Goal: Transaction & Acquisition: Purchase product/service

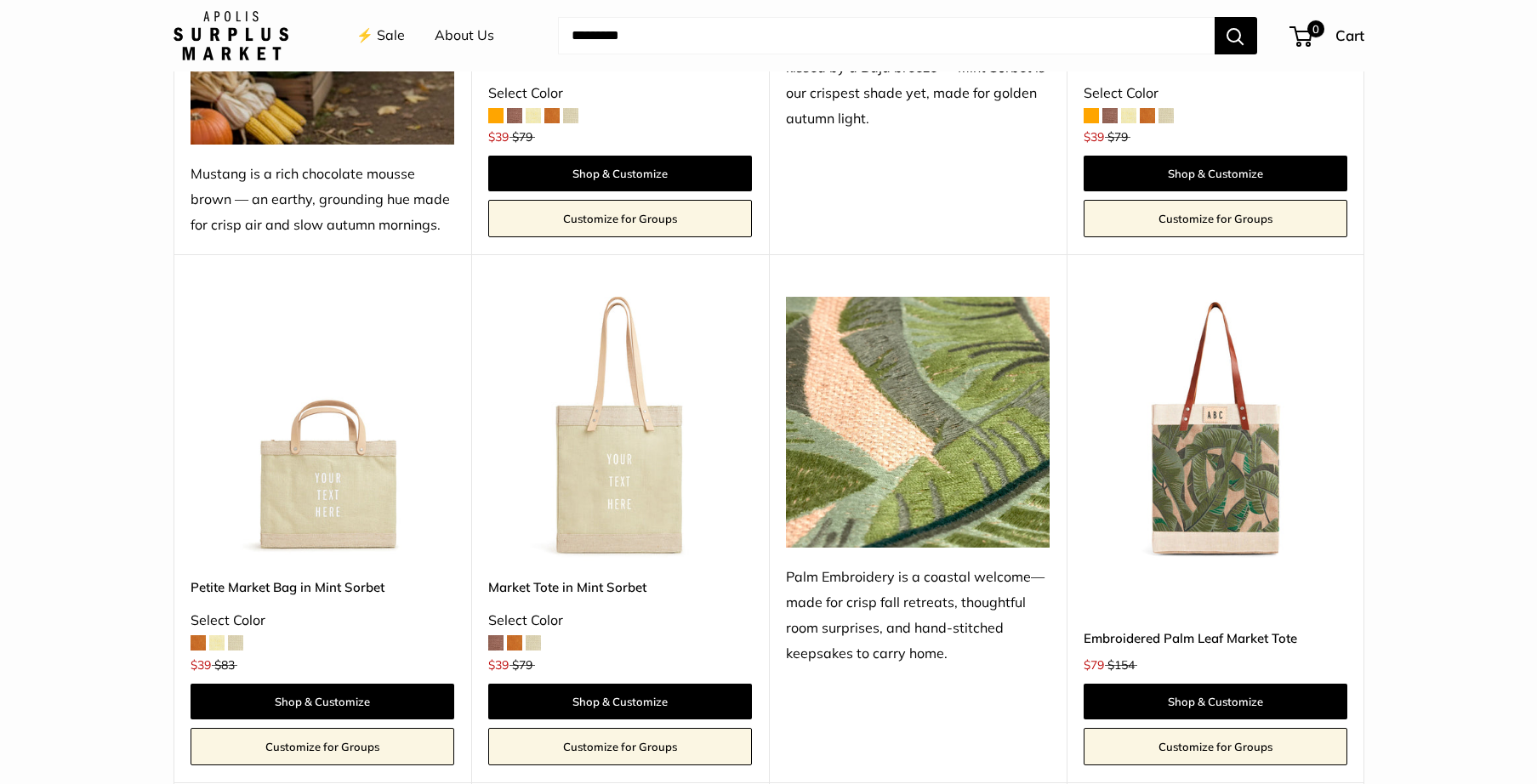
scroll to position [1086, 0]
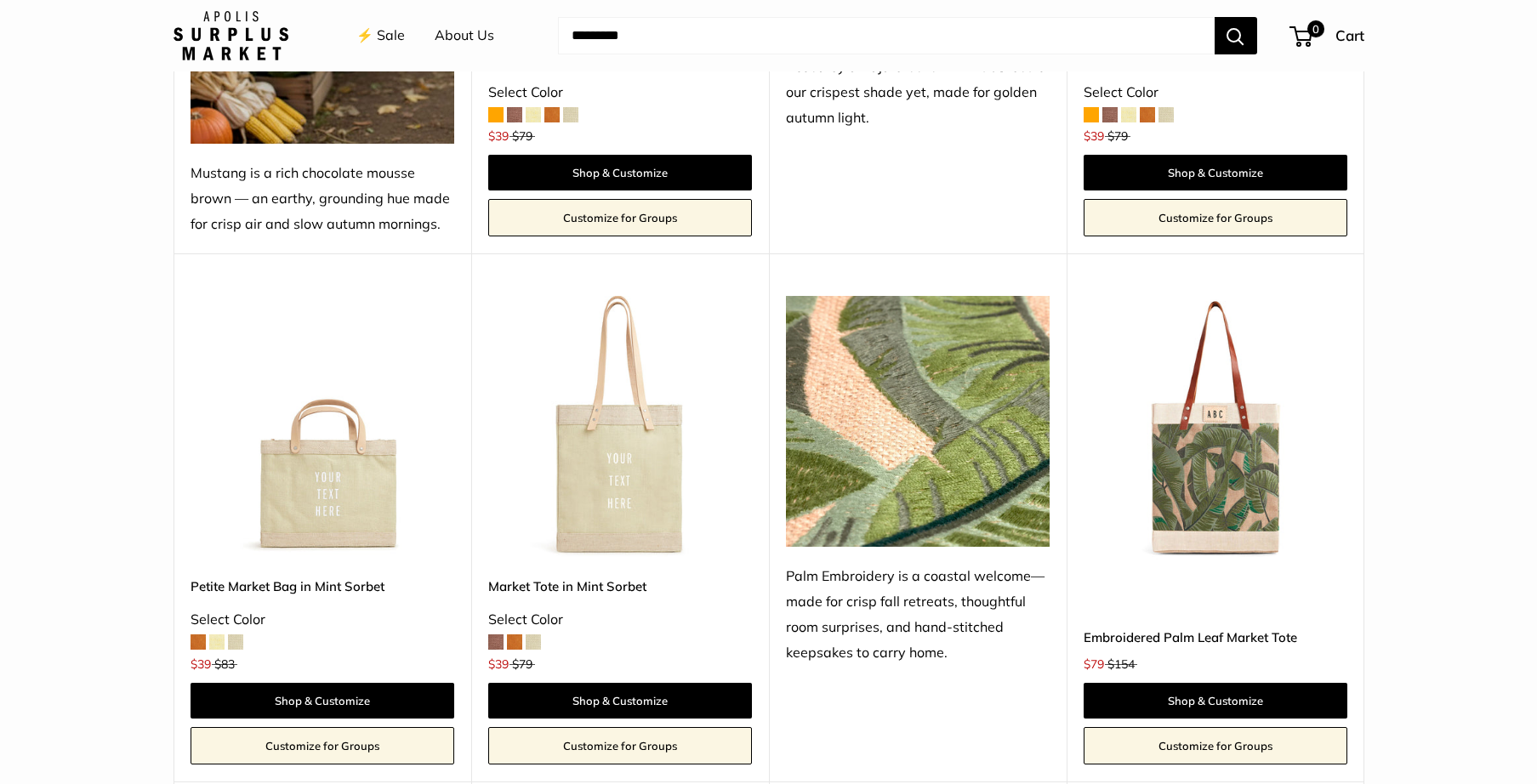
click at [236, 636] on span at bounding box center [235, 641] width 15 height 15
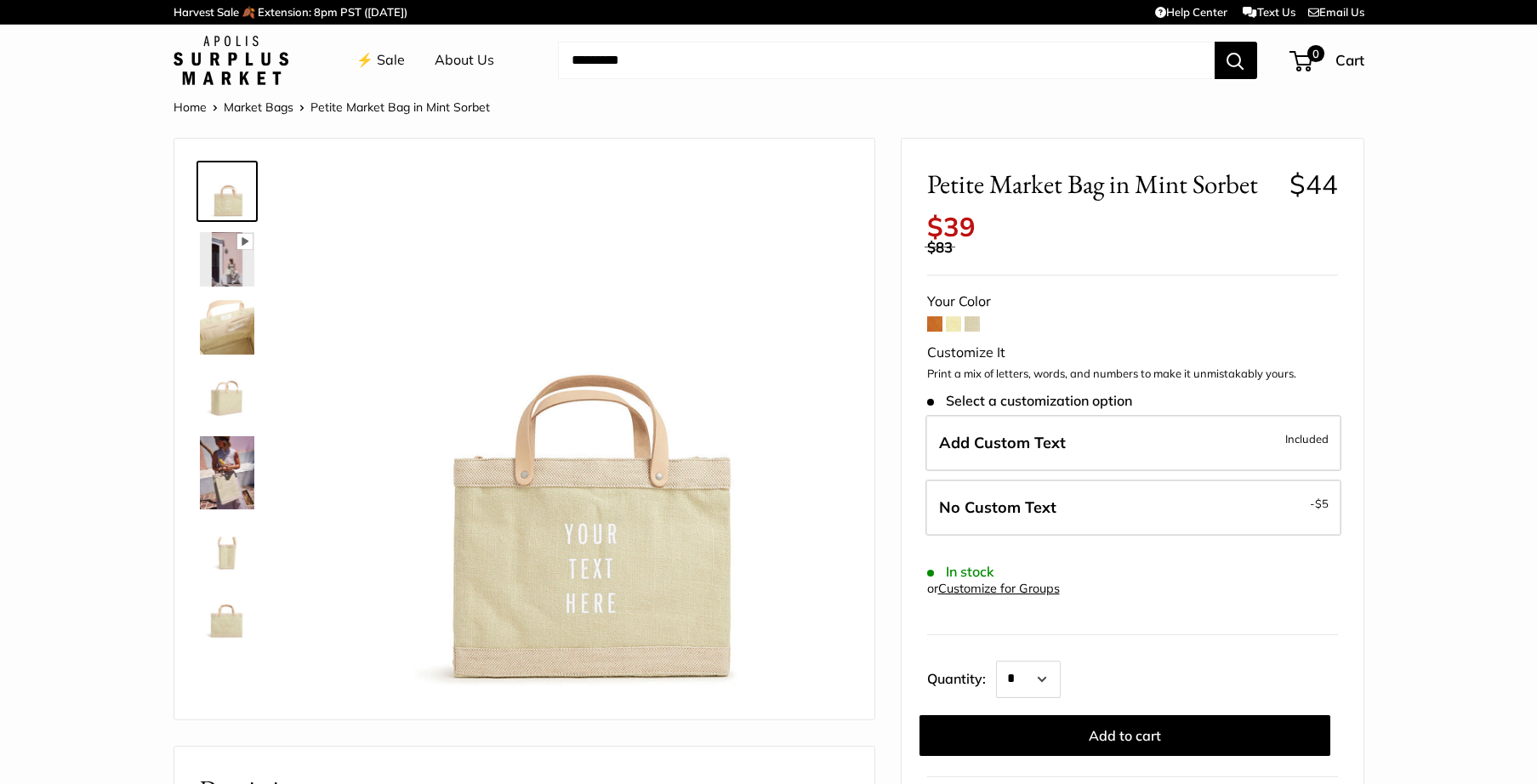
click at [975, 316] on span at bounding box center [972, 323] width 15 height 15
click at [955, 316] on span at bounding box center [953, 323] width 15 height 15
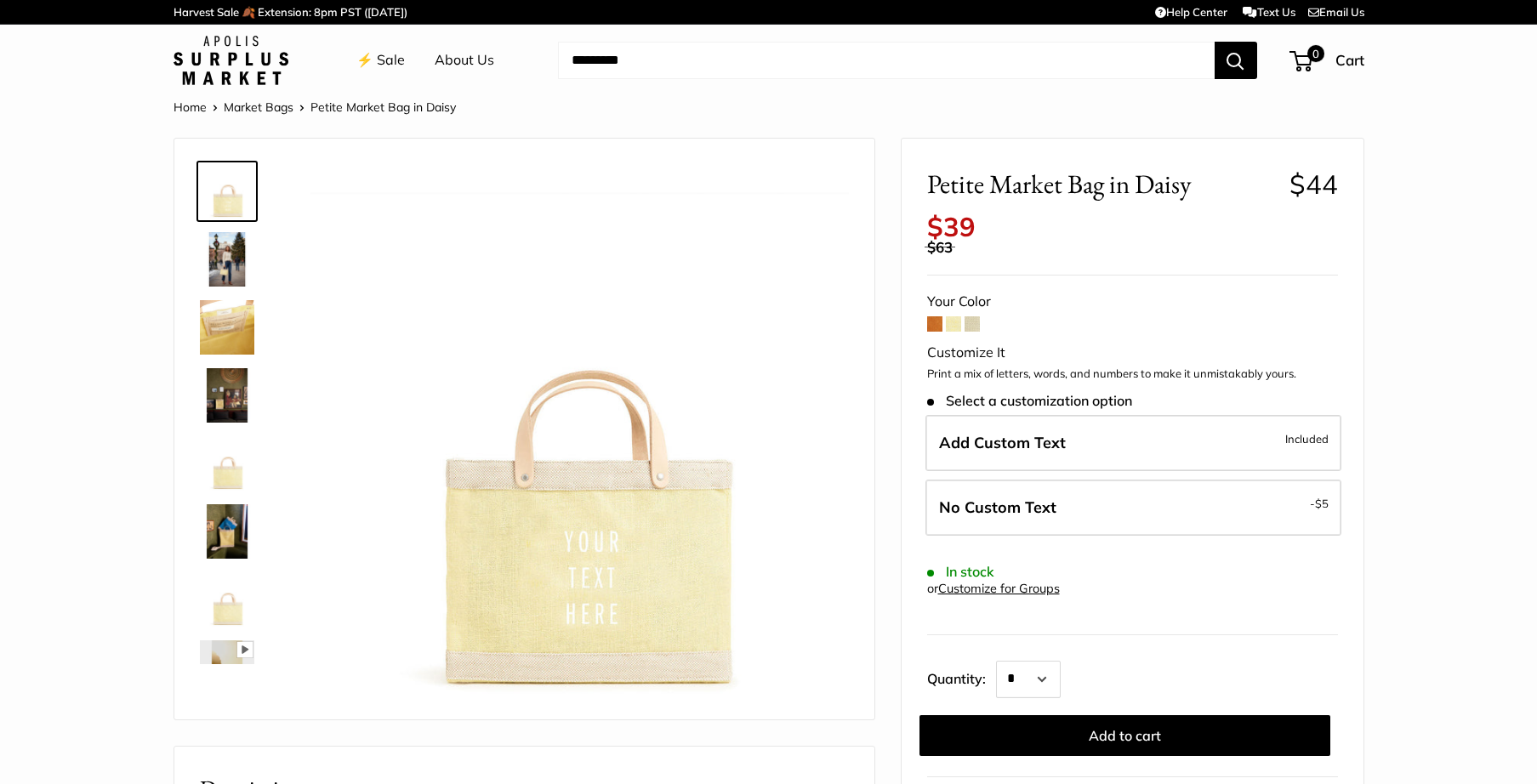
click at [933, 316] on span at bounding box center [934, 323] width 15 height 15
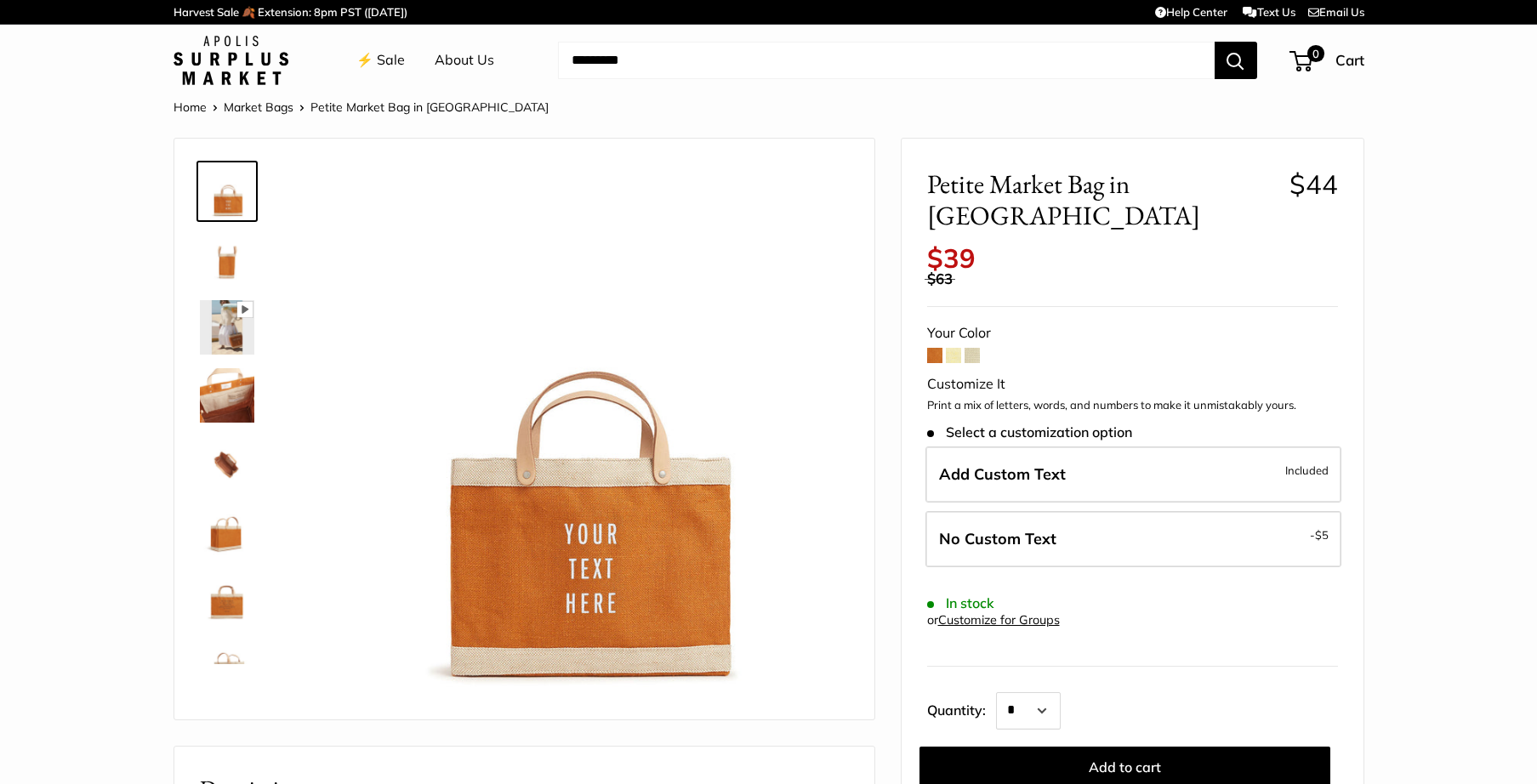
click at [229, 275] on img at bounding box center [227, 259] width 55 height 55
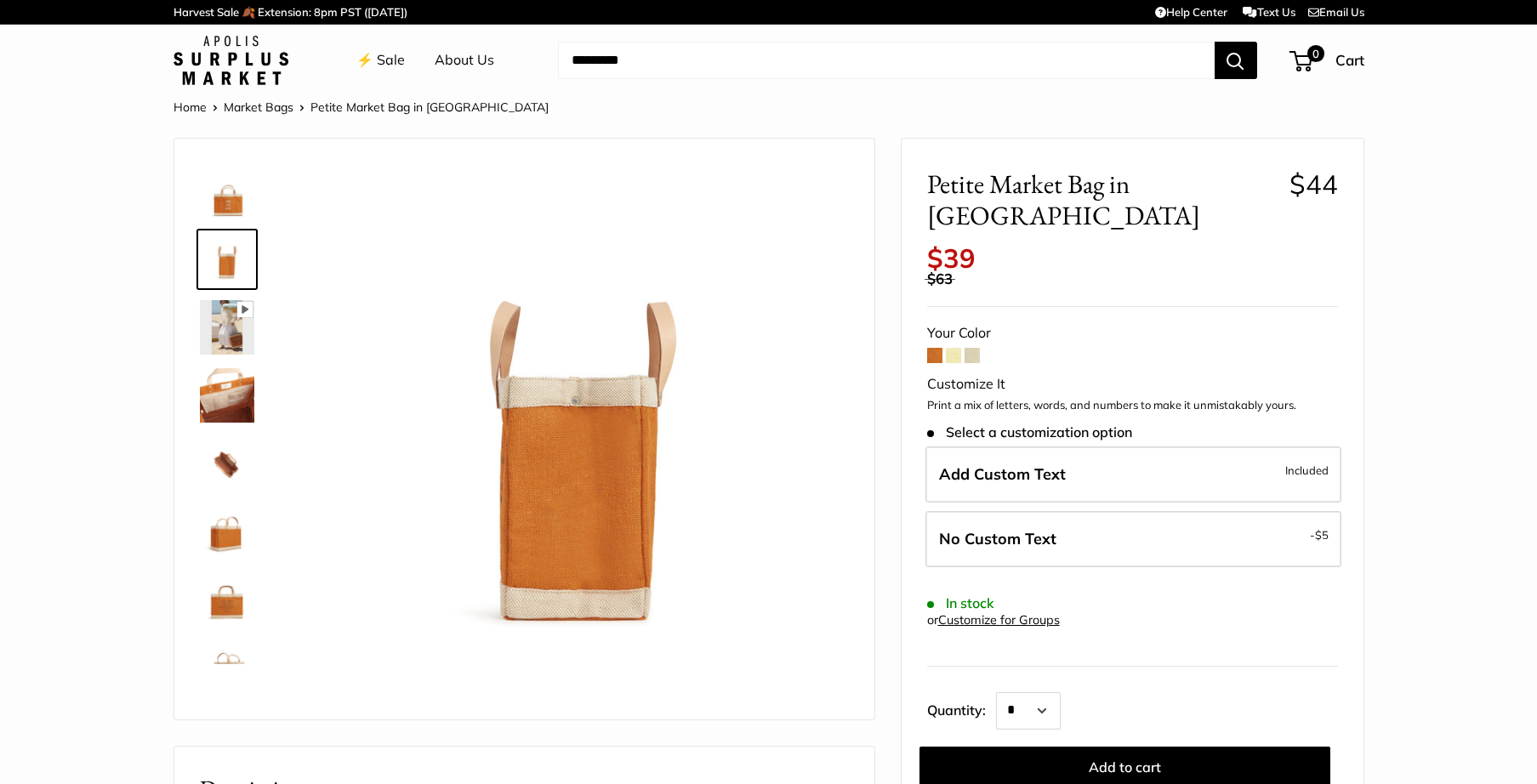
click at [226, 320] on img at bounding box center [227, 327] width 55 height 55
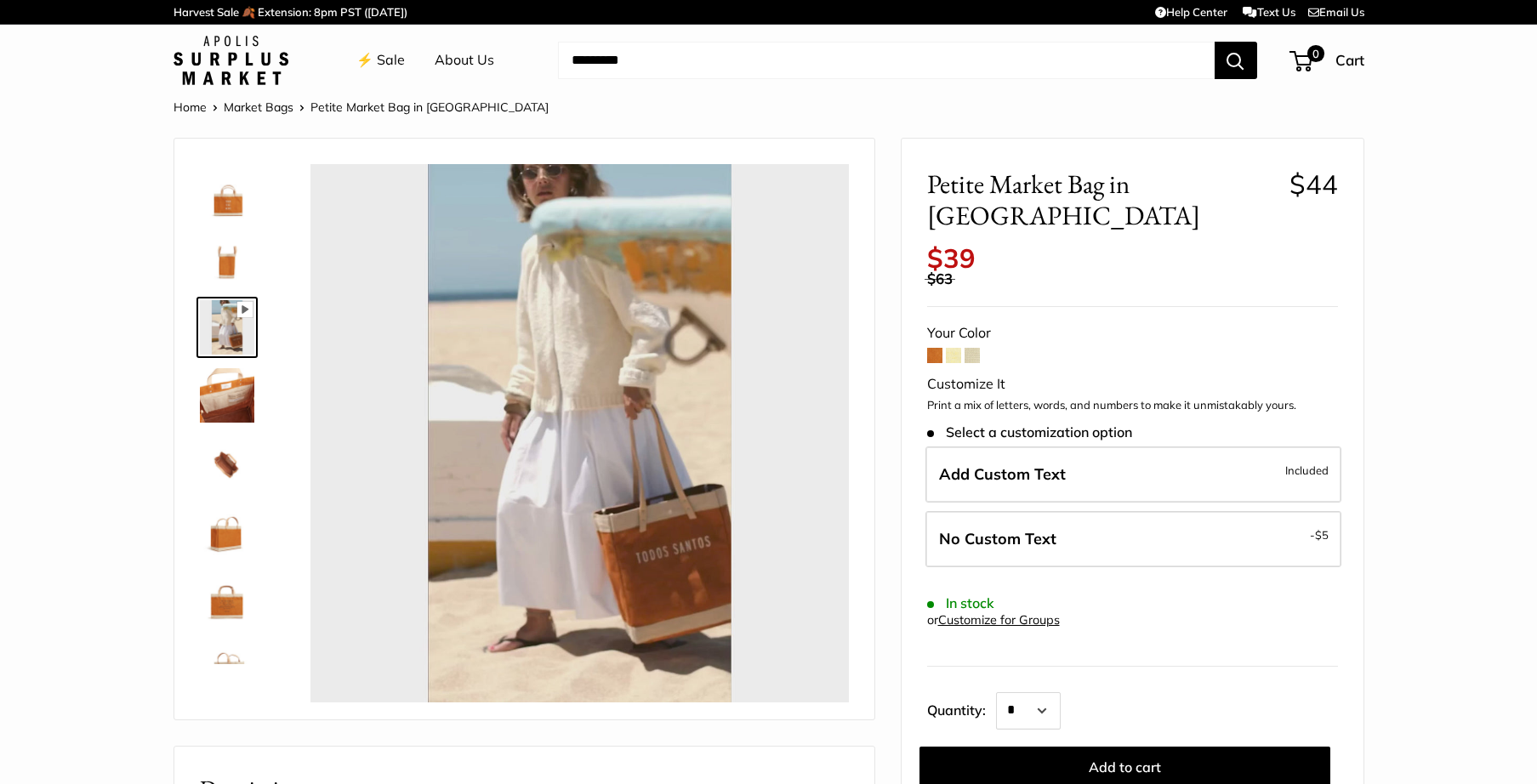
click at [223, 379] on img at bounding box center [227, 395] width 55 height 55
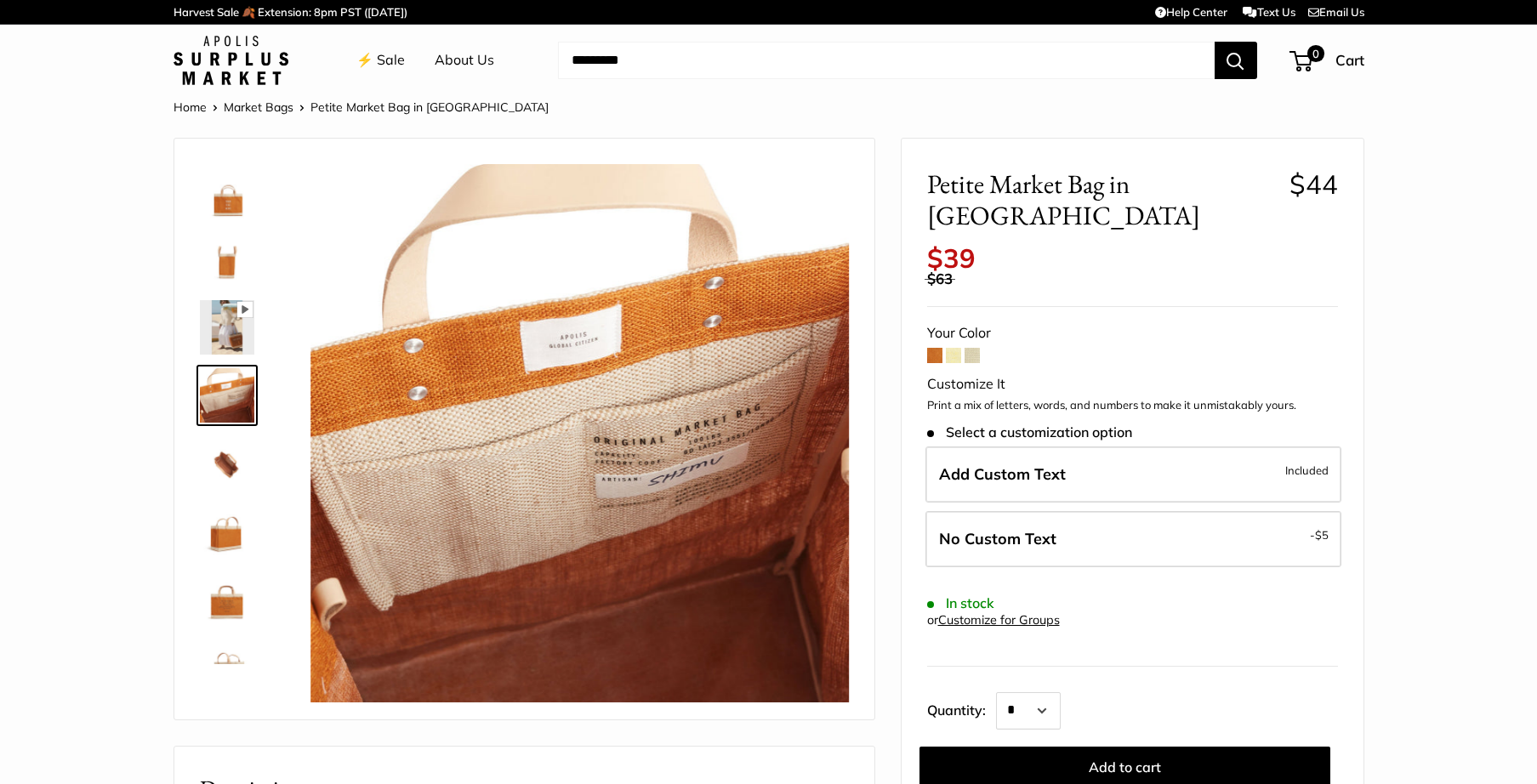
type input "*****"
click at [223, 472] on img at bounding box center [227, 463] width 55 height 55
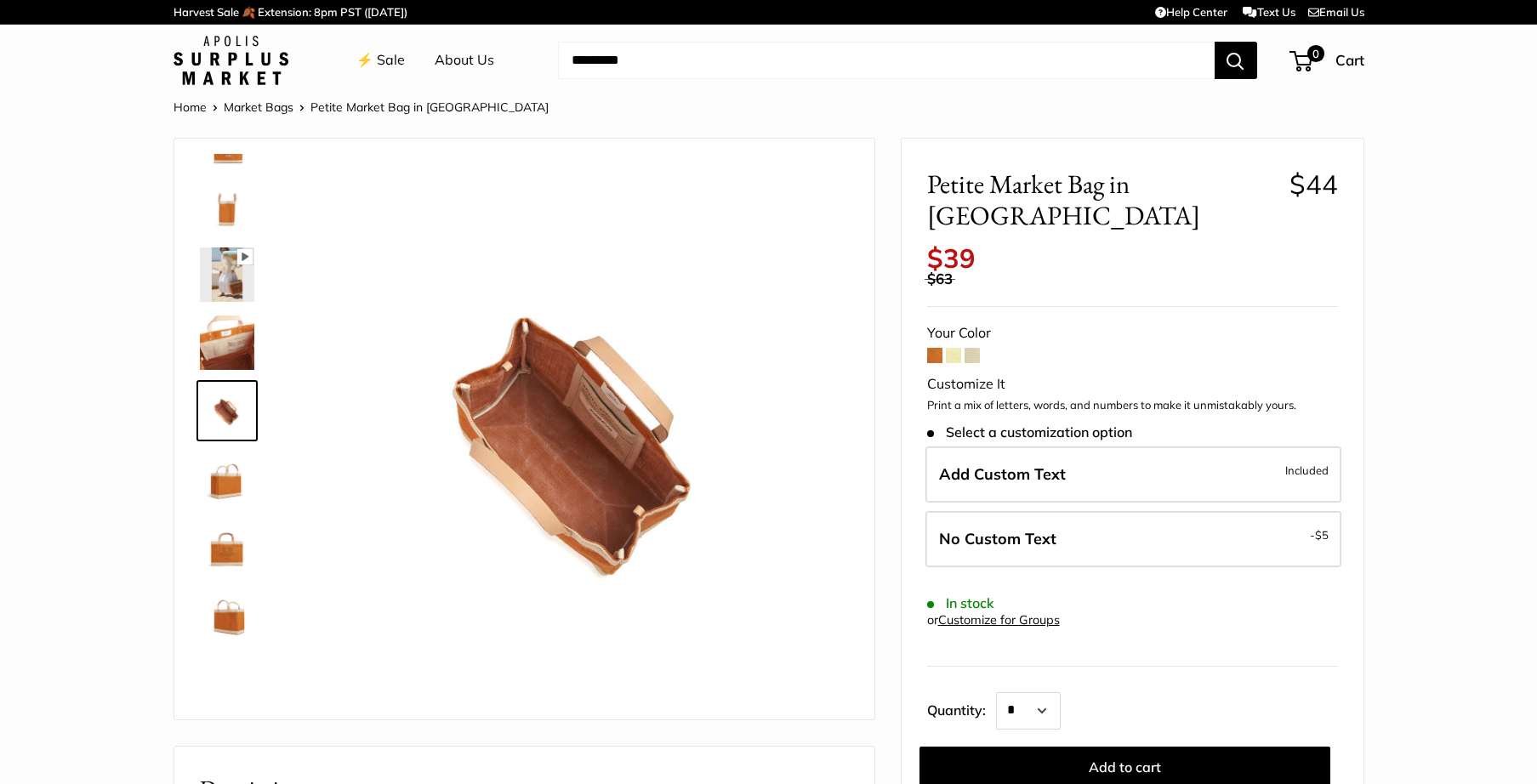
click at [219, 540] on img at bounding box center [227, 546] width 55 height 55
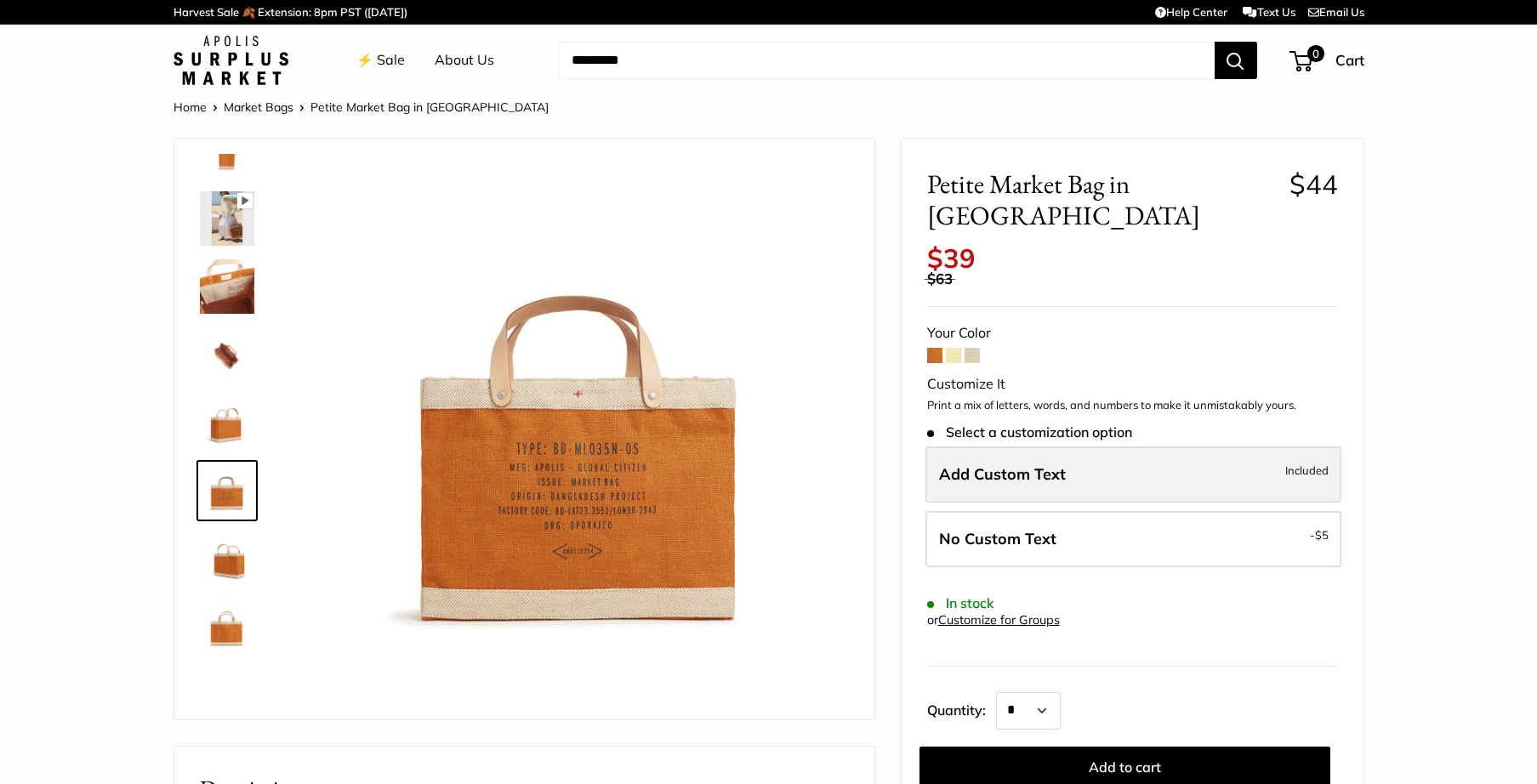
click at [1070, 447] on label "Add Custom Text Included" at bounding box center [1134, 475] width 416 height 56
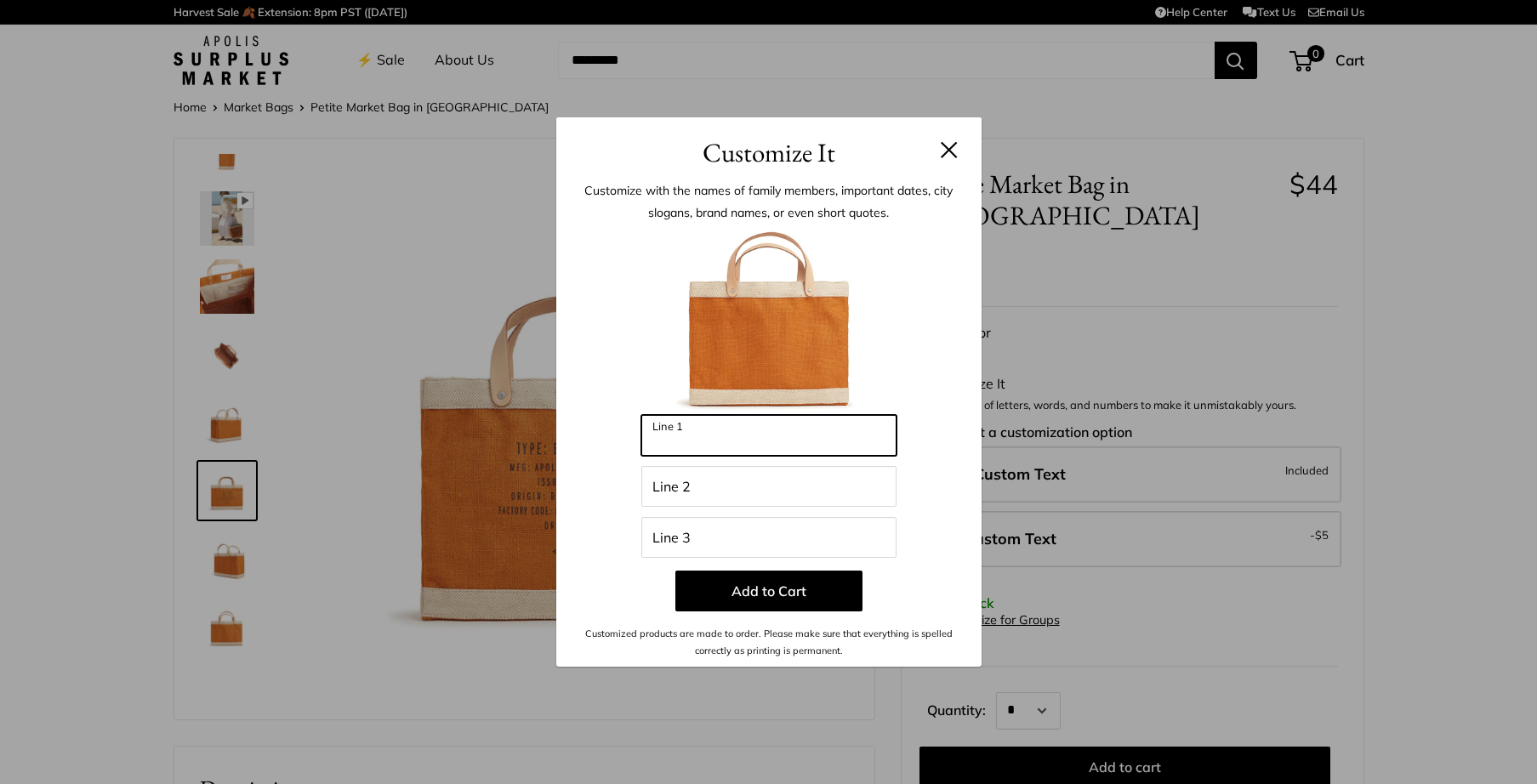
click at [714, 445] on input "Line 1" at bounding box center [768, 435] width 255 height 41
type input "*******"
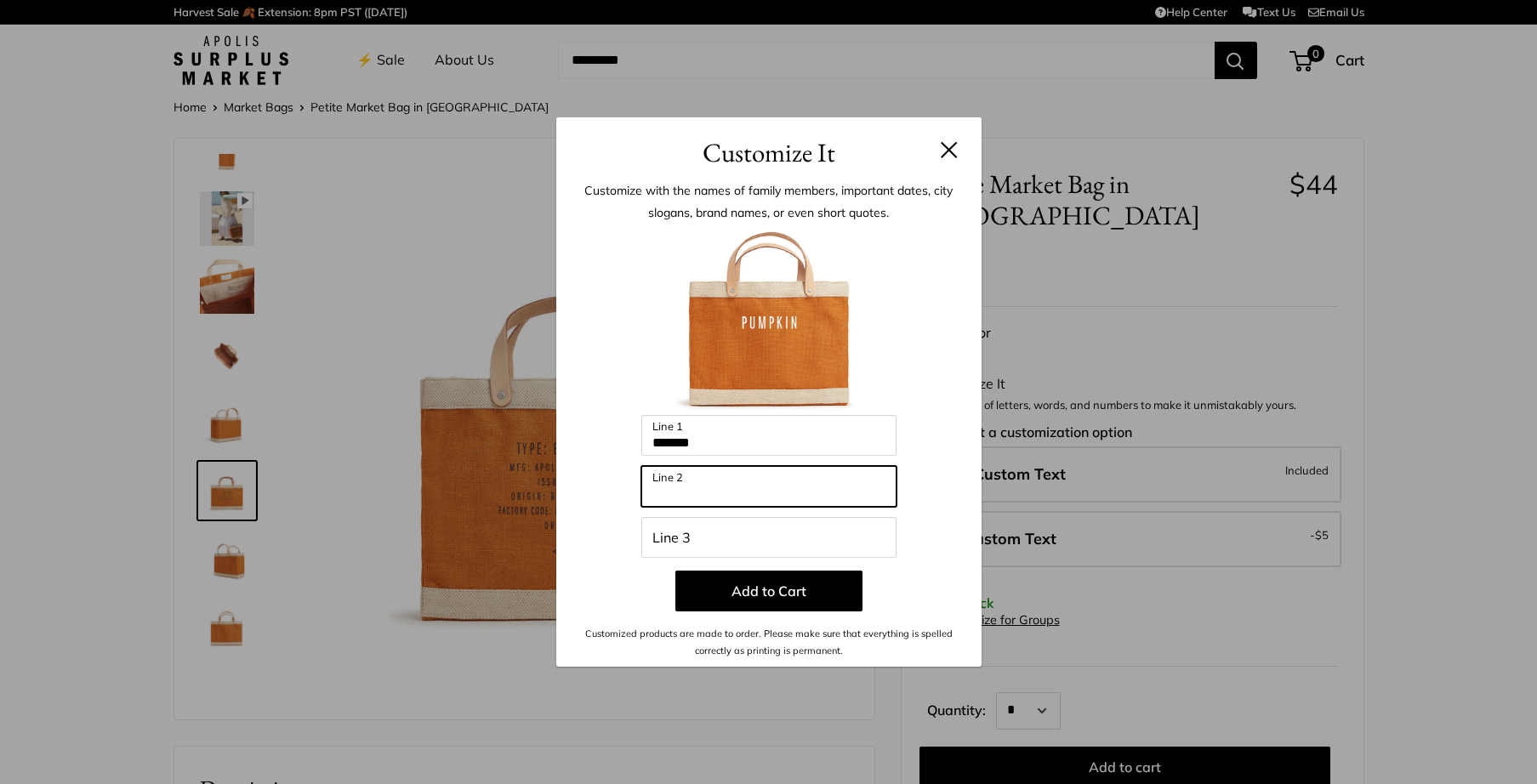
click at [665, 488] on input "Line 2" at bounding box center [768, 486] width 255 height 41
click at [658, 498] on input "*****" at bounding box center [768, 486] width 255 height 41
type input "*****"
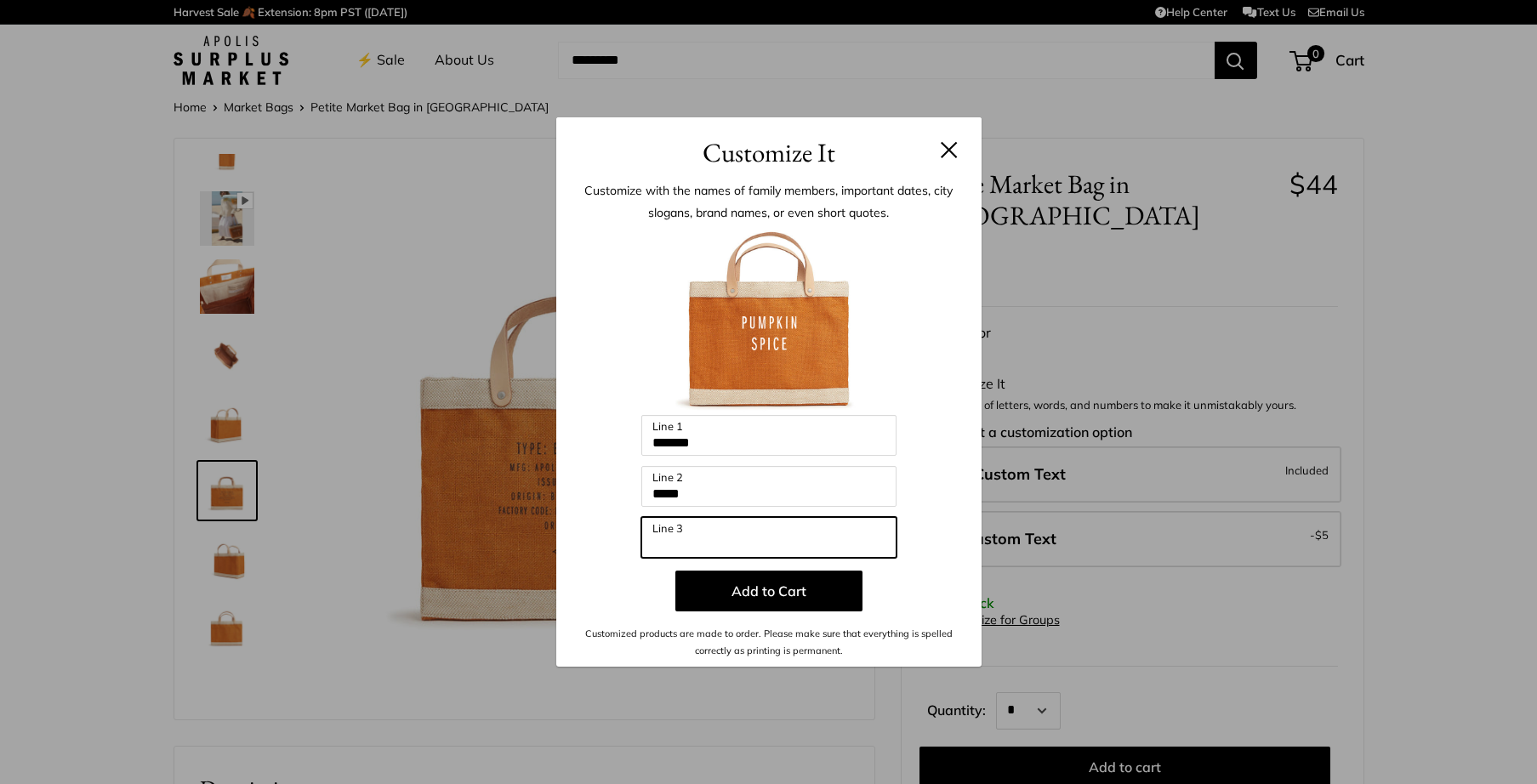
click at [665, 540] on input "Line 3" at bounding box center [768, 537] width 255 height 41
paste input "*****"
type input "*****"
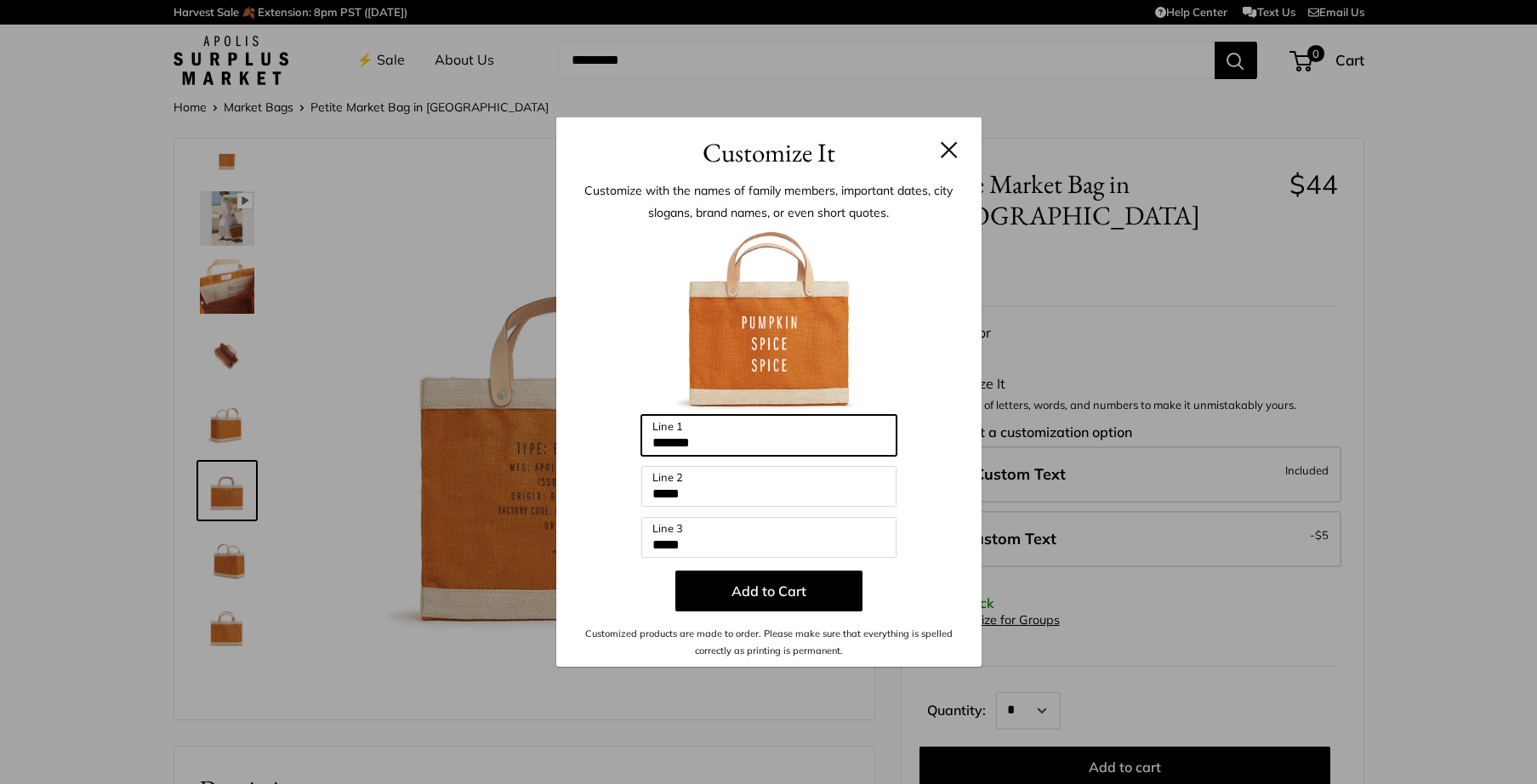
click at [687, 437] on input "*******" at bounding box center [768, 435] width 255 height 41
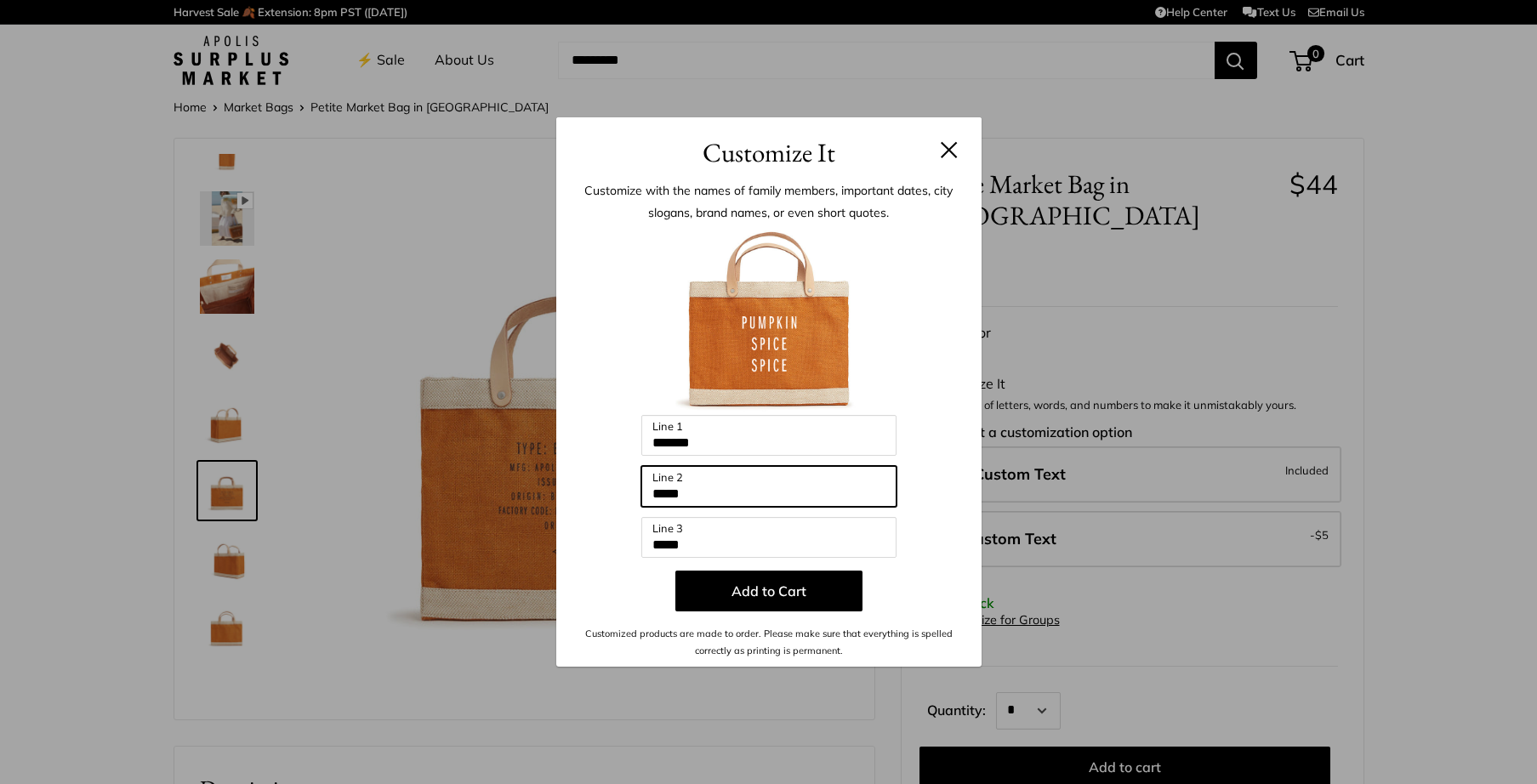
click at [672, 498] on input "*****" at bounding box center [768, 486] width 255 height 41
paste input "**"
type input "*******"
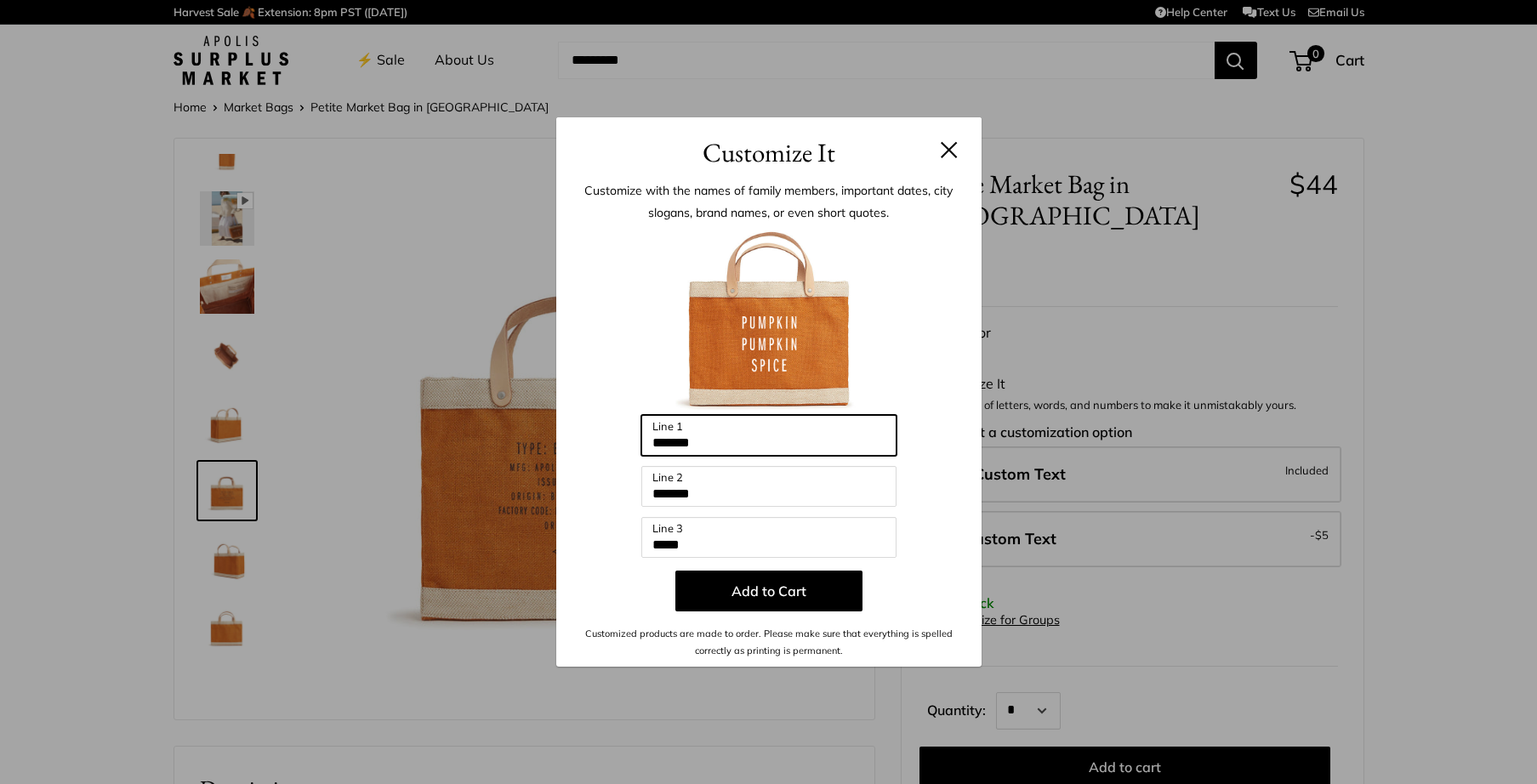
click at [667, 443] on input "*******" at bounding box center [768, 435] width 255 height 41
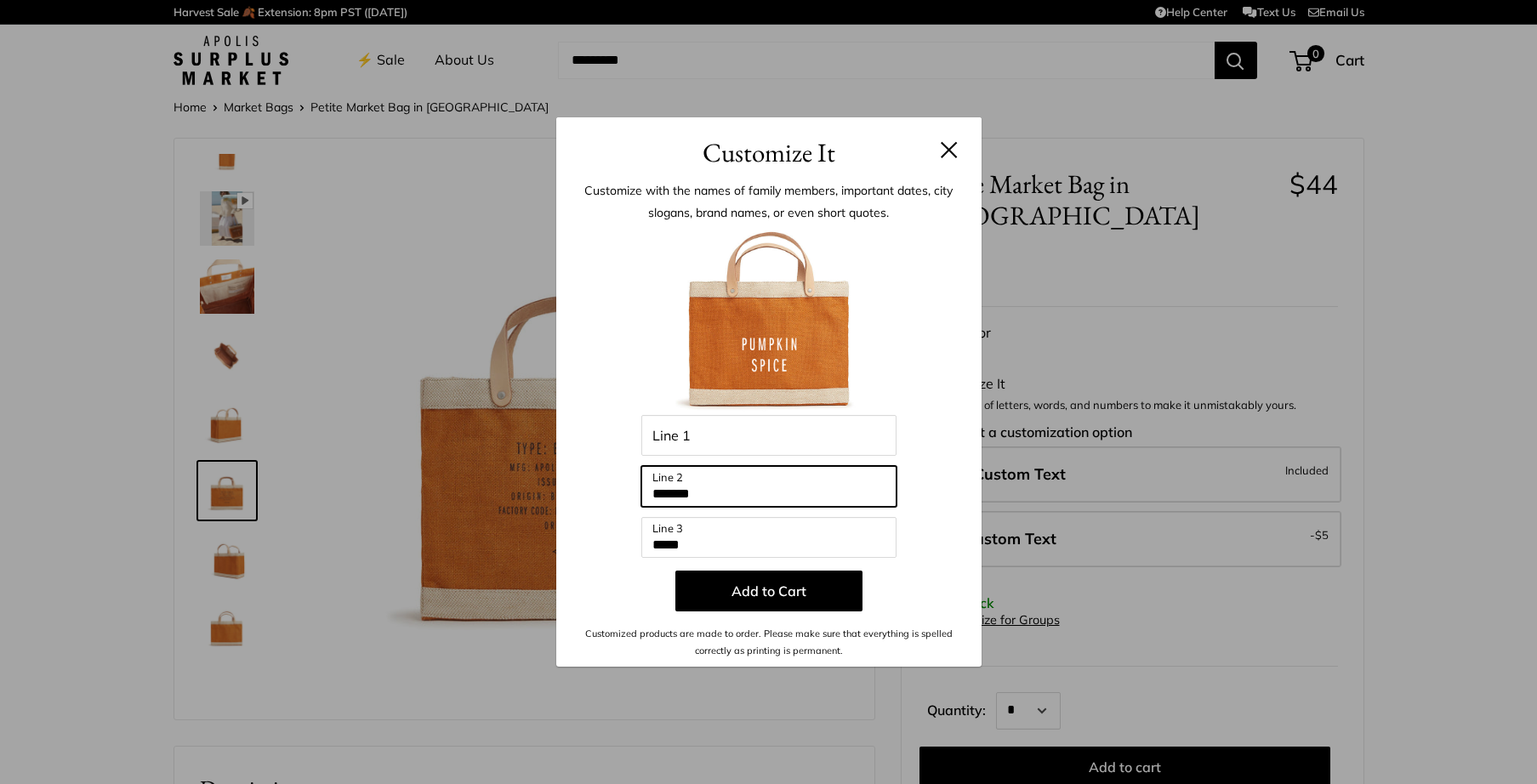
click at [747, 497] on input "*******" at bounding box center [768, 486] width 255 height 41
type input "**********"
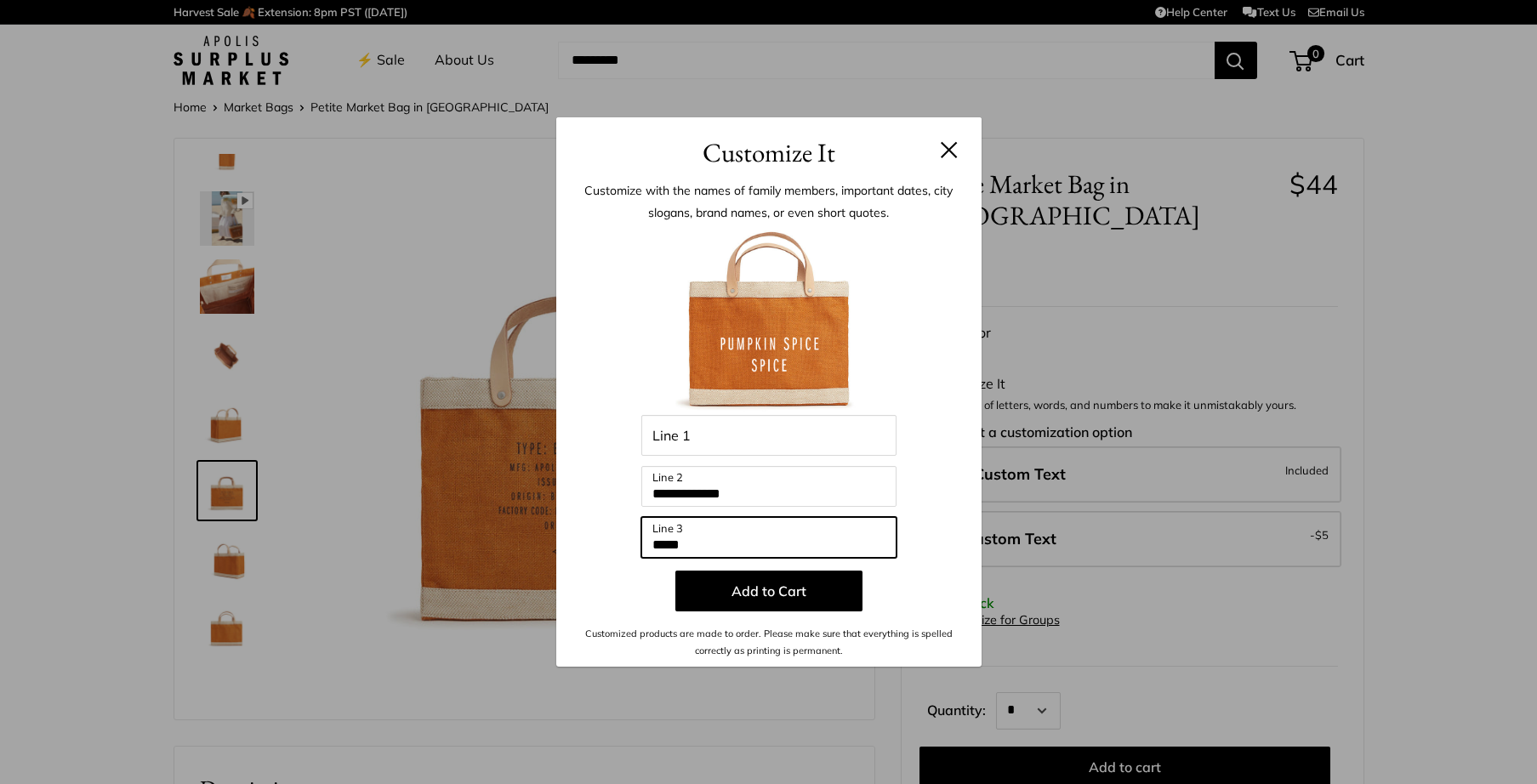
click at [654, 546] on input "*****" at bounding box center [768, 537] width 255 height 41
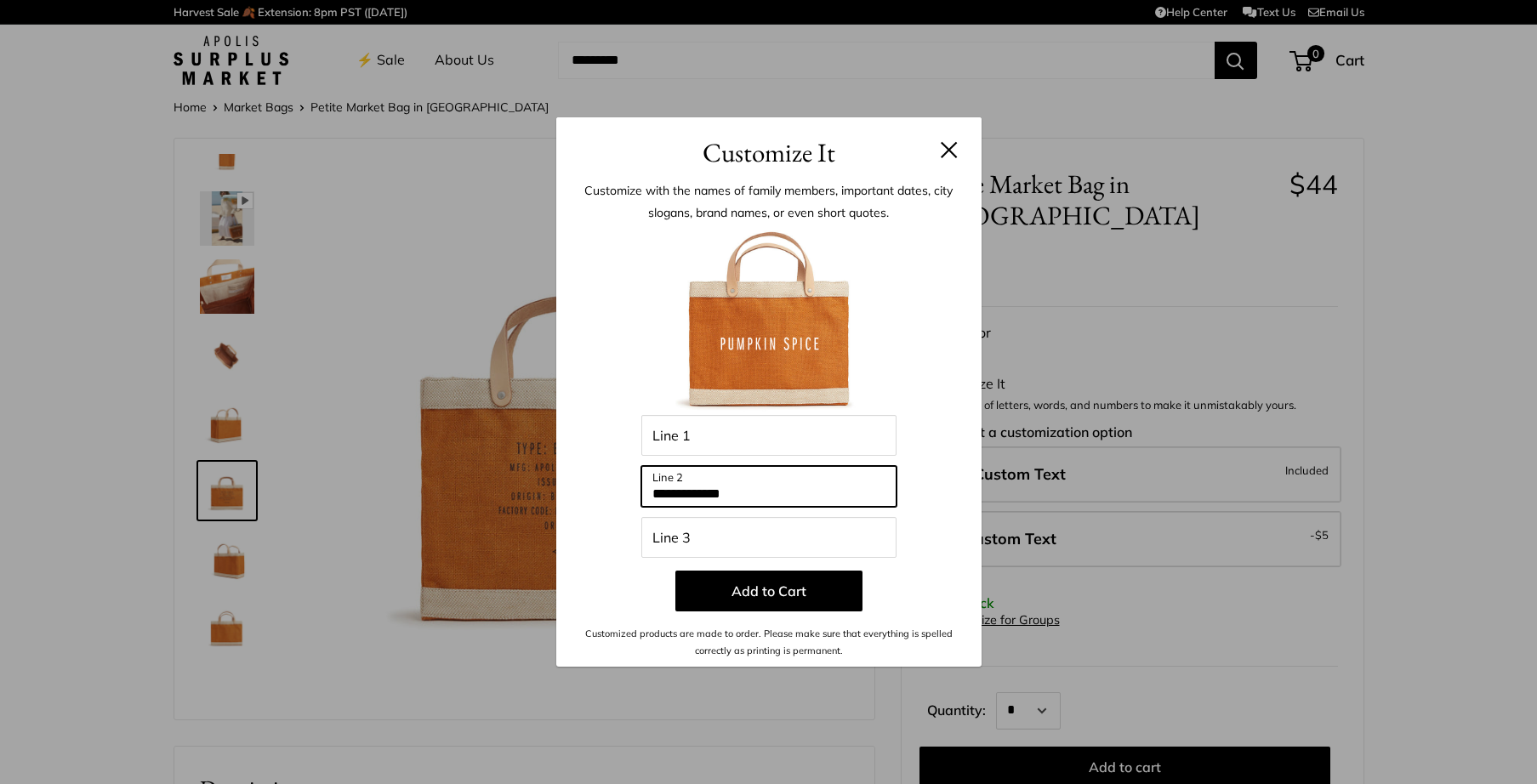
click at [681, 490] on input "**********" at bounding box center [768, 486] width 255 height 41
paste input "text"
type input "**********"
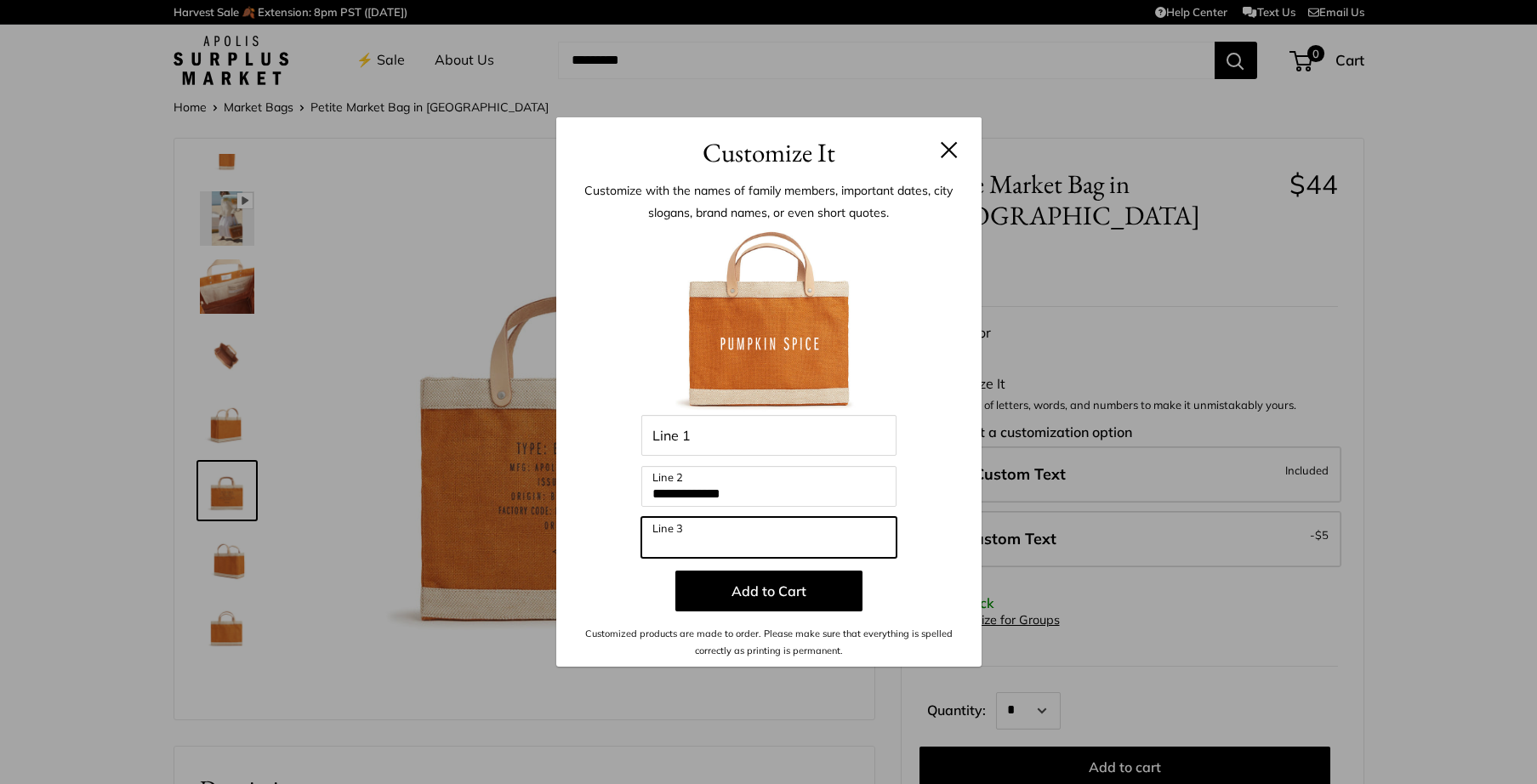
click at [746, 544] on input "Line 3" at bounding box center [768, 537] width 255 height 41
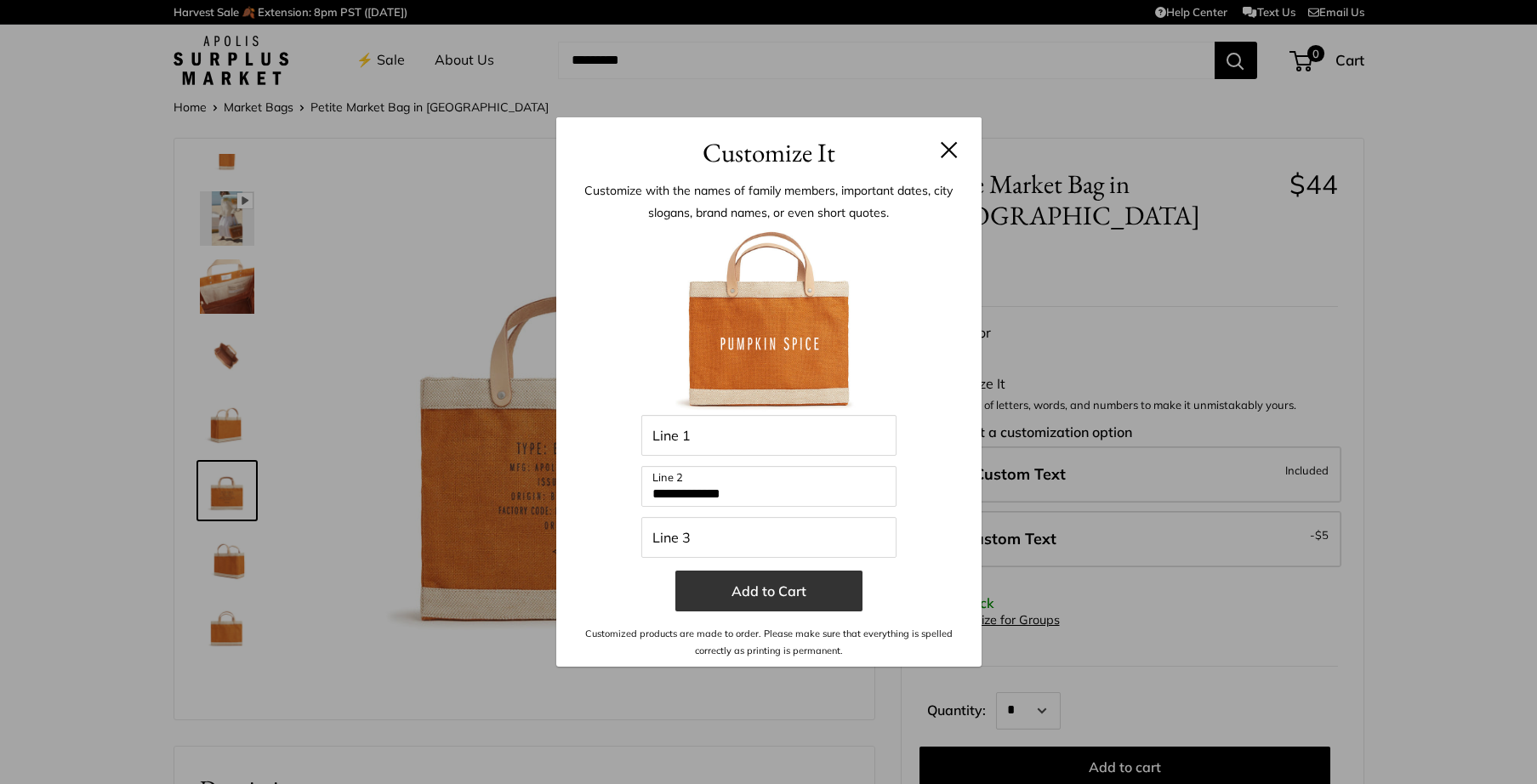
click at [723, 577] on button "Add to Cart" at bounding box center [768, 590] width 187 height 41
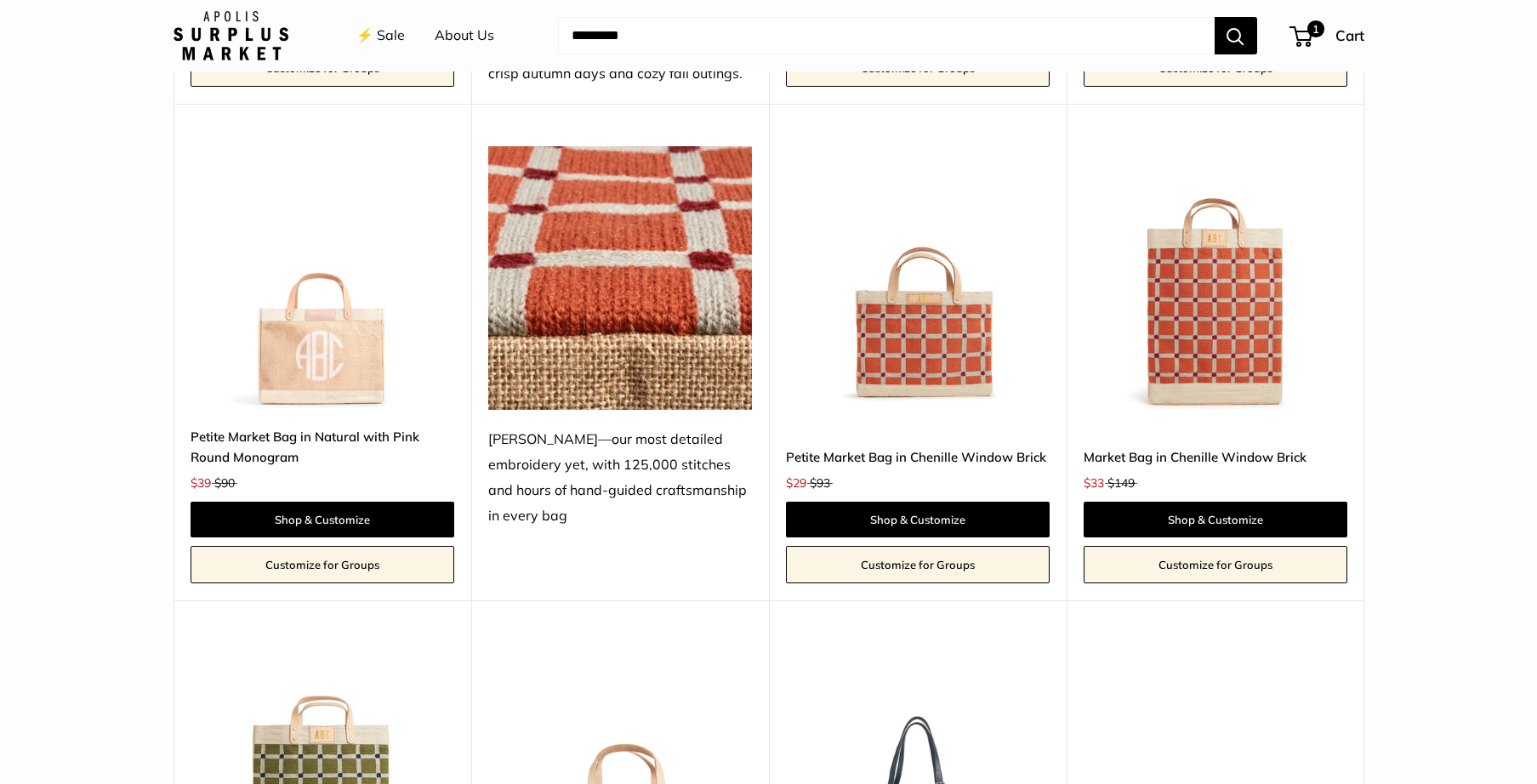
scroll to position [2831, 0]
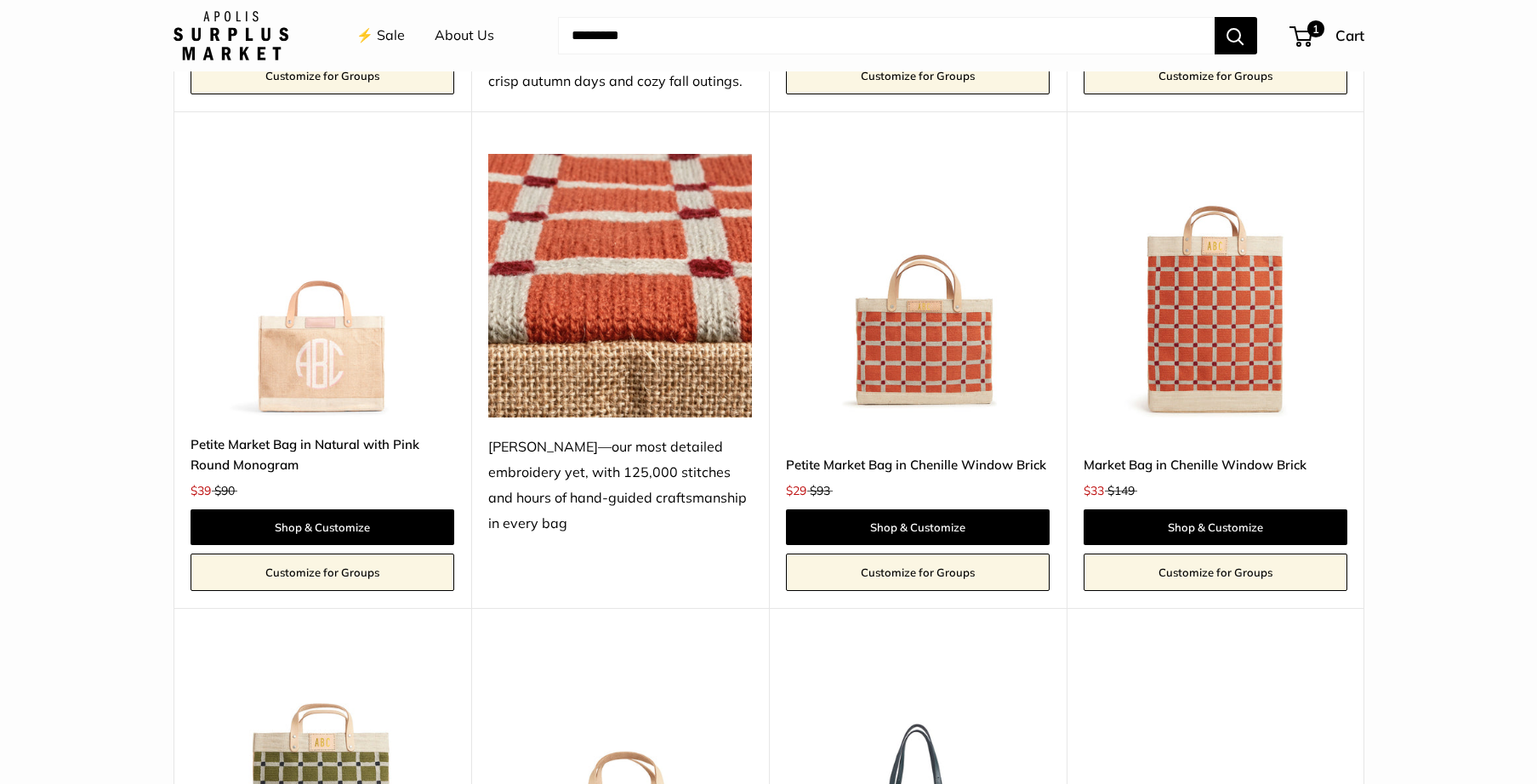
click at [281, 441] on link "Petite Market Bag in Natural with Pink Round Monogram" at bounding box center [322, 455] width 264 height 40
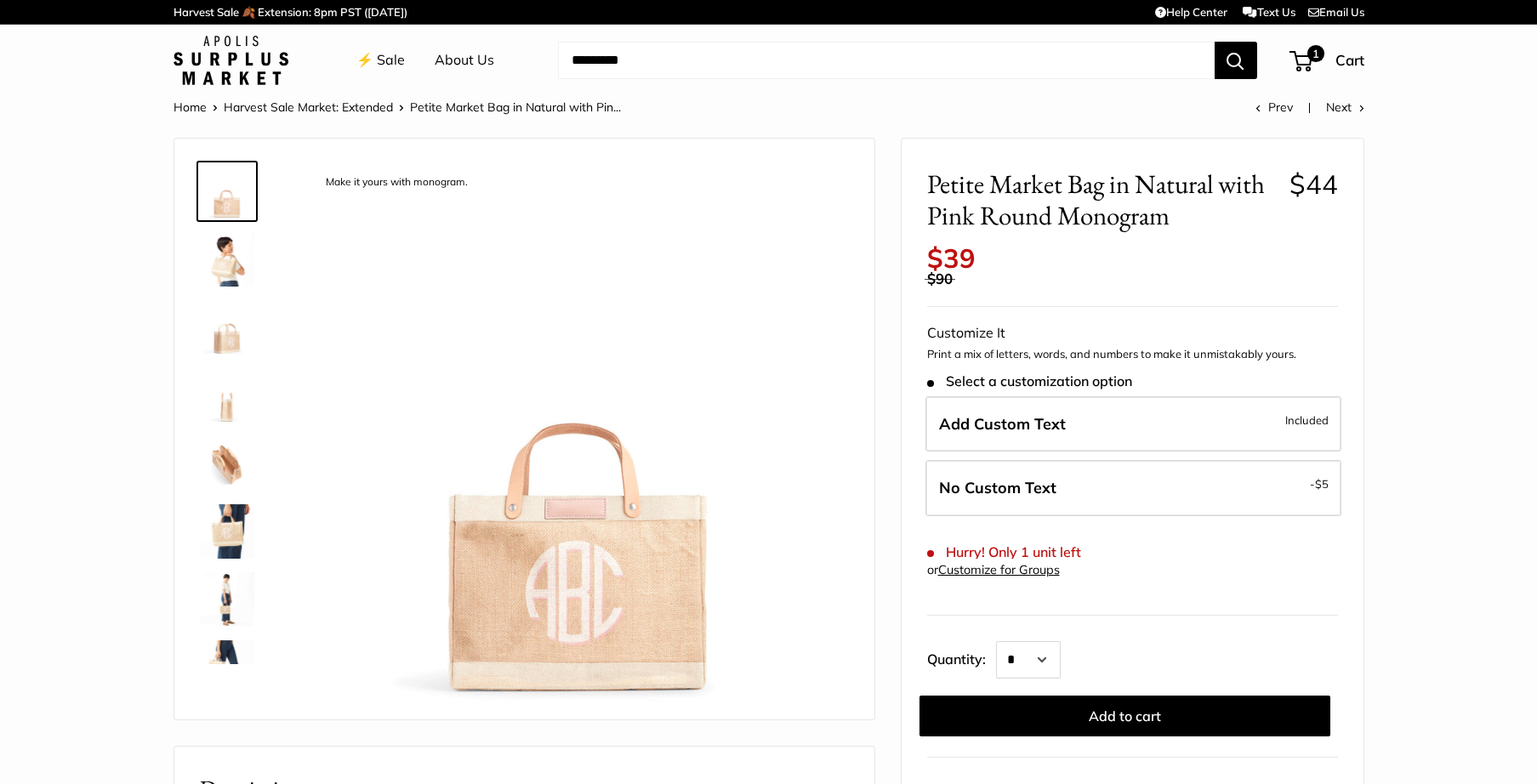
click at [223, 252] on img at bounding box center [227, 259] width 55 height 55
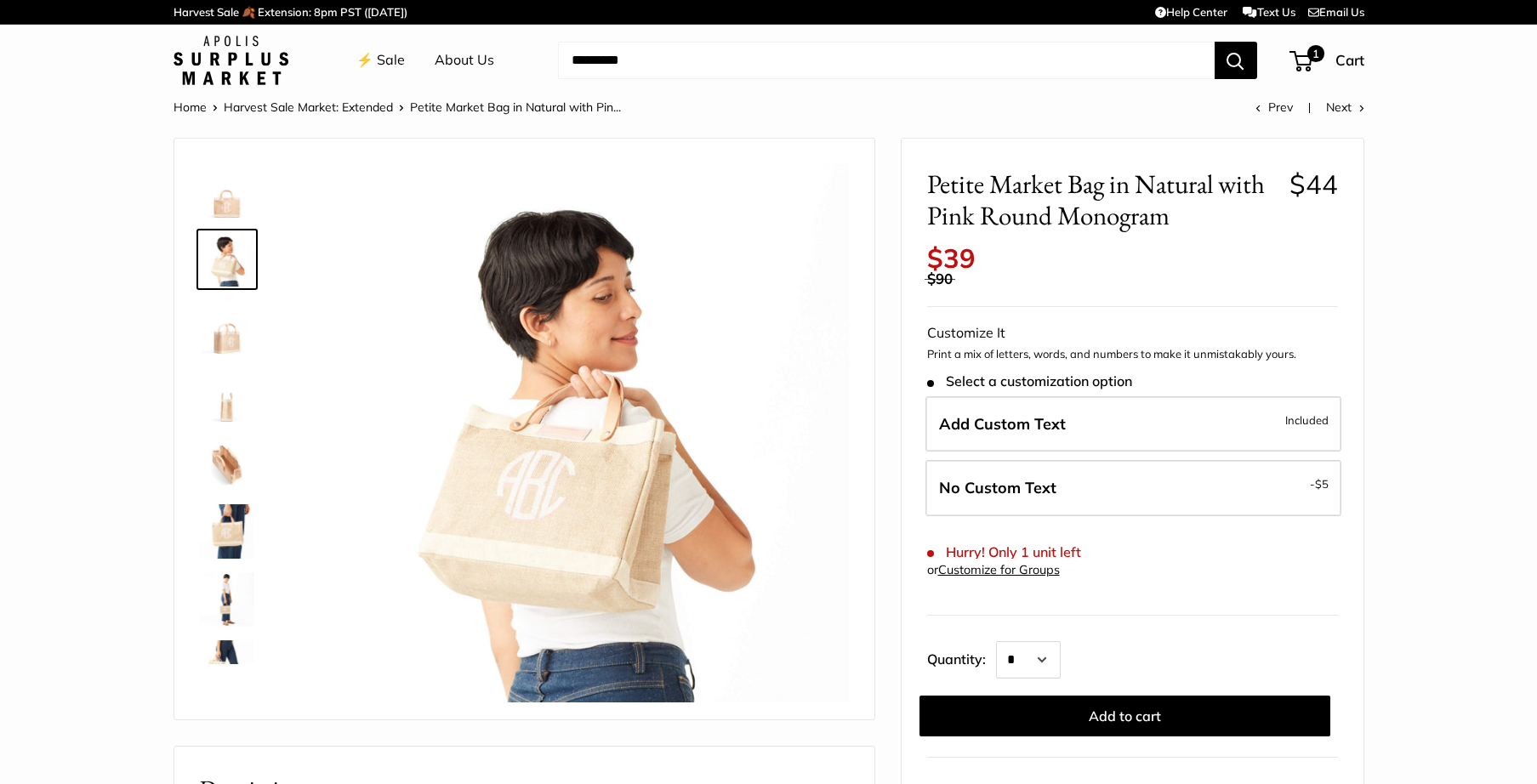
click at [223, 321] on img at bounding box center [227, 327] width 55 height 55
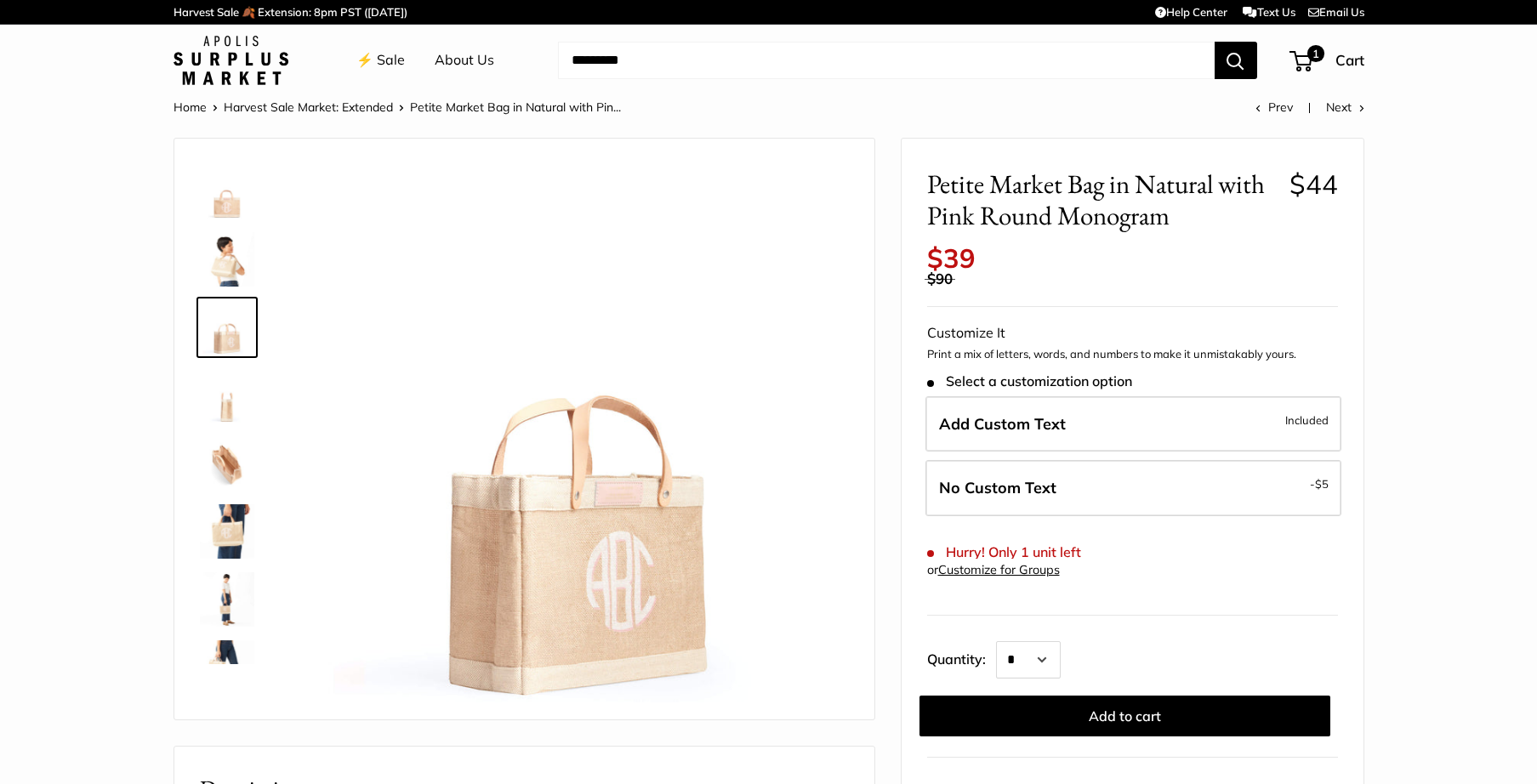
click at [227, 412] on img at bounding box center [227, 395] width 55 height 55
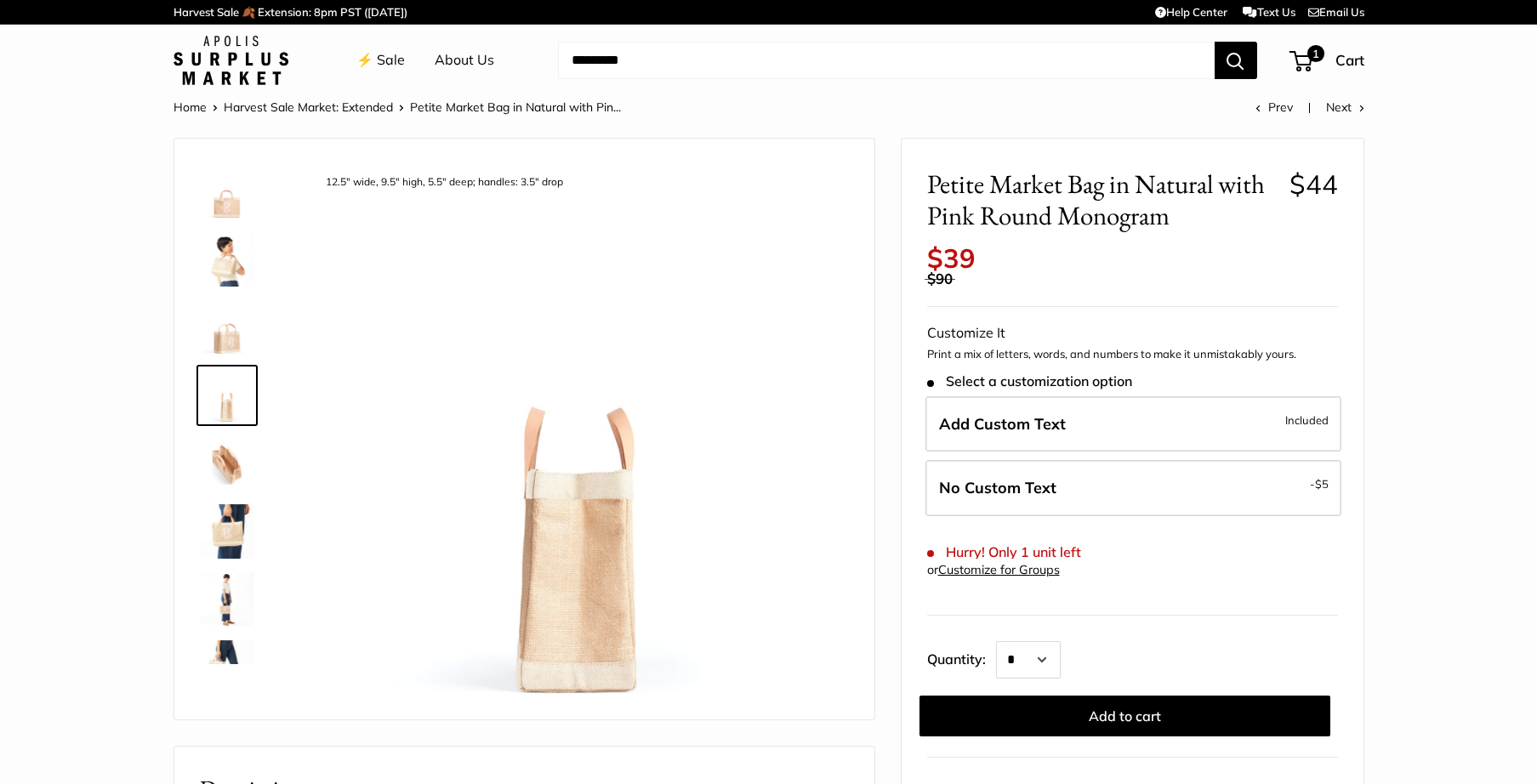
click at [220, 469] on img at bounding box center [227, 463] width 55 height 55
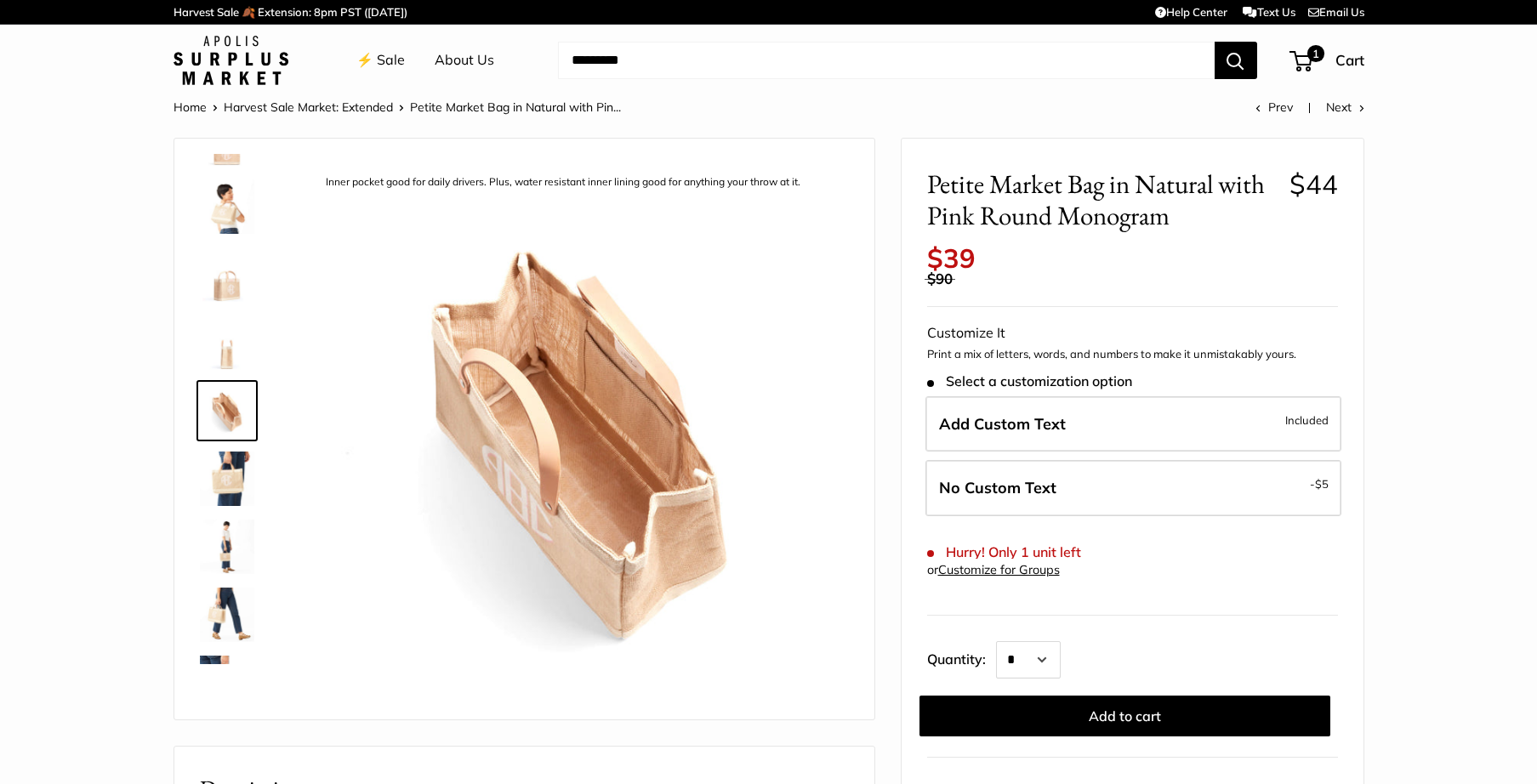
click at [228, 539] on img at bounding box center [227, 546] width 55 height 55
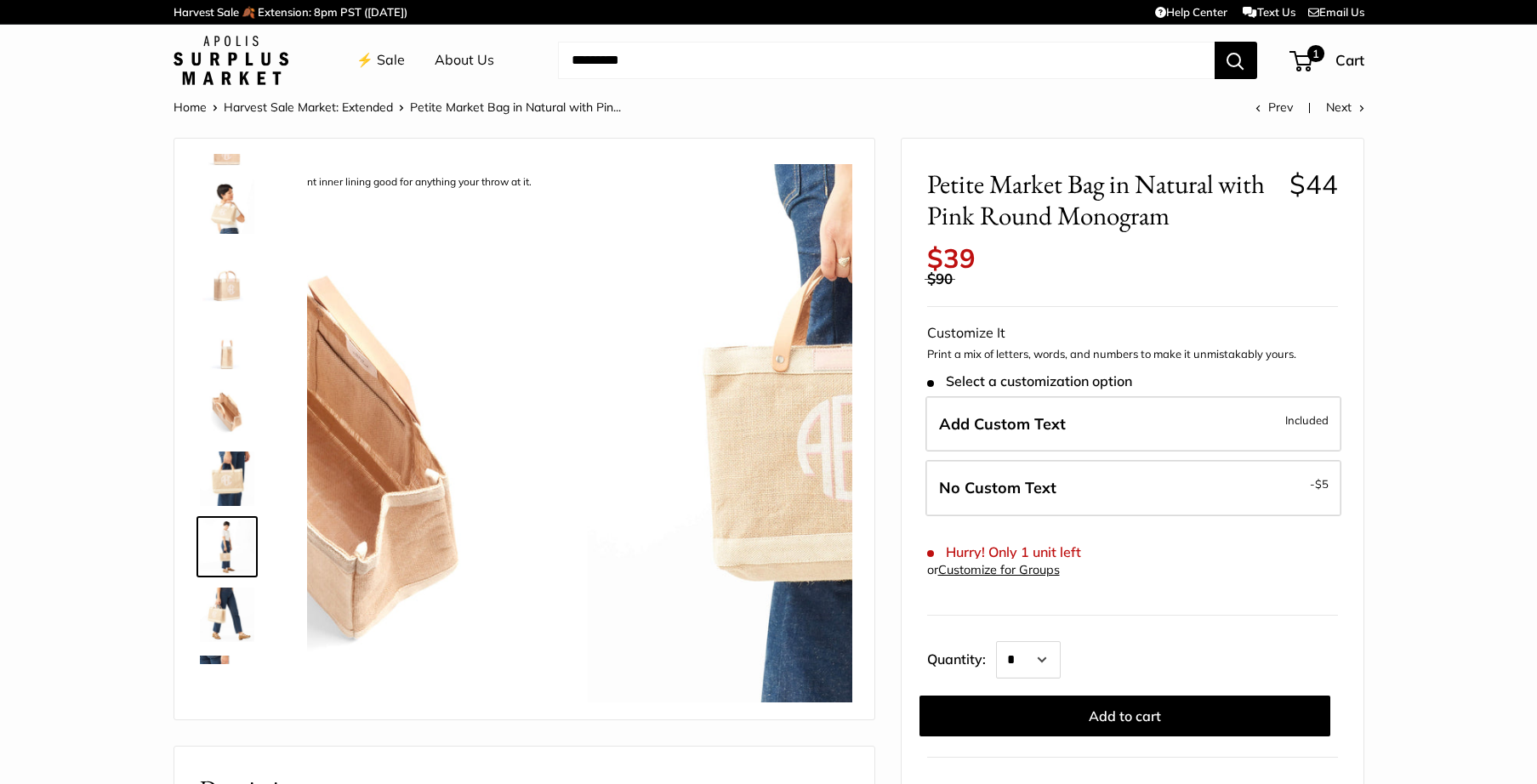
scroll to position [189, 0]
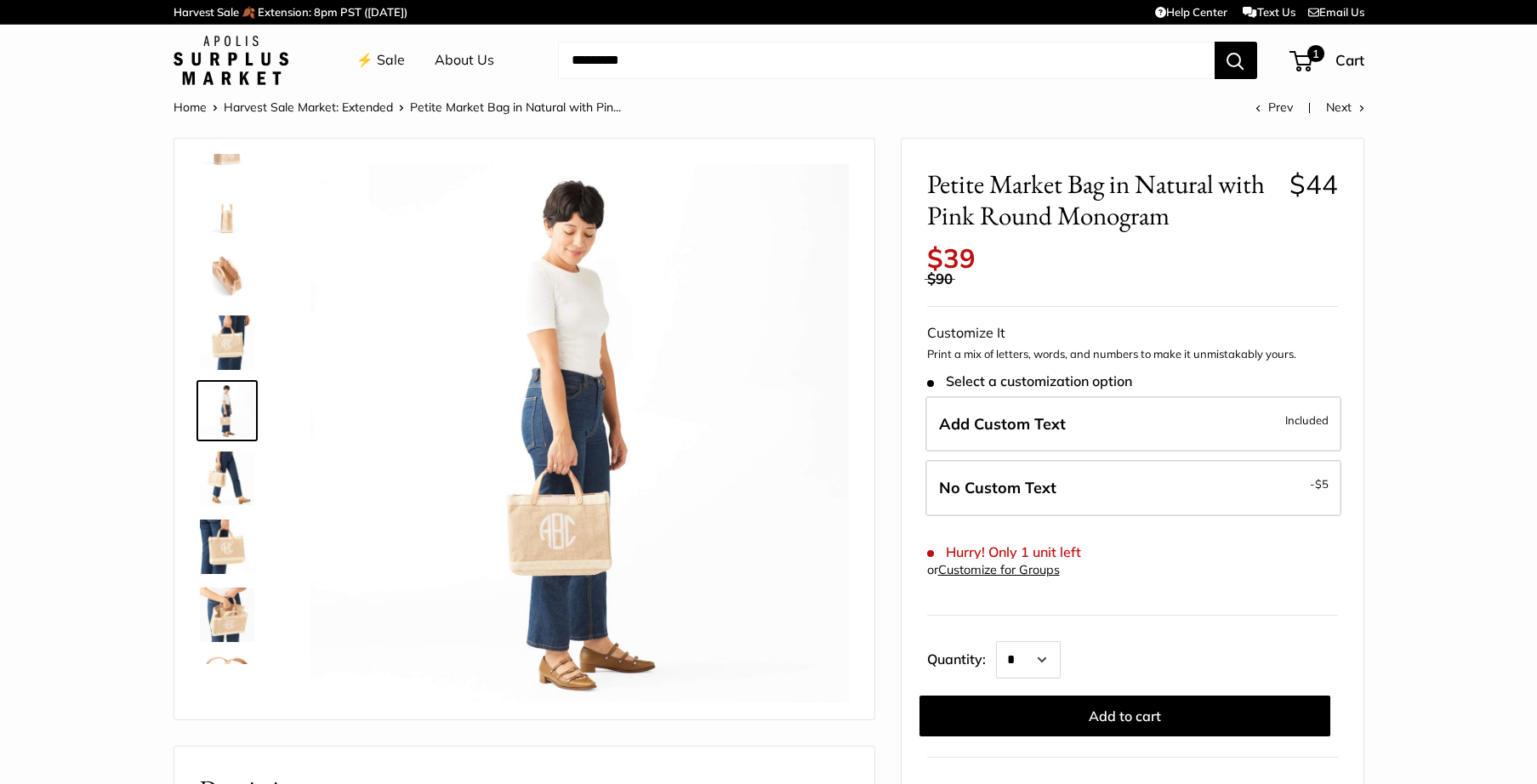
click at [219, 609] on img at bounding box center [227, 614] width 55 height 55
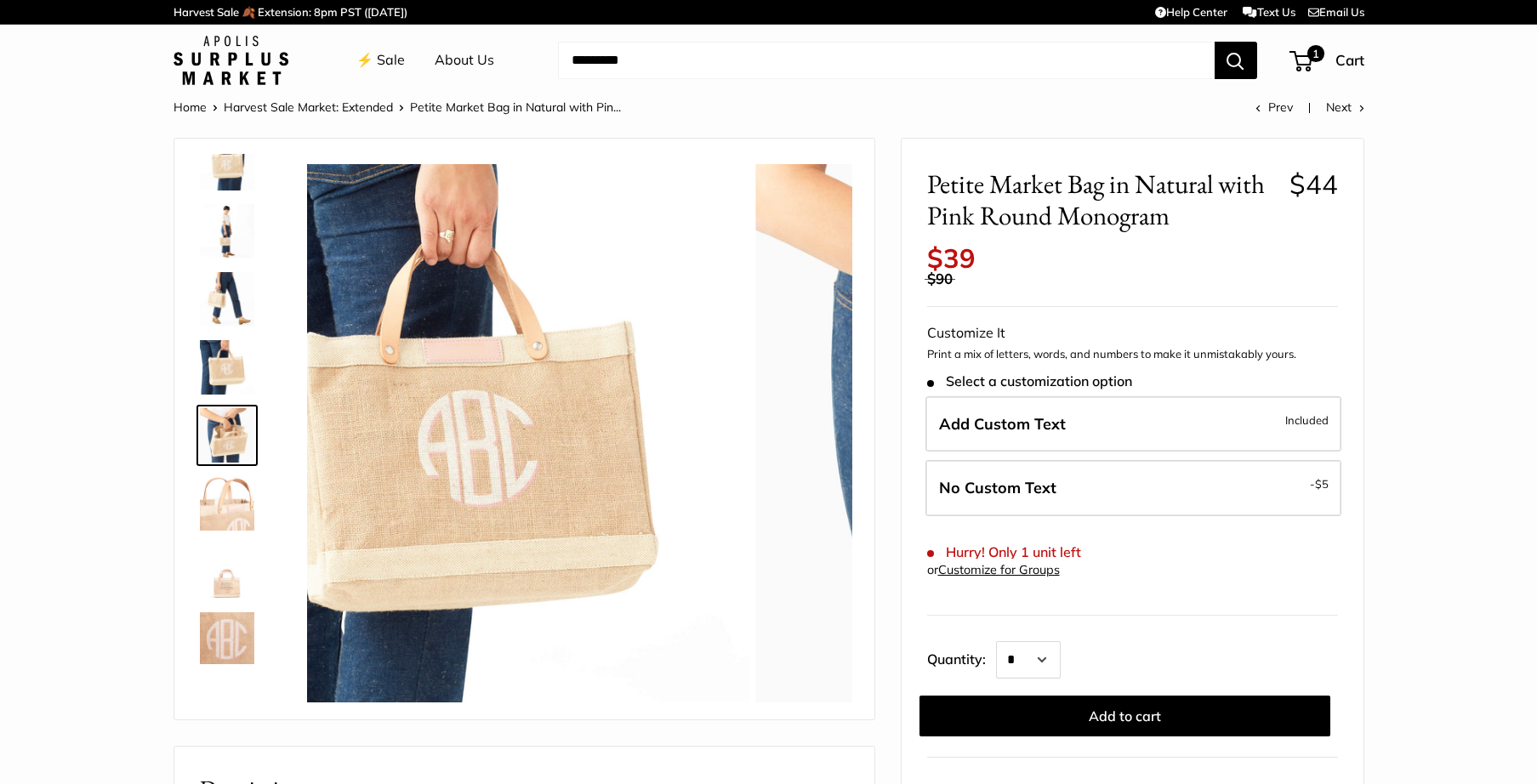
scroll to position [393, 0]
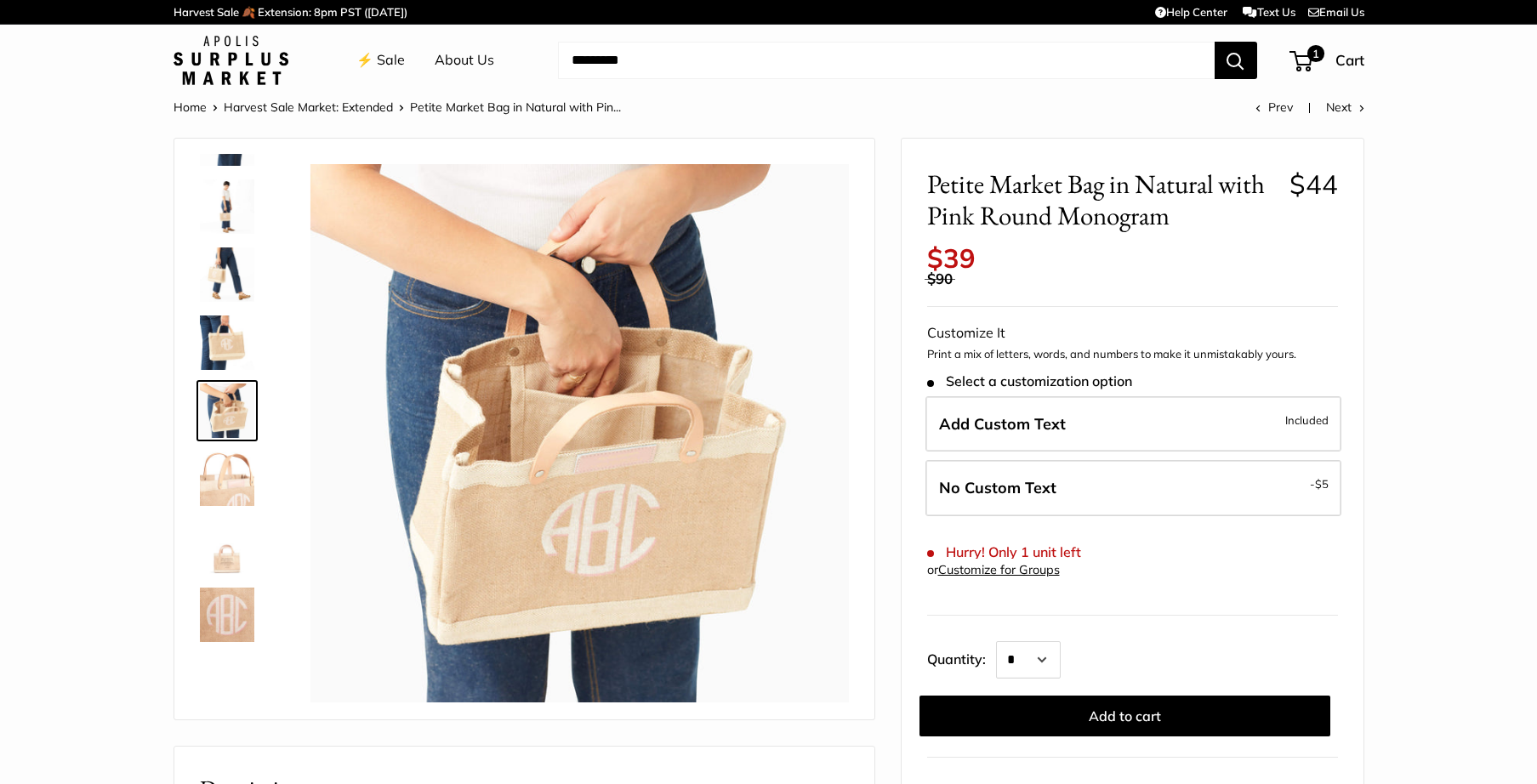
click at [228, 610] on img at bounding box center [227, 614] width 55 height 55
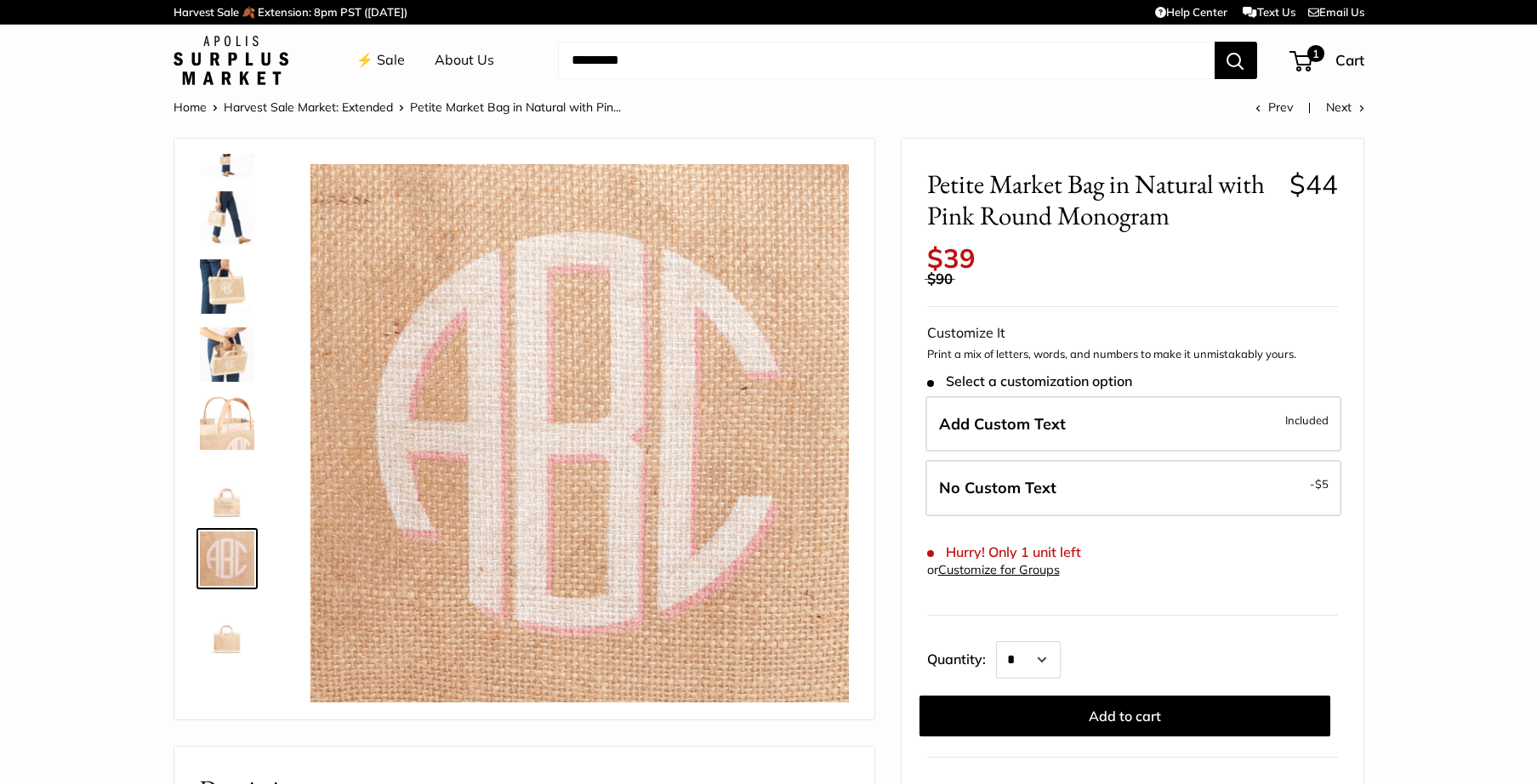
click at [222, 569] on img at bounding box center [227, 558] width 55 height 55
click at [223, 521] on div at bounding box center [234, 409] width 82 height 510
click at [223, 509] on img at bounding box center [227, 490] width 55 height 55
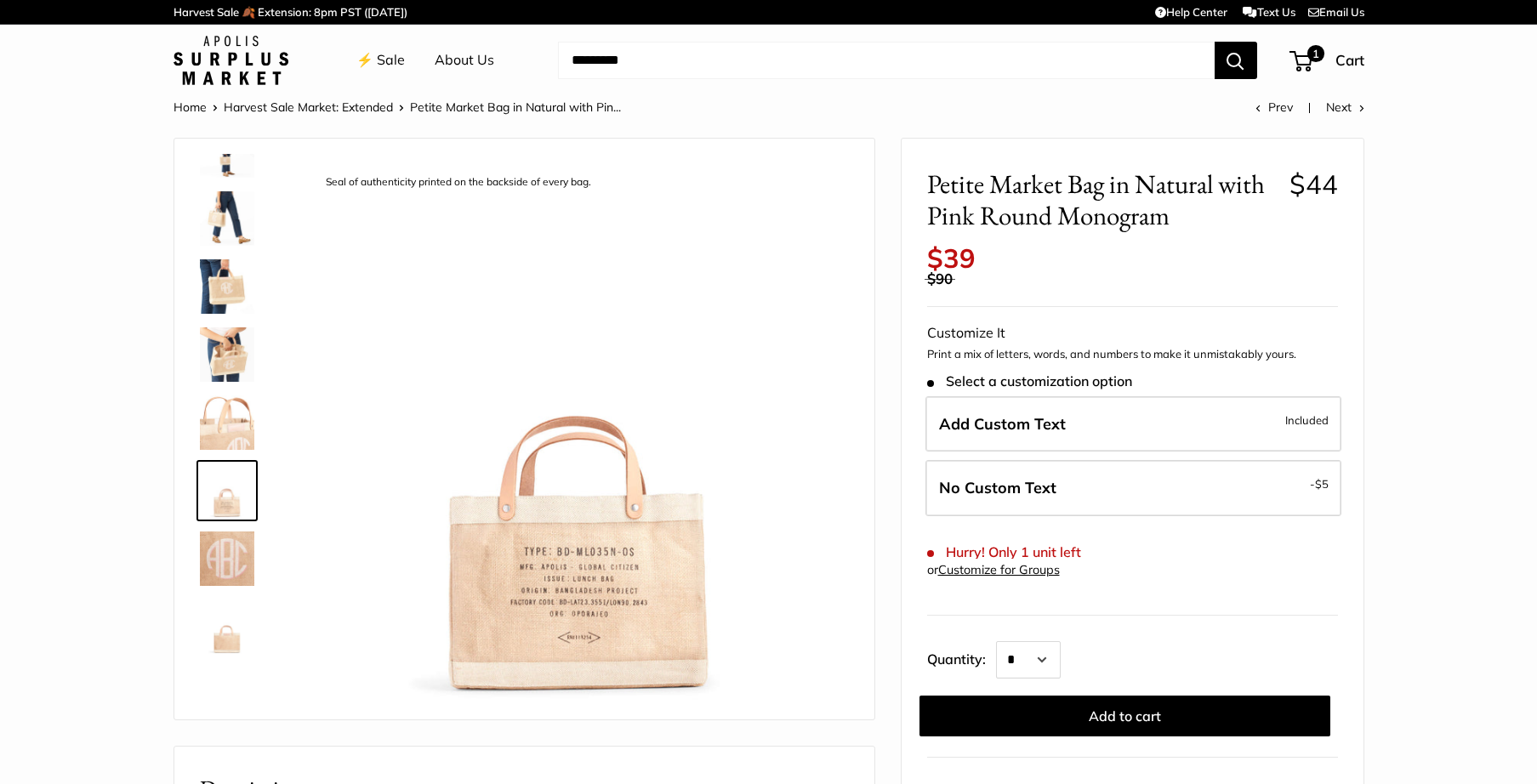
click at [232, 424] on img at bounding box center [227, 422] width 55 height 55
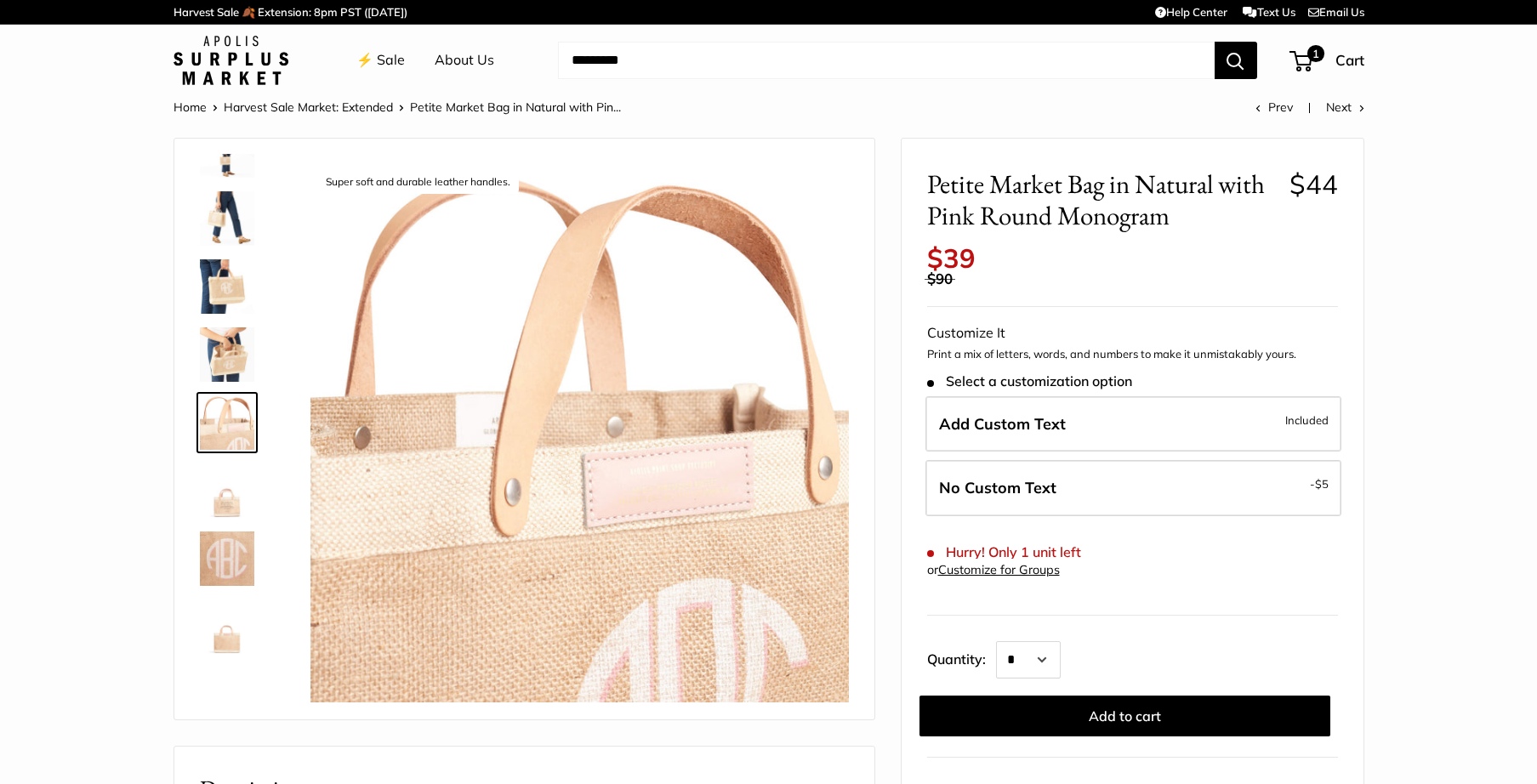
click at [698, 487] on img at bounding box center [579, 433] width 539 height 538
click at [222, 358] on img at bounding box center [227, 354] width 55 height 55
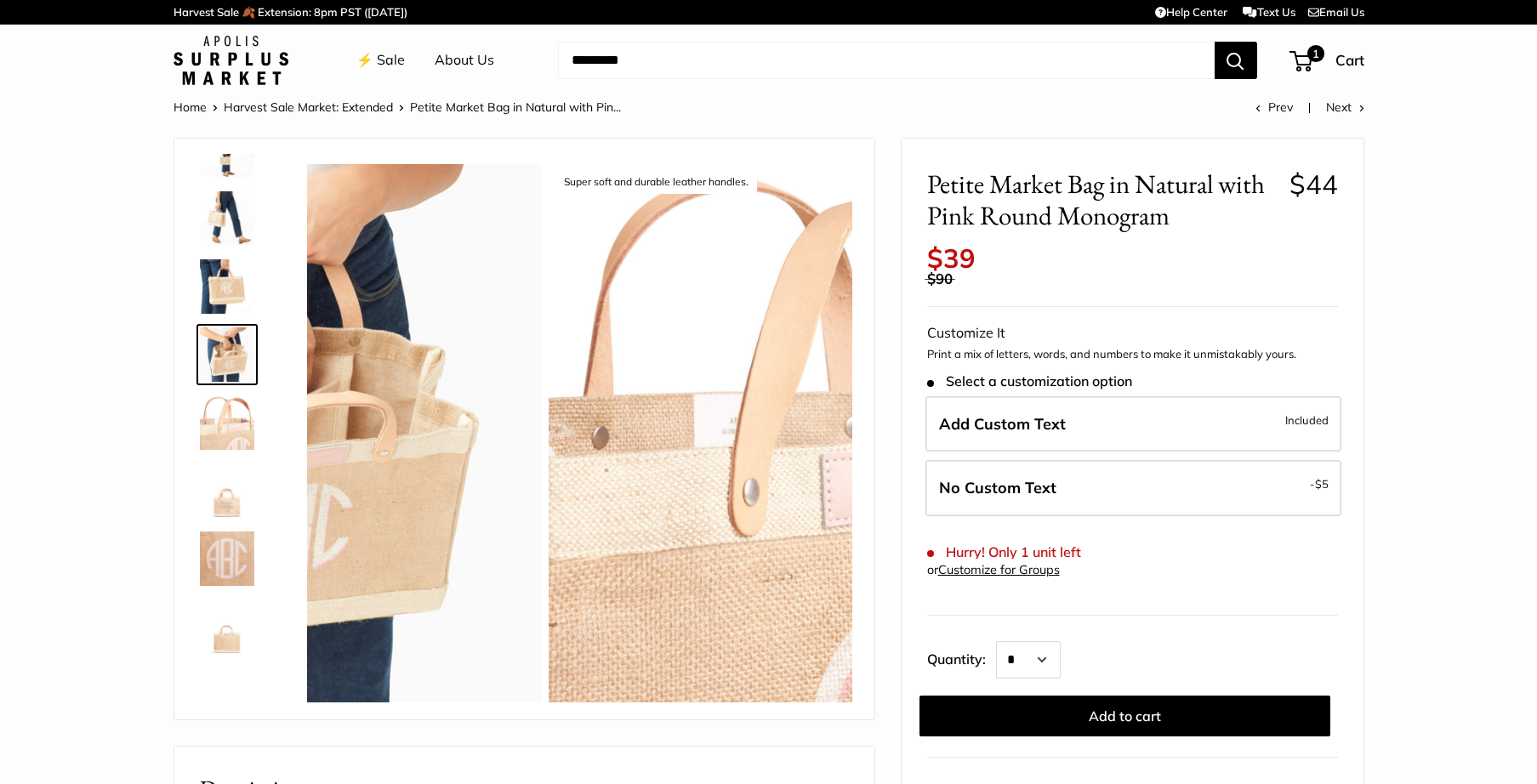
scroll to position [393, 0]
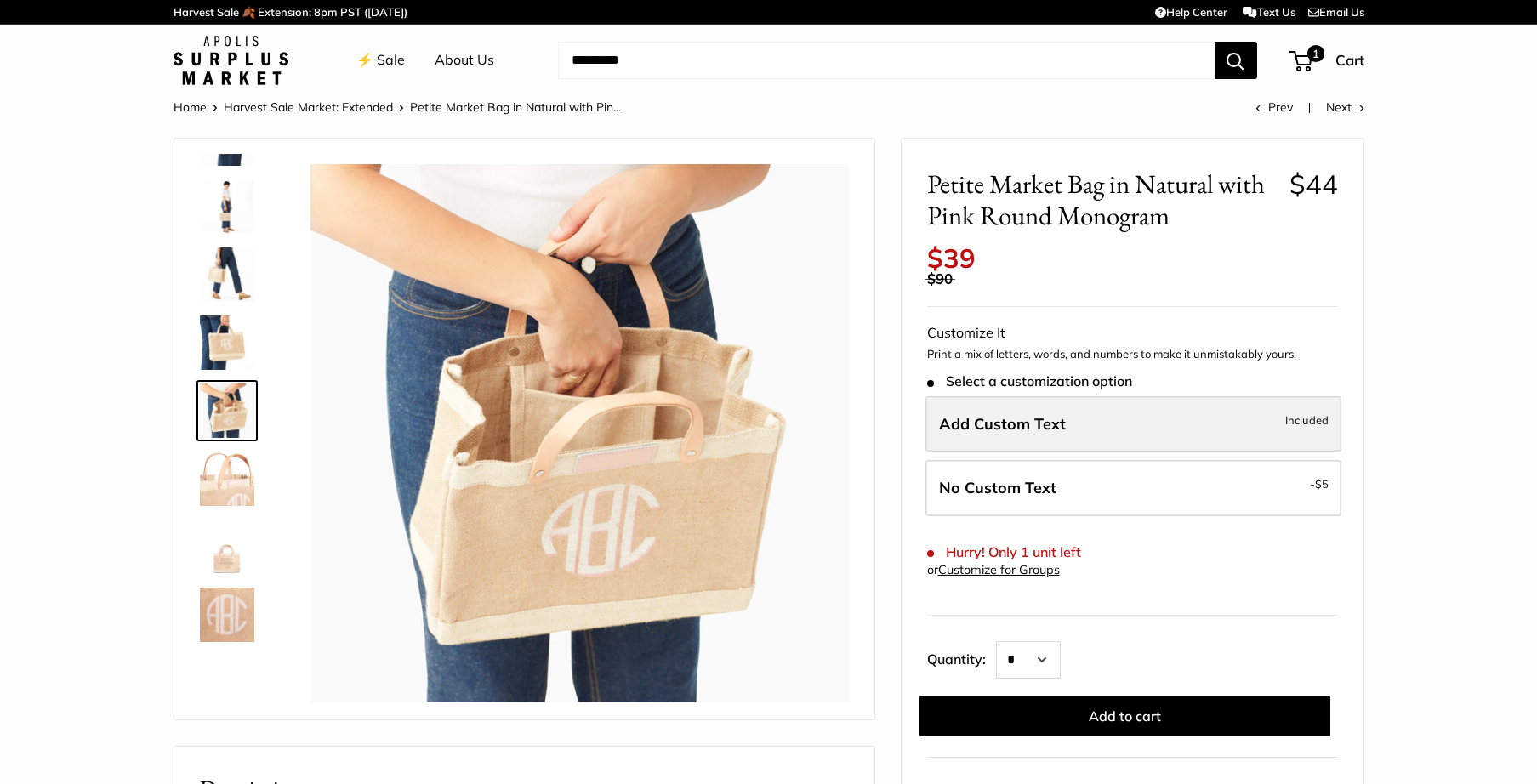
click at [1103, 420] on label "Add Custom Text Included" at bounding box center [1134, 424] width 416 height 56
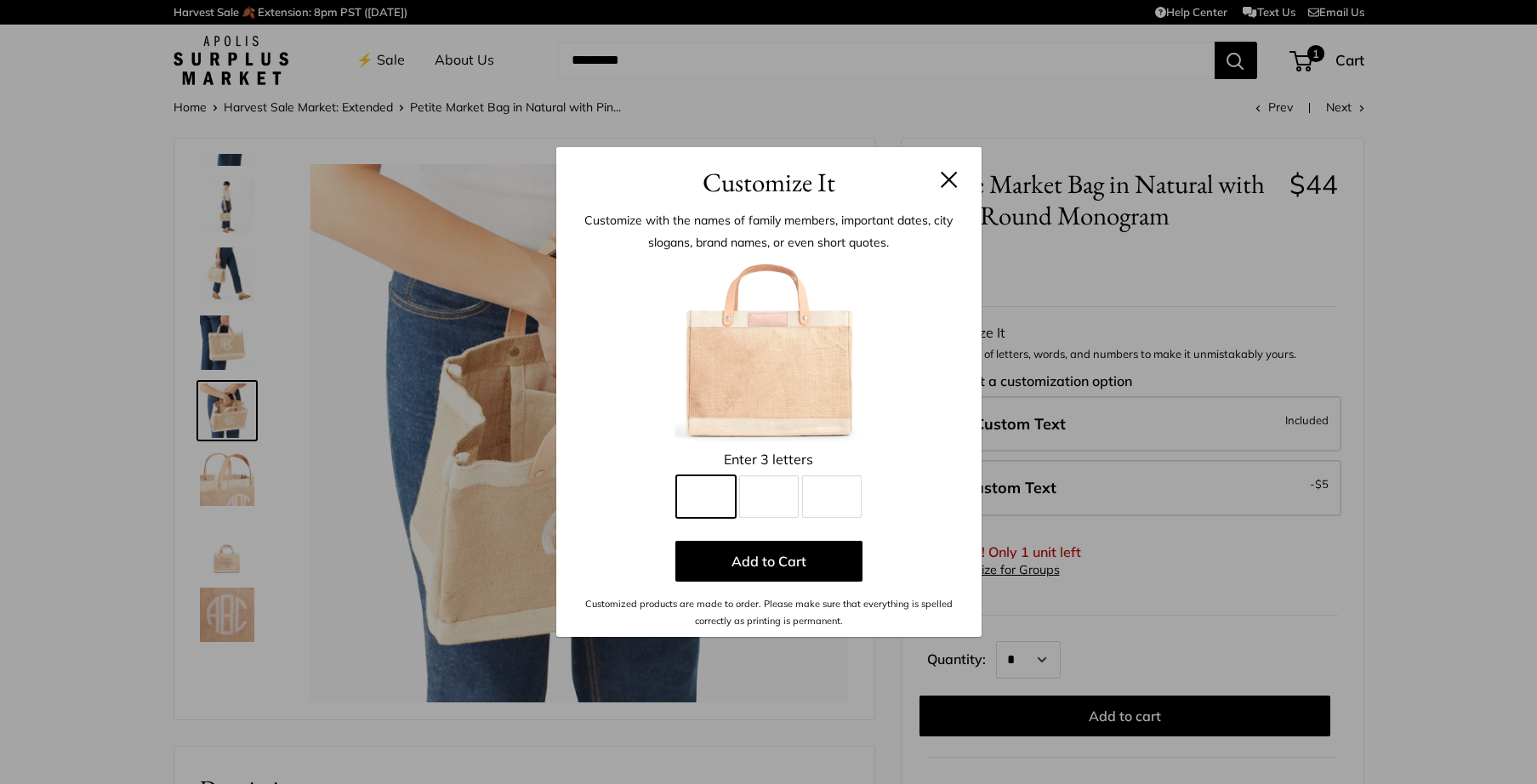
click at [694, 506] on input "Line 1" at bounding box center [706, 496] width 60 height 43
type input "*"
click at [751, 493] on input "Line 2" at bounding box center [769, 496] width 60 height 43
type input "*"
click at [827, 499] on input "Line 3" at bounding box center [832, 496] width 60 height 43
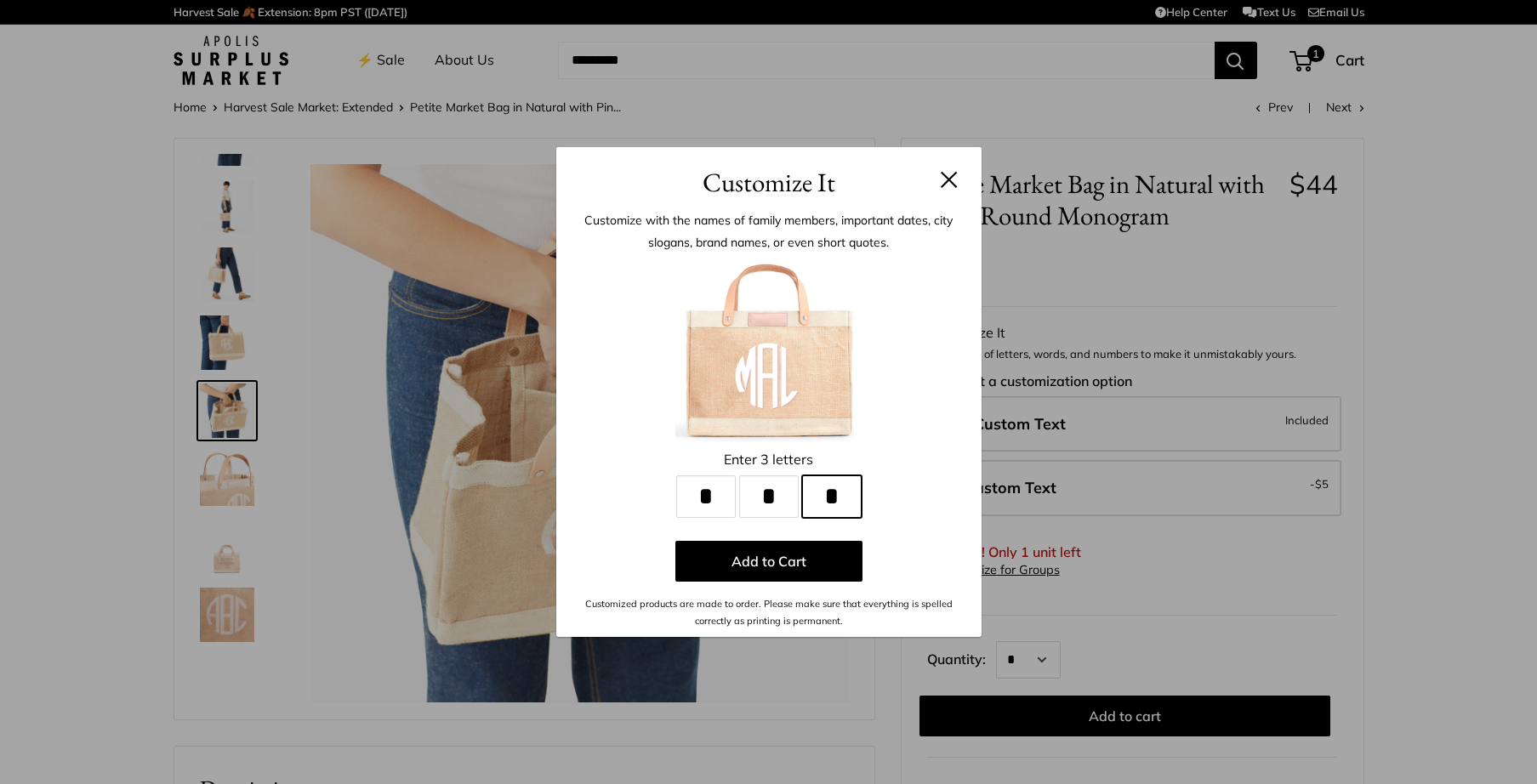
type input "*"
click at [704, 496] on input "*" at bounding box center [706, 496] width 60 height 43
type input "*"
click at [765, 495] on input "*" at bounding box center [769, 496] width 60 height 43
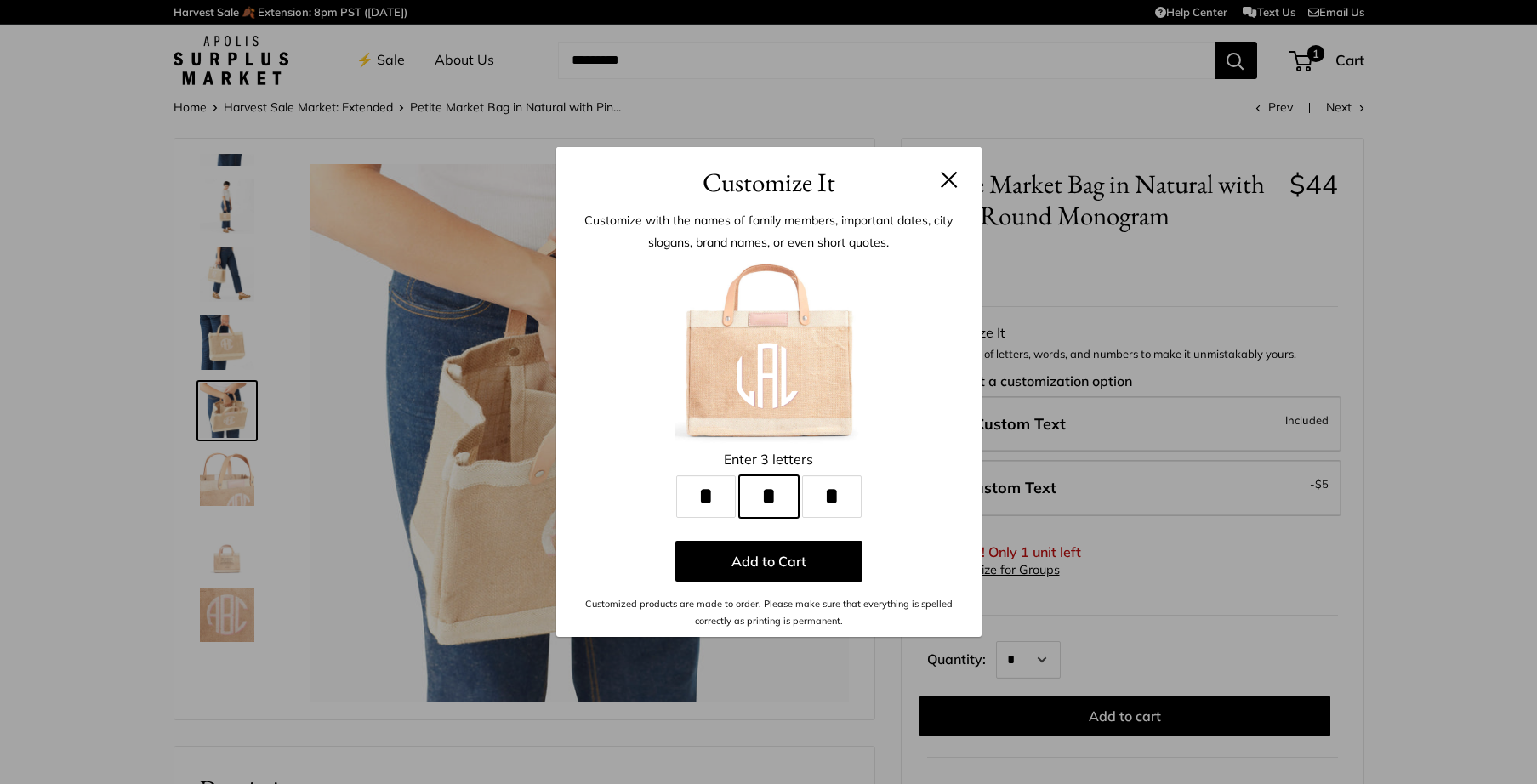
click at [765, 495] on input "*" at bounding box center [769, 496] width 60 height 43
type input "*"
click at [833, 499] on input "*" at bounding box center [832, 496] width 60 height 43
type input "*"
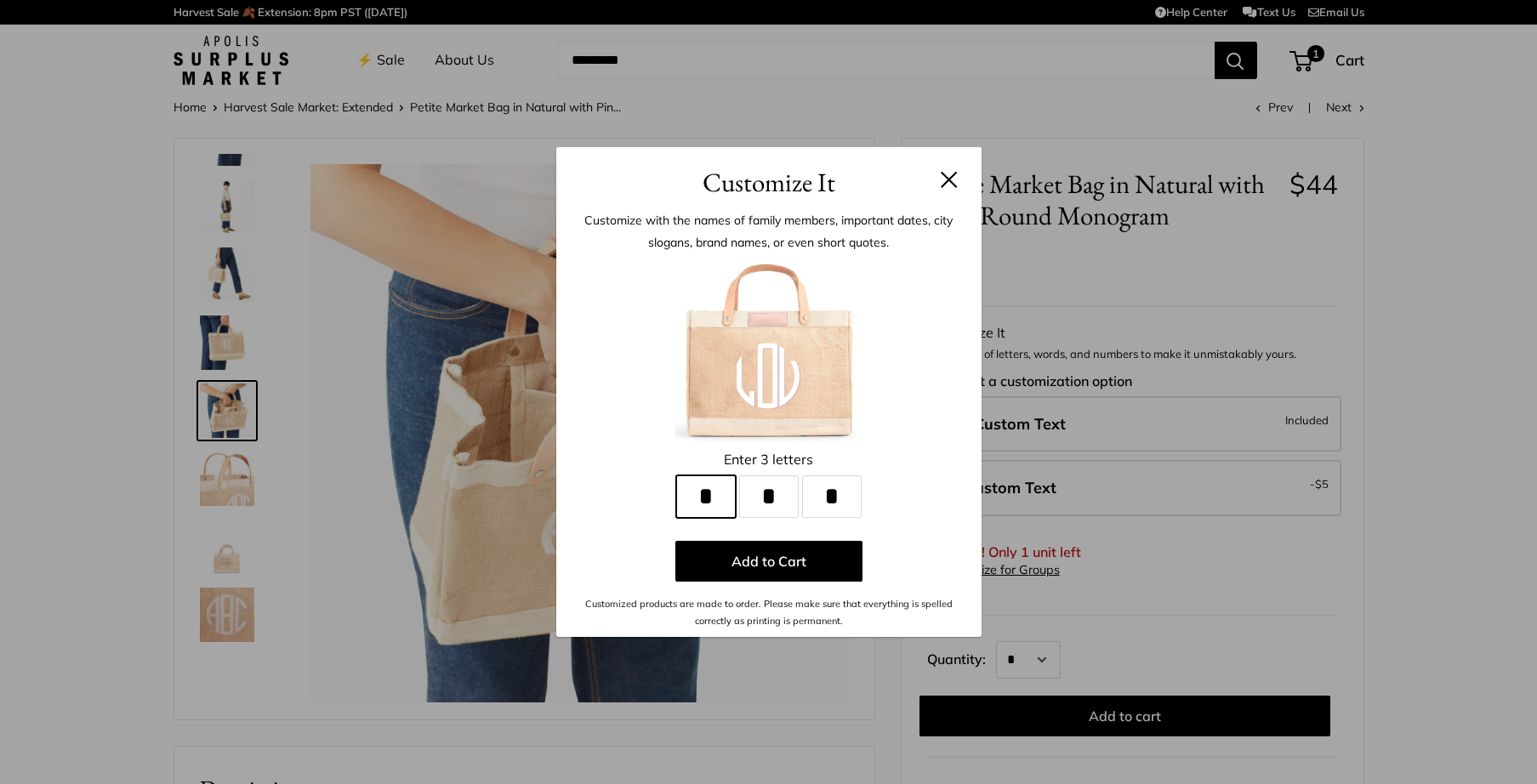
click at [704, 496] on input "*" at bounding box center [706, 496] width 60 height 43
type input "*"
click at [771, 496] on input "*" at bounding box center [769, 496] width 60 height 43
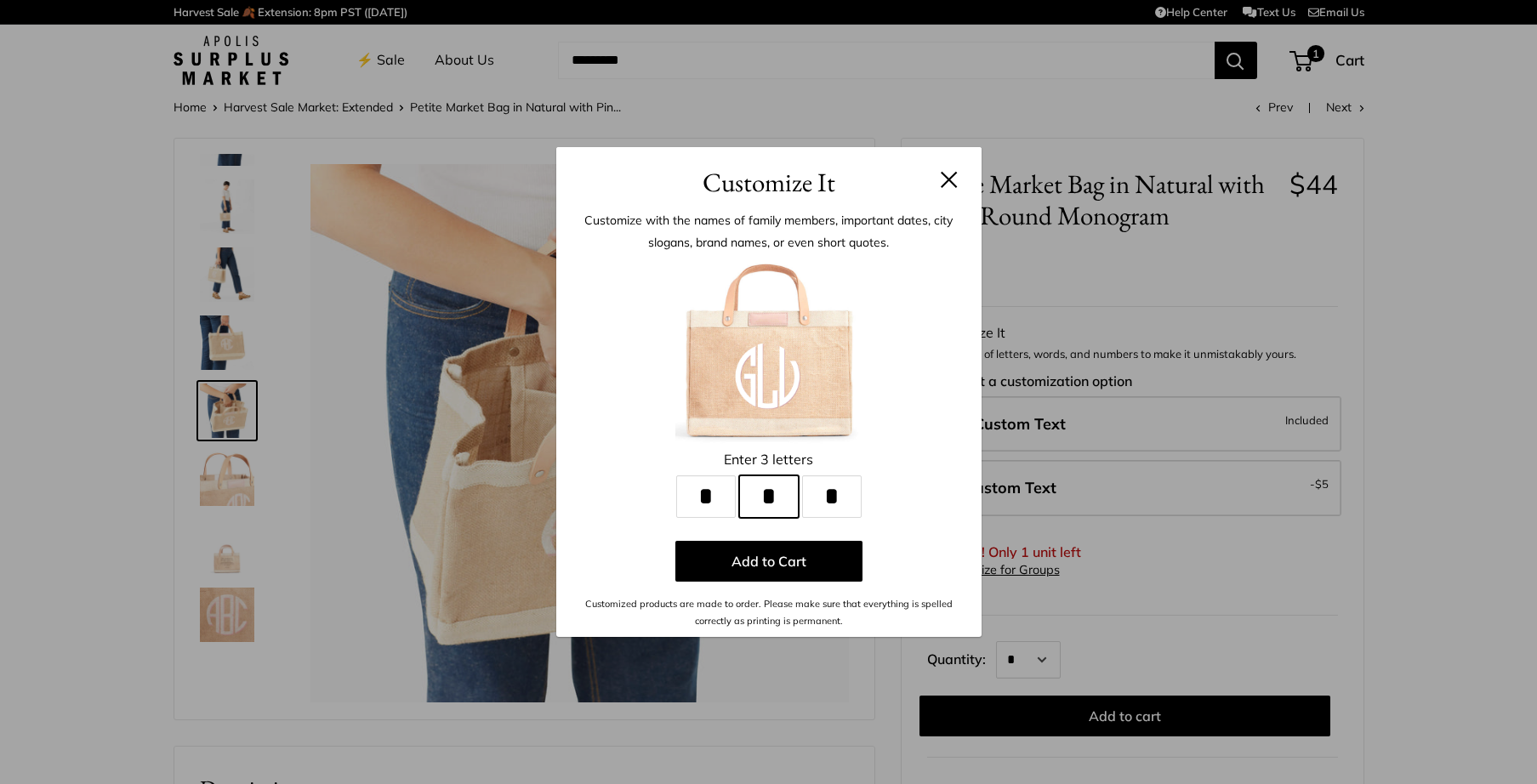
type input "*"
click at [838, 499] on input "*" at bounding box center [832, 496] width 60 height 43
type input "*"
click at [707, 499] on input "*" at bounding box center [706, 496] width 60 height 43
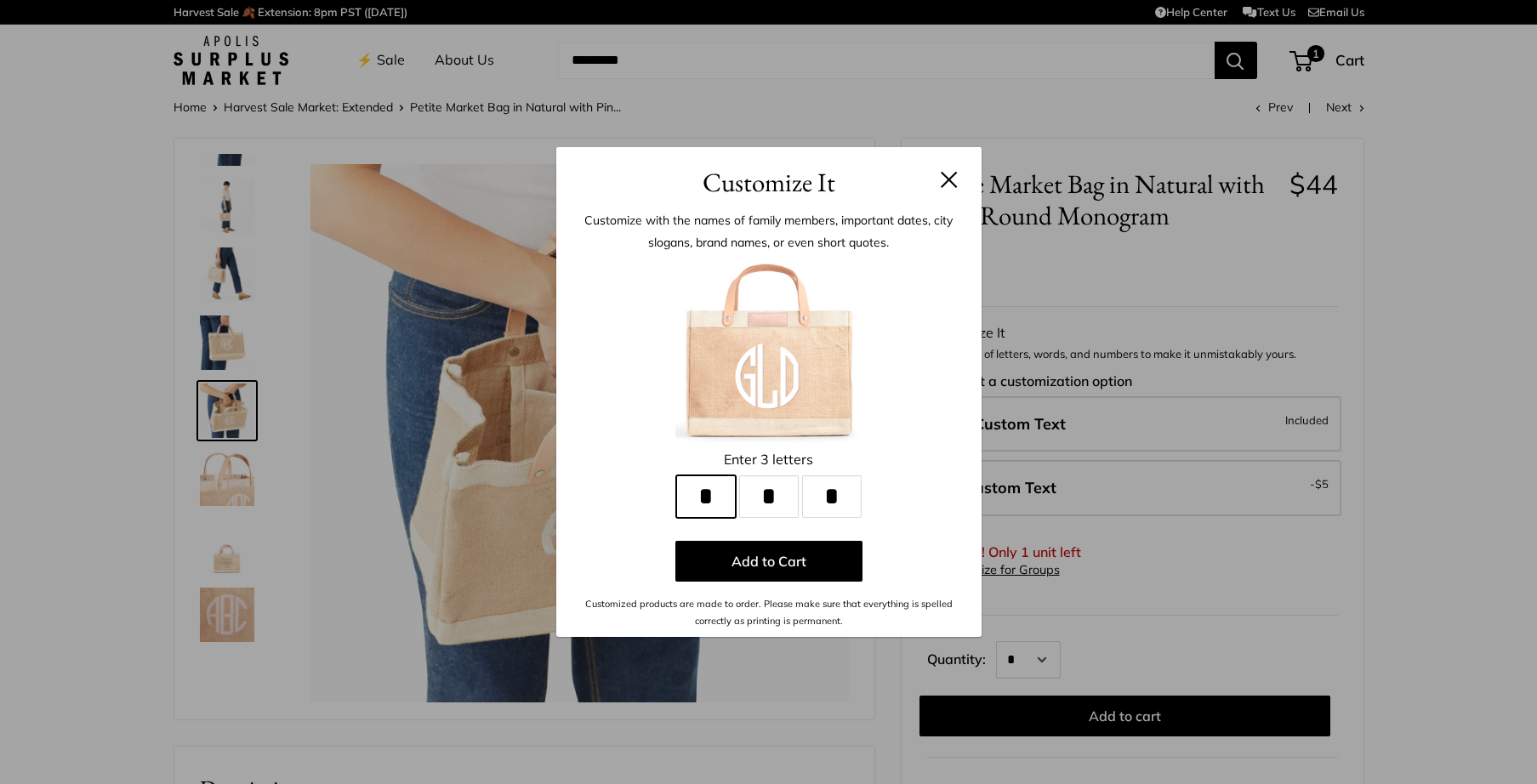
click at [707, 499] on input "*" at bounding box center [706, 496] width 60 height 43
type input "*"
click at [763, 496] on input "*" at bounding box center [769, 496] width 60 height 43
type input "*"
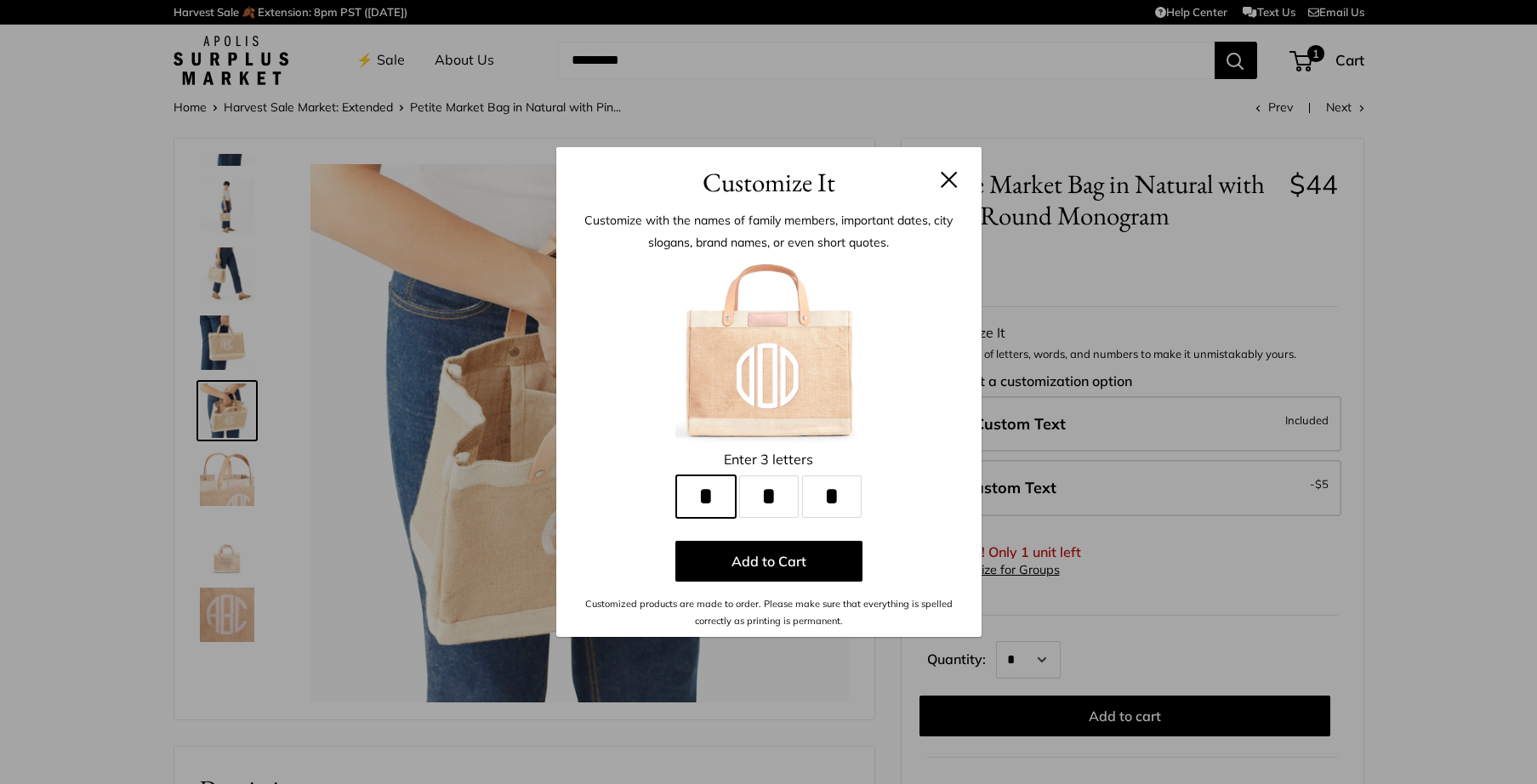
click at [698, 497] on input "*" at bounding box center [706, 496] width 60 height 43
type input "*"
click at [827, 492] on input "*" at bounding box center [832, 496] width 60 height 43
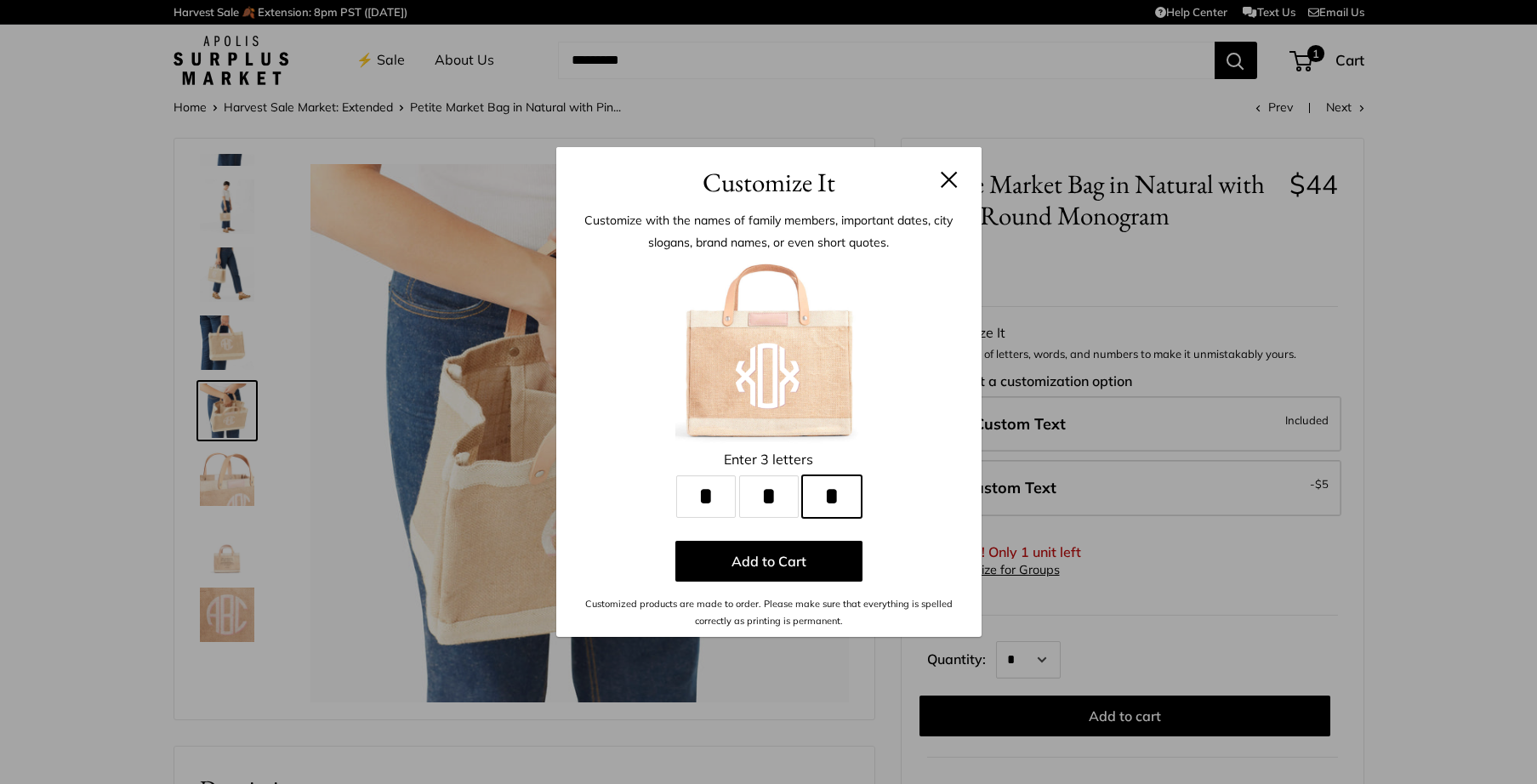
type input "*"
click at [765, 496] on input "*" at bounding box center [769, 496] width 60 height 43
type input "*"
click at [701, 496] on input "*" at bounding box center [706, 496] width 60 height 43
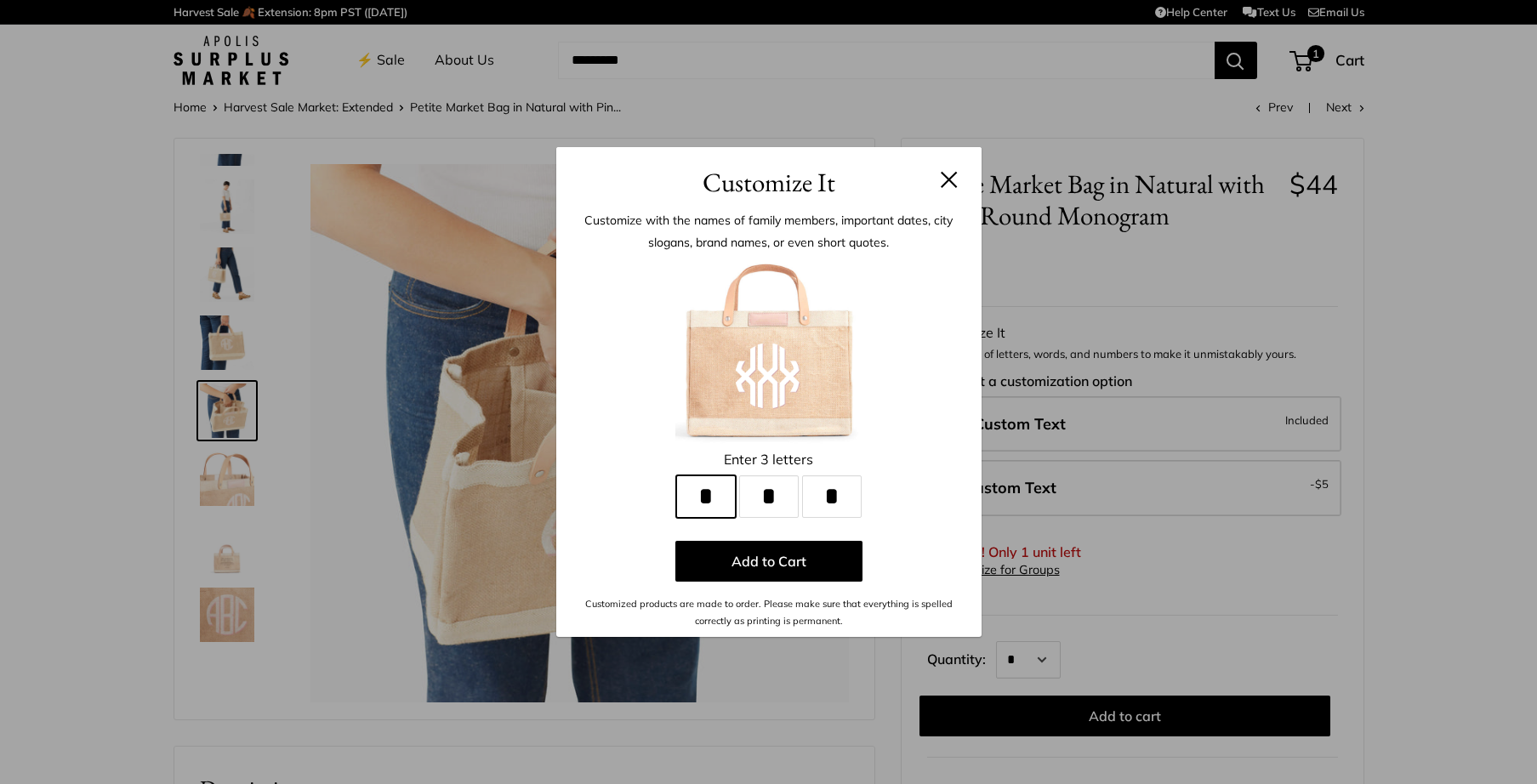
click at [701, 496] on input "*" at bounding box center [706, 496] width 60 height 43
type input "*"
click at [825, 499] on input "*" at bounding box center [832, 496] width 60 height 43
click at [822, 499] on input "*" at bounding box center [832, 496] width 60 height 43
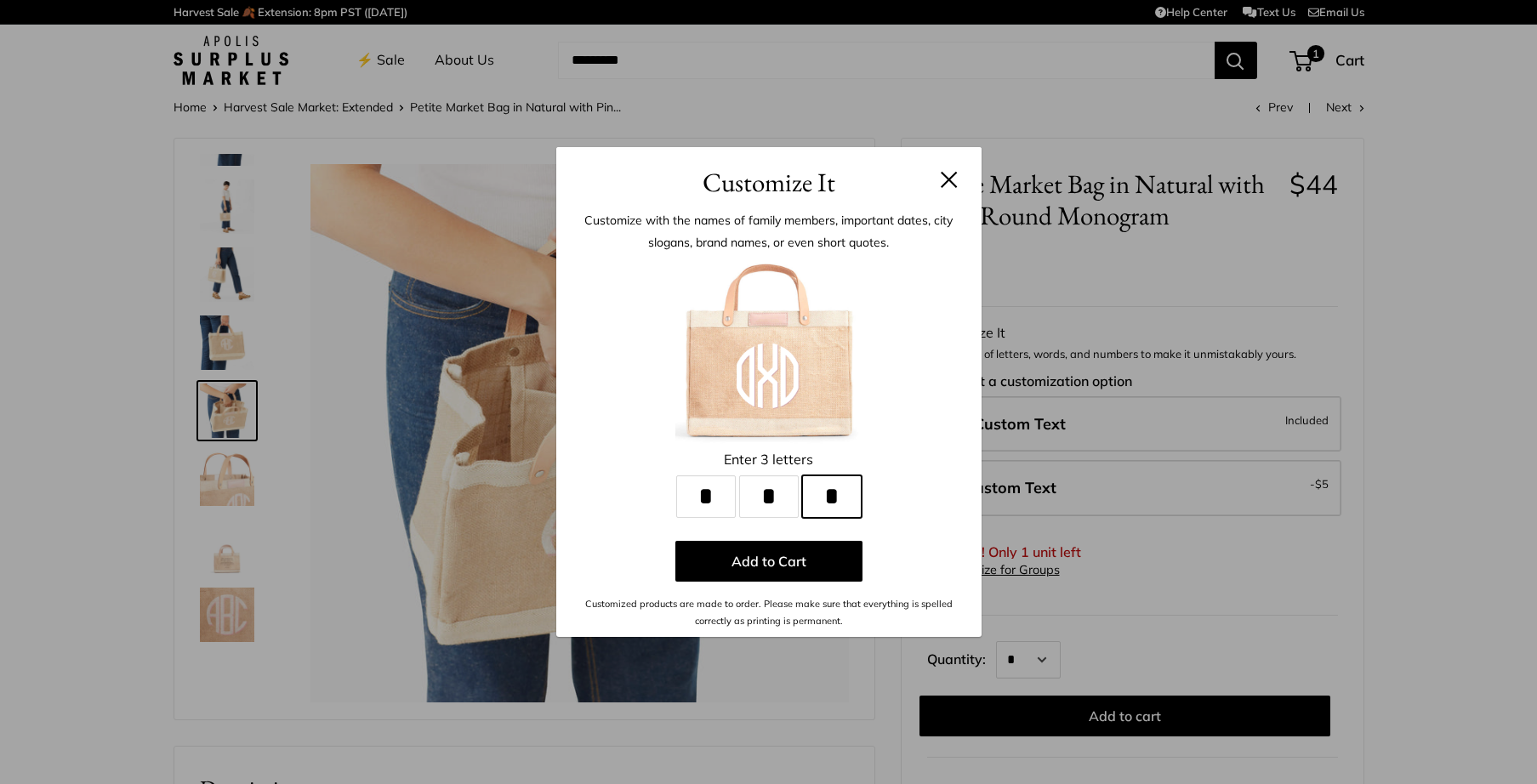
click at [822, 499] on input "*" at bounding box center [832, 496] width 60 height 43
click at [831, 499] on input "*" at bounding box center [832, 496] width 60 height 43
type input "*"
click at [708, 499] on input "*" at bounding box center [706, 496] width 60 height 43
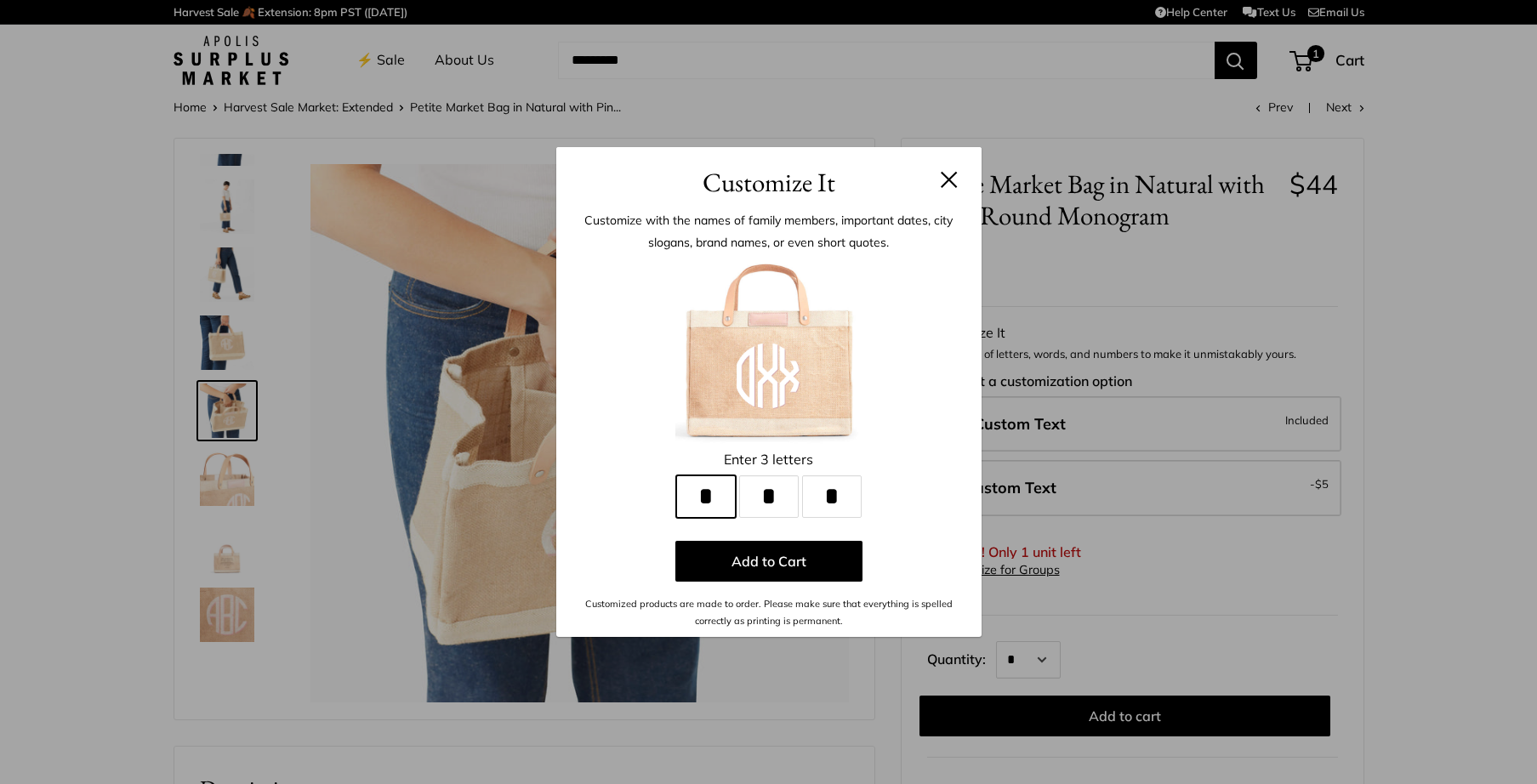
click at [708, 499] on input "*" at bounding box center [706, 496] width 60 height 43
type input "*"
click at [768, 496] on input "*" at bounding box center [769, 496] width 60 height 43
type input "*"
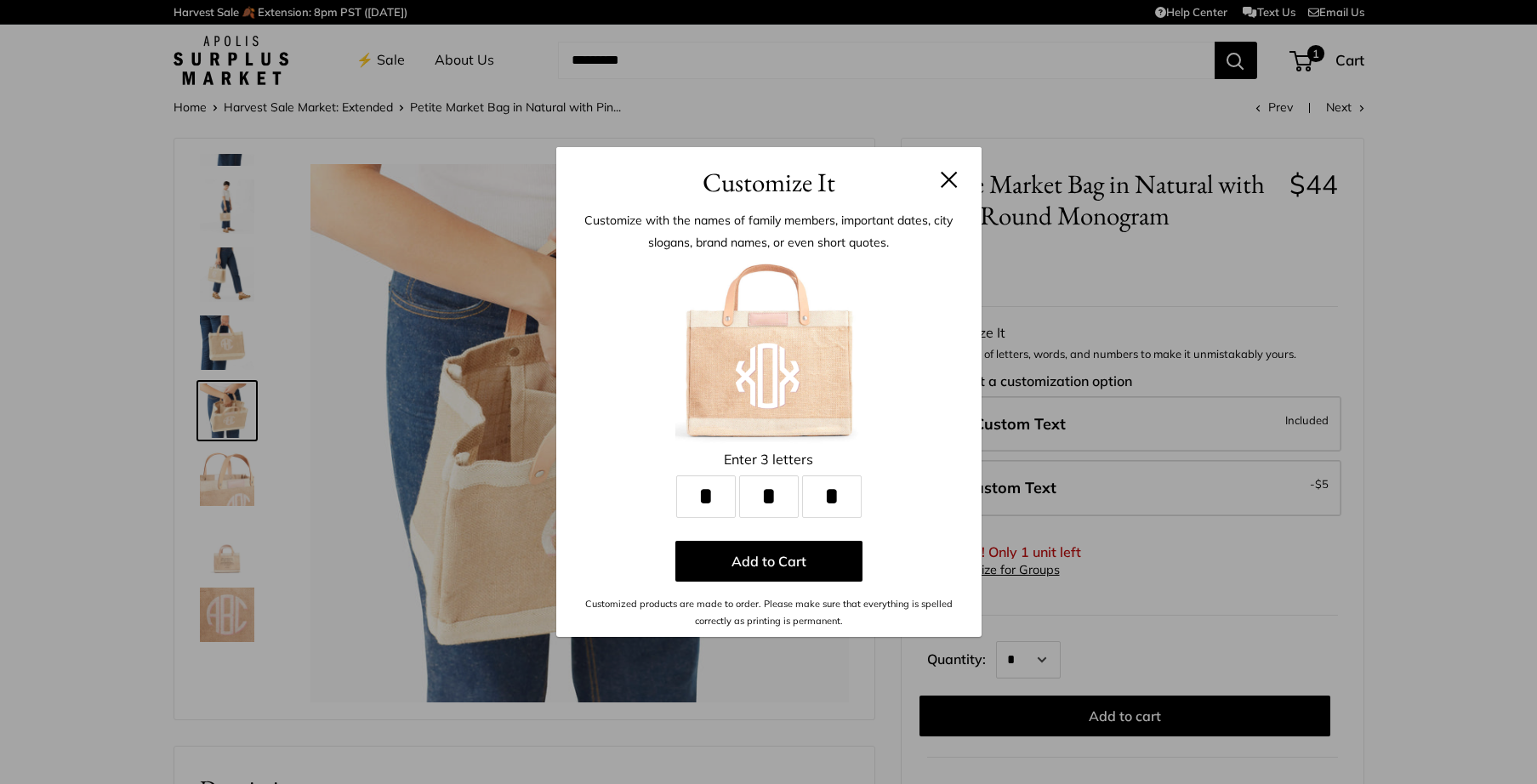
click at [948, 179] on button at bounding box center [949, 179] width 17 height 17
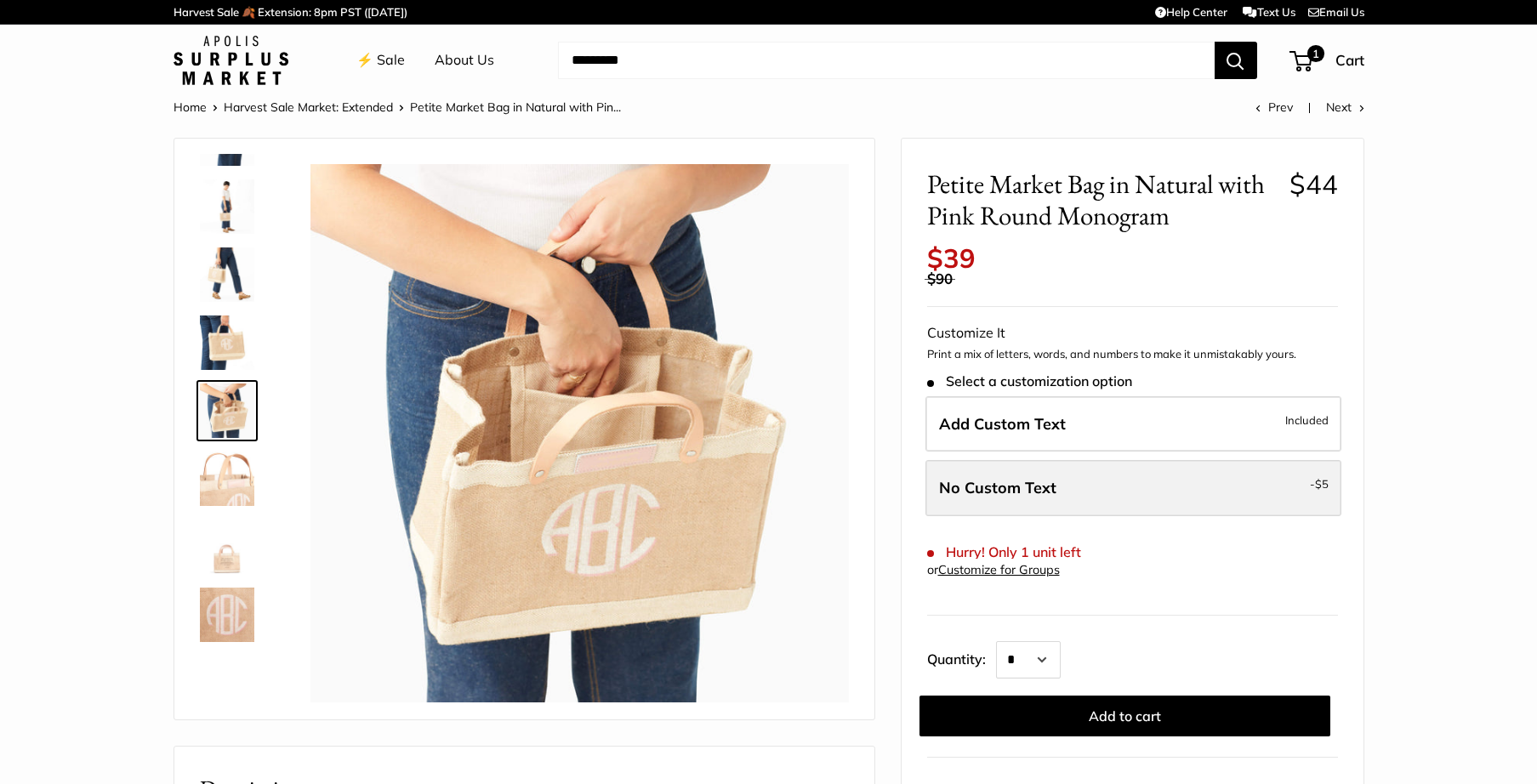
click at [1058, 471] on label "No Custom Text - $5" at bounding box center [1134, 488] width 416 height 56
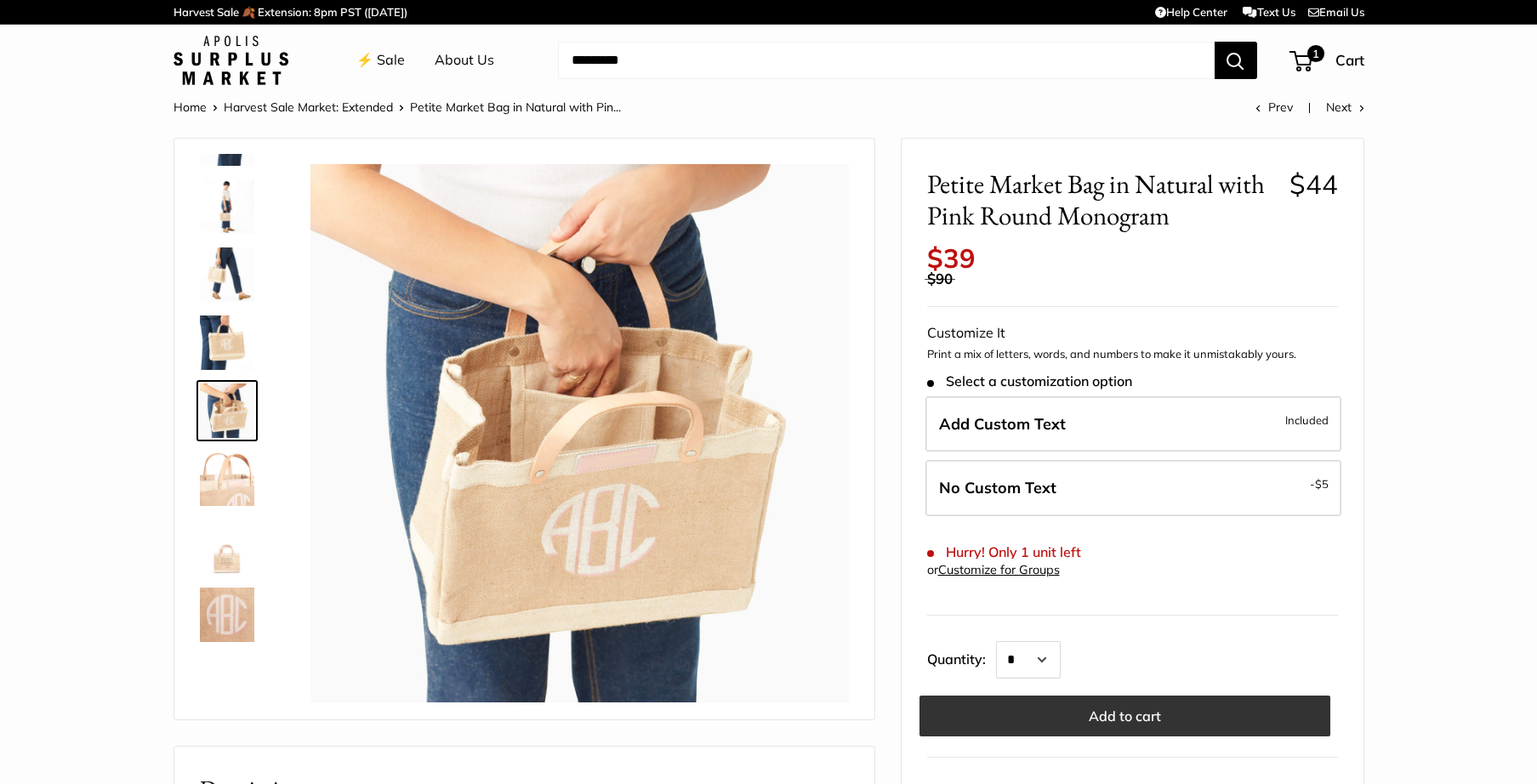
click at [1080, 695] on button "Add to cart" at bounding box center [1125, 715] width 411 height 41
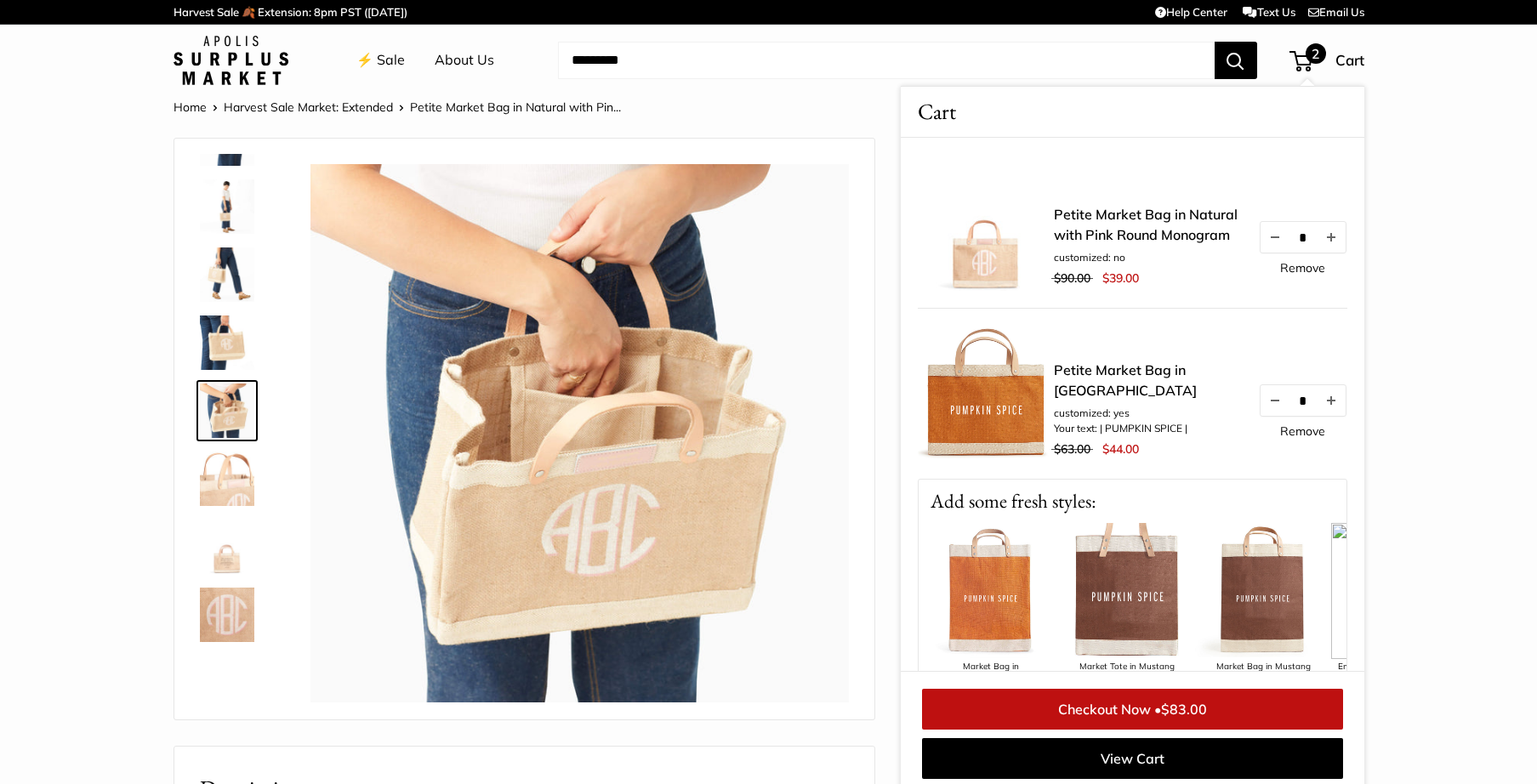
click at [1300, 435] on link "Remove" at bounding box center [1302, 431] width 45 height 12
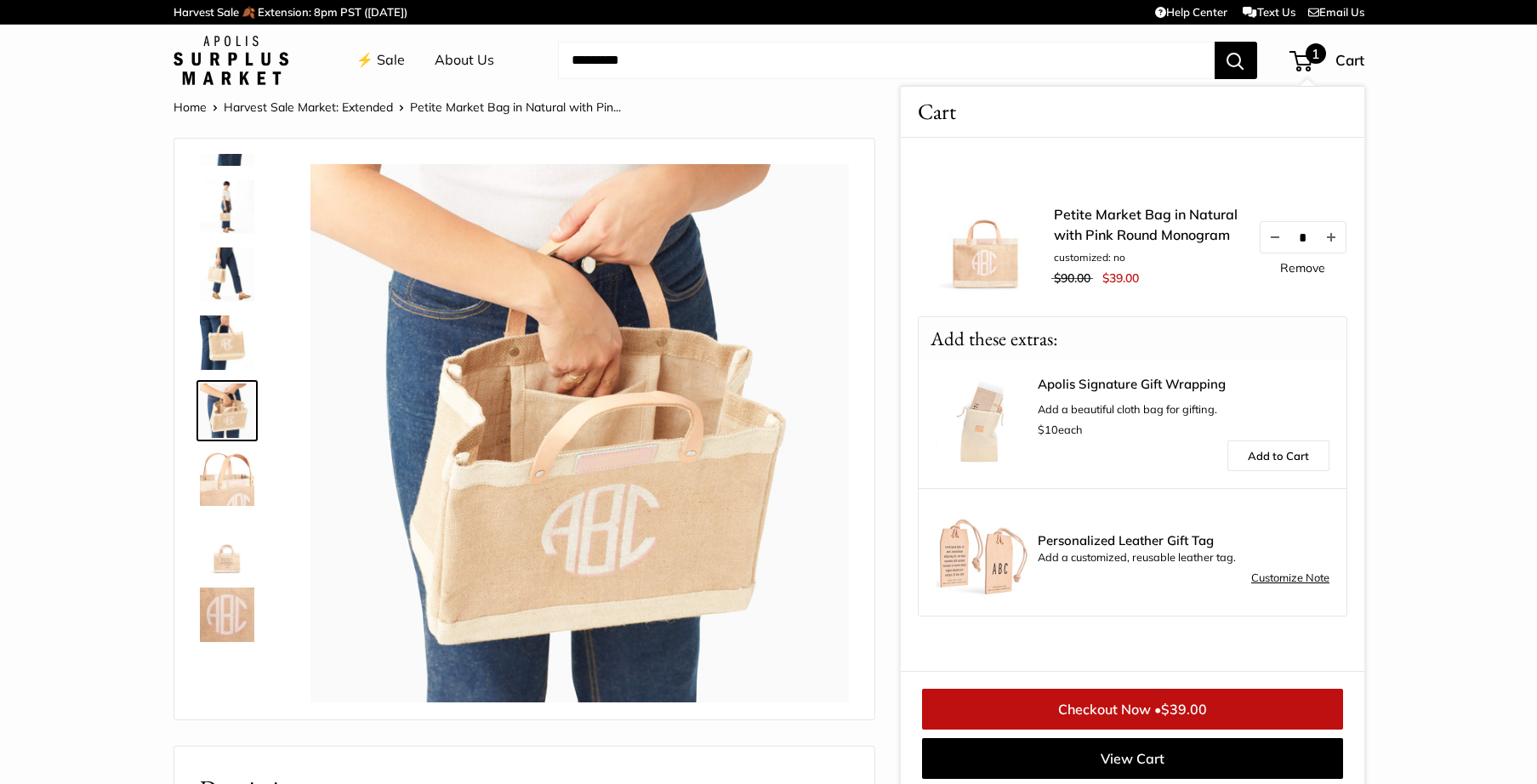
click at [1277, 575] on link "Customize Note" at bounding box center [1290, 578] width 79 height 21
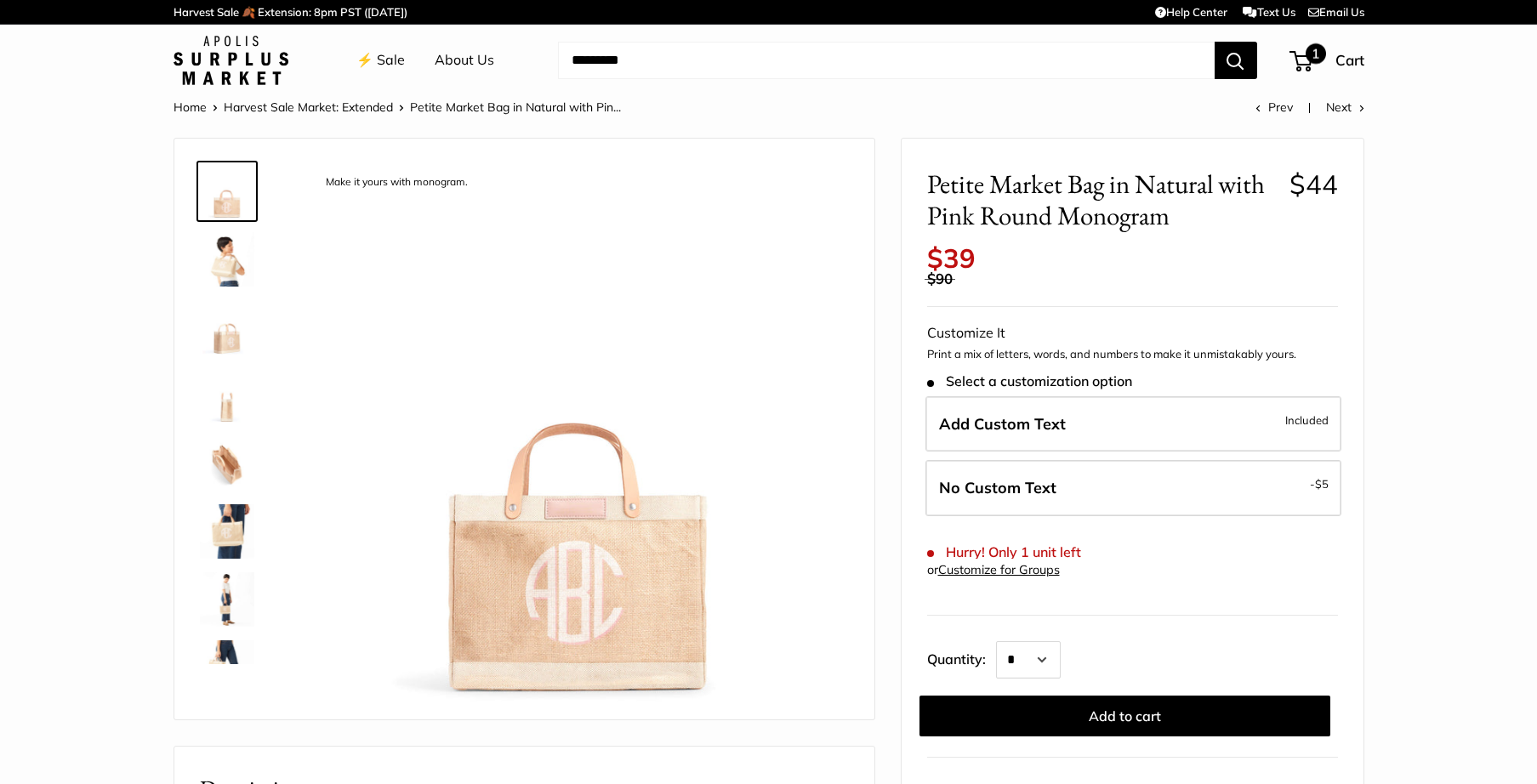
click at [1303, 52] on span "1" at bounding box center [1300, 61] width 23 height 21
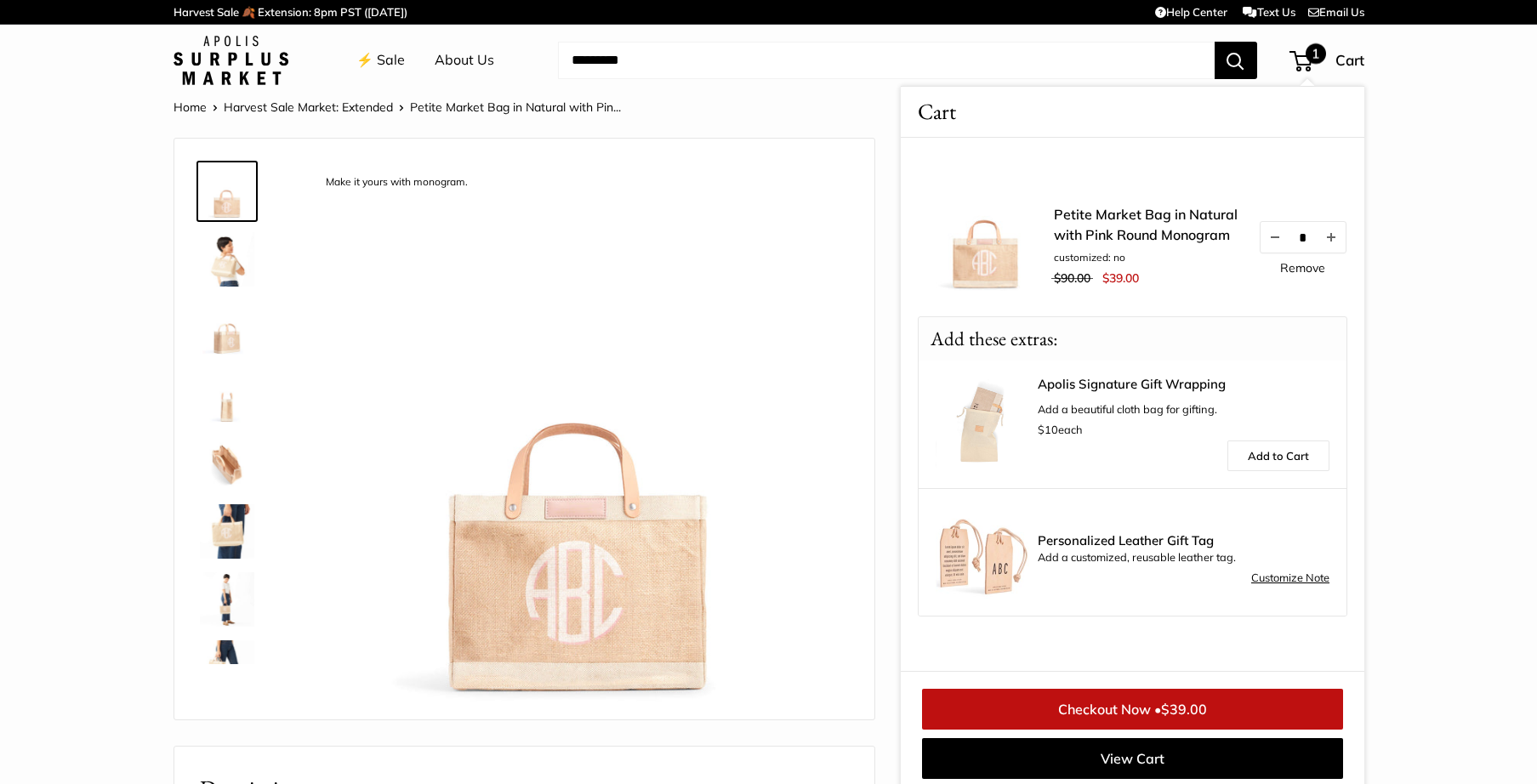
click at [979, 571] on img at bounding box center [983, 552] width 94 height 94
click at [1055, 541] on span "Personalized Leather Gift Tag" at bounding box center [1183, 541] width 292 height 14
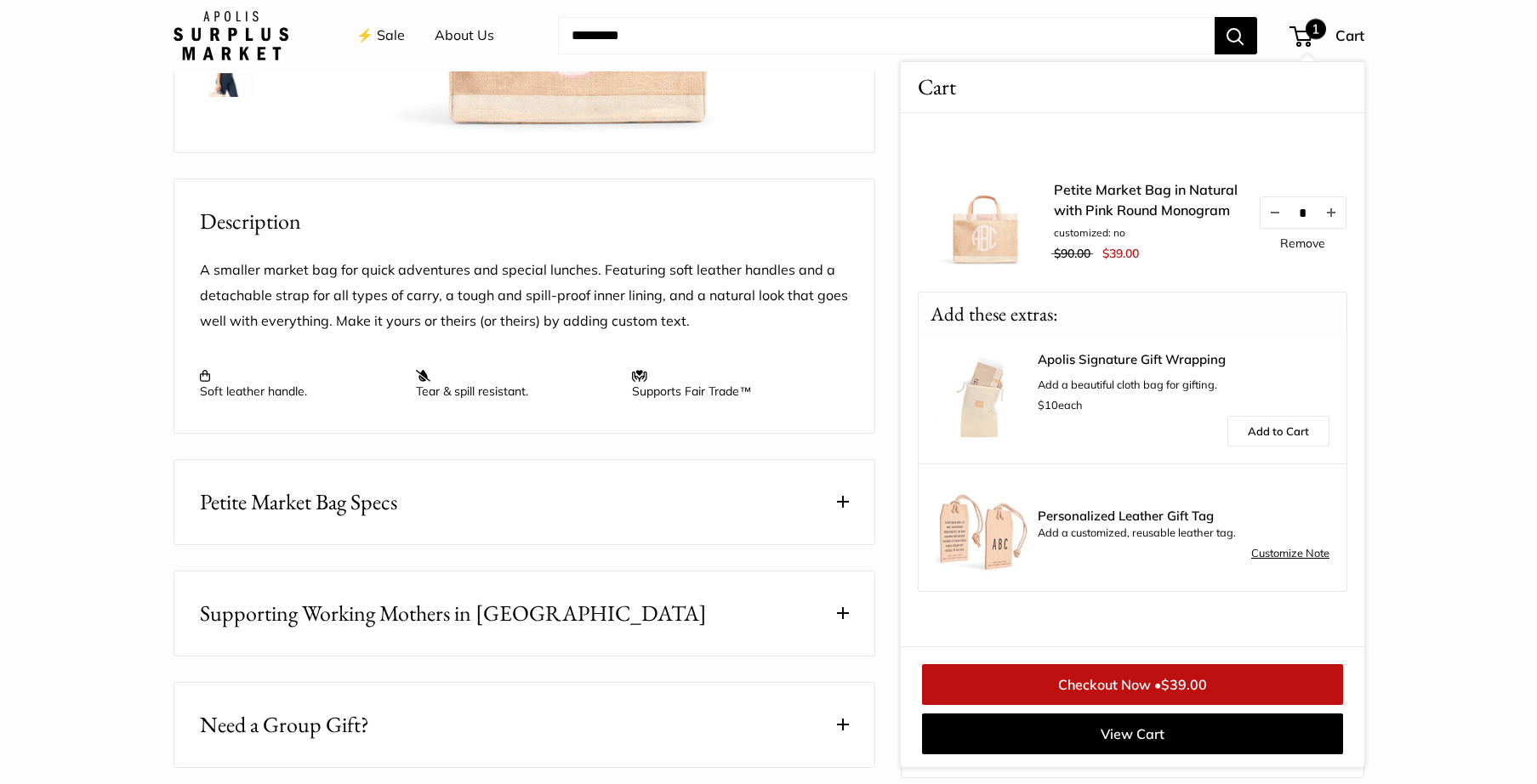
scroll to position [569, 0]
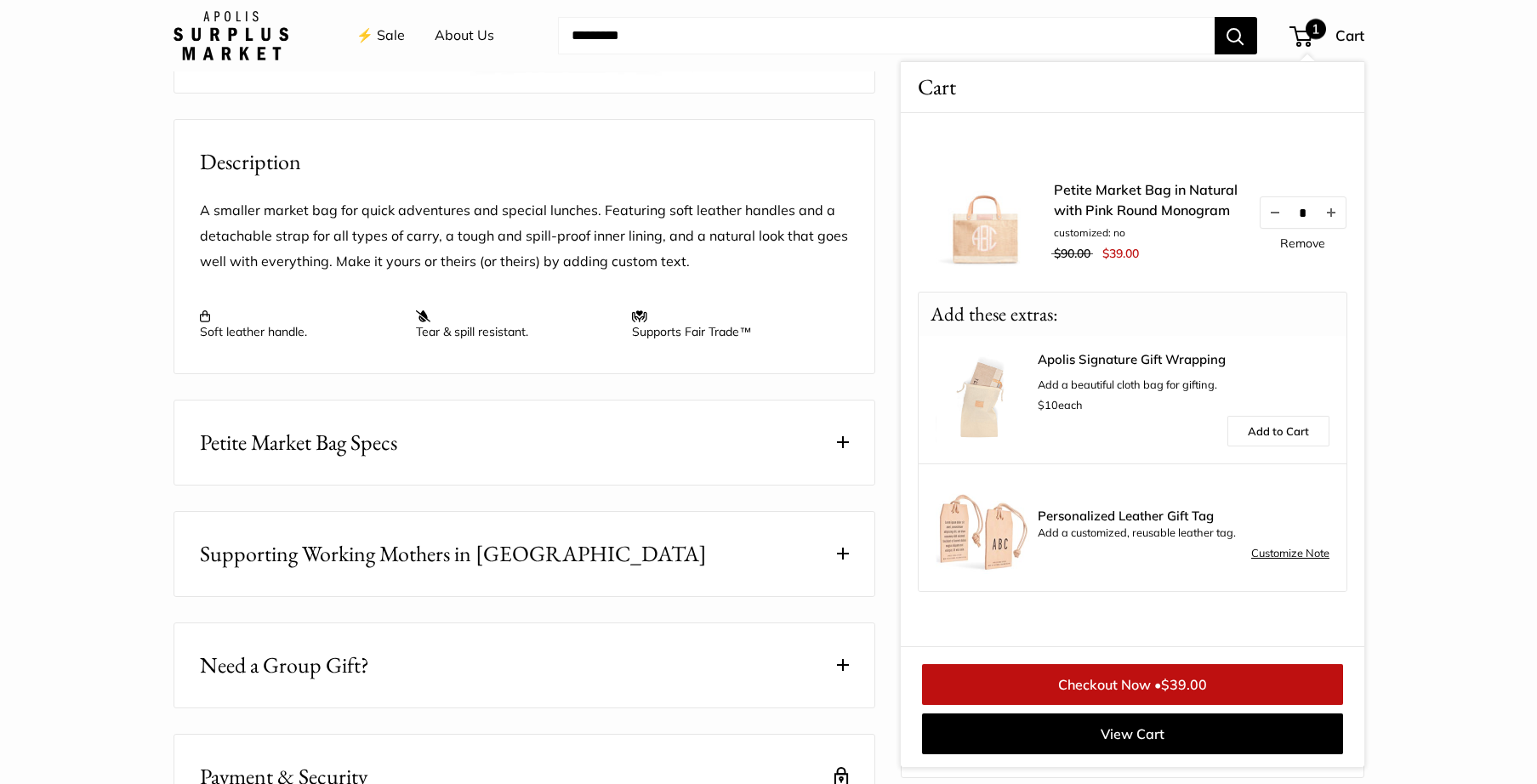
scroll to position [685, 0]
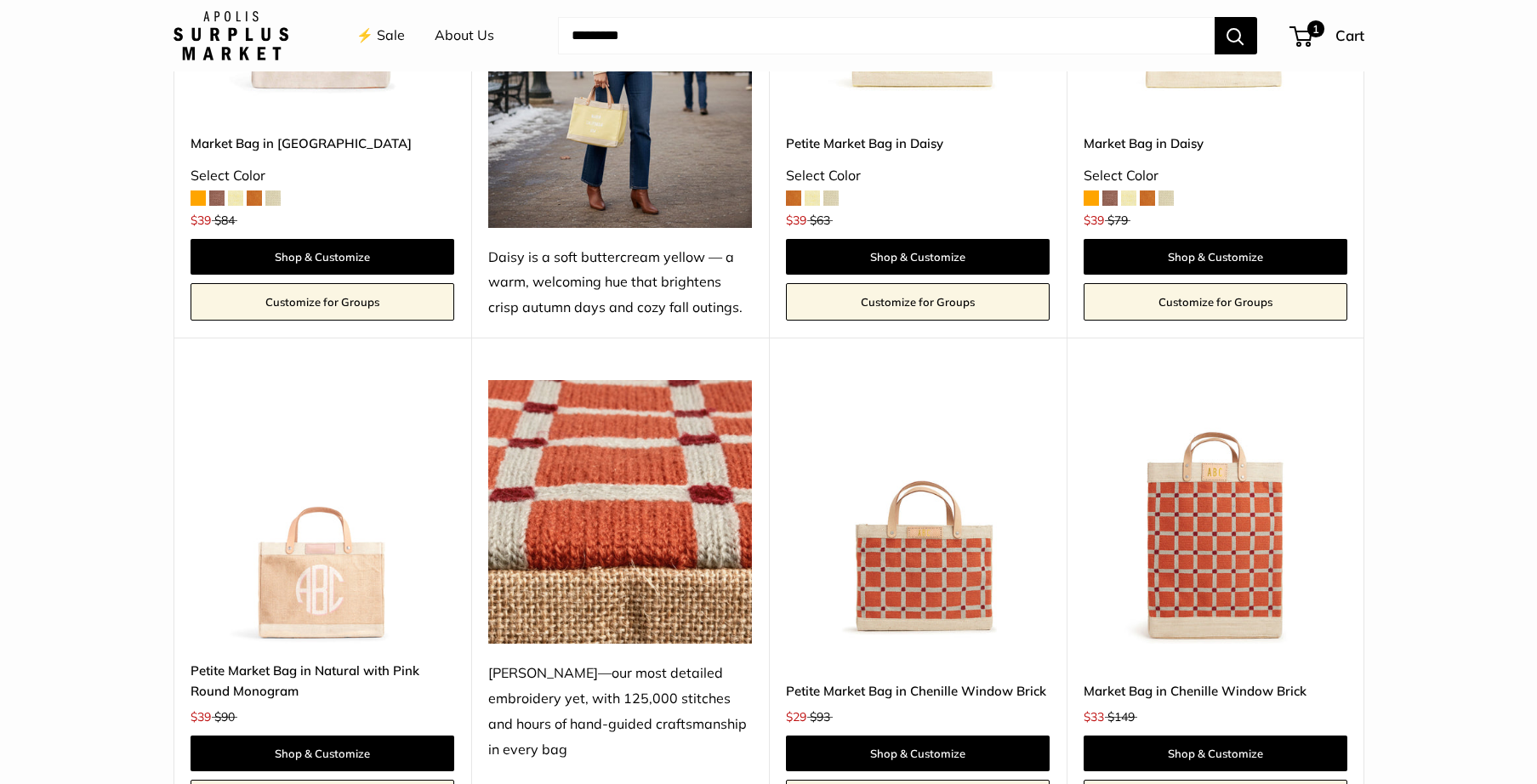
scroll to position [2627, 0]
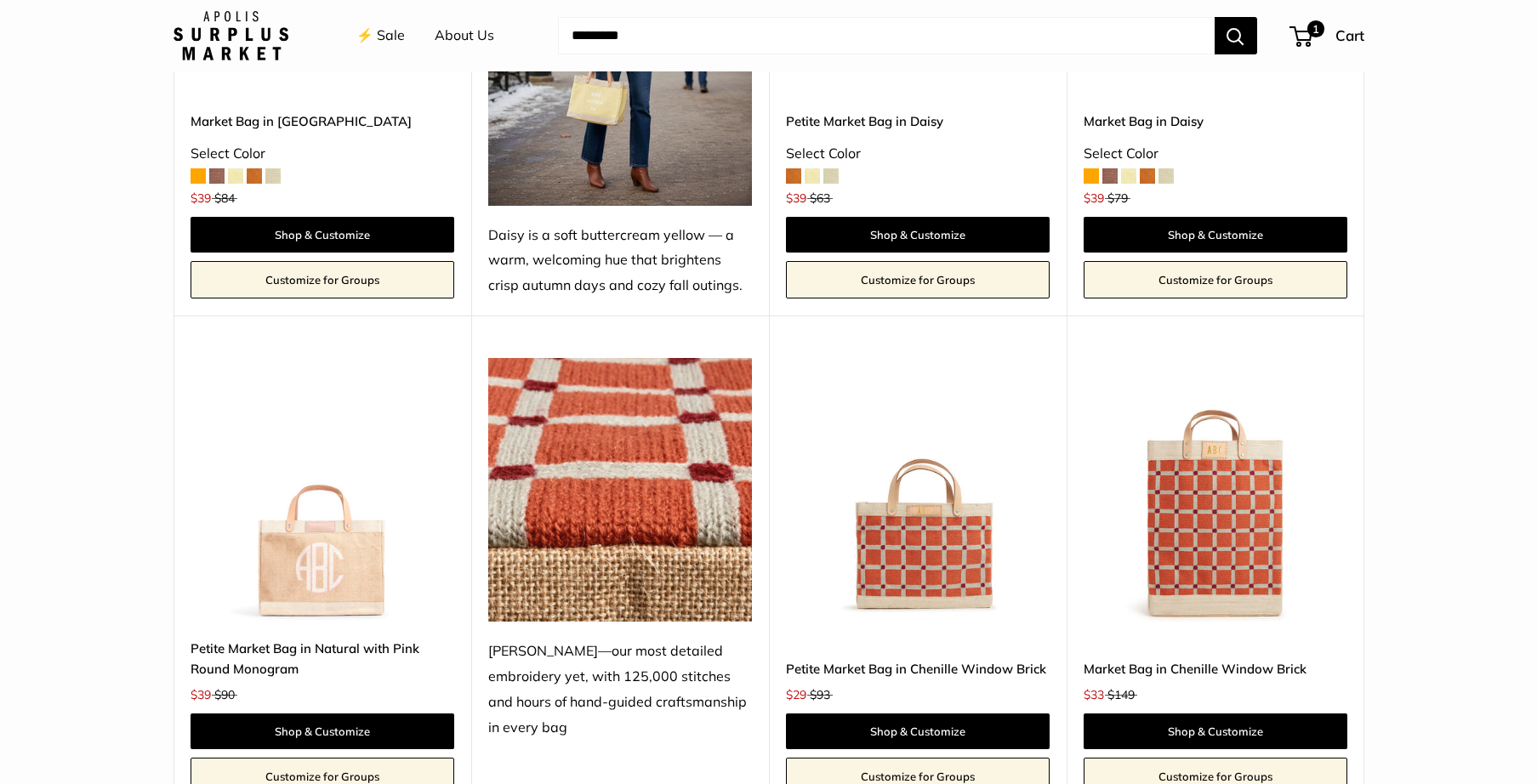
click at [0, 0] on img at bounding box center [0, 0] width 0 height 0
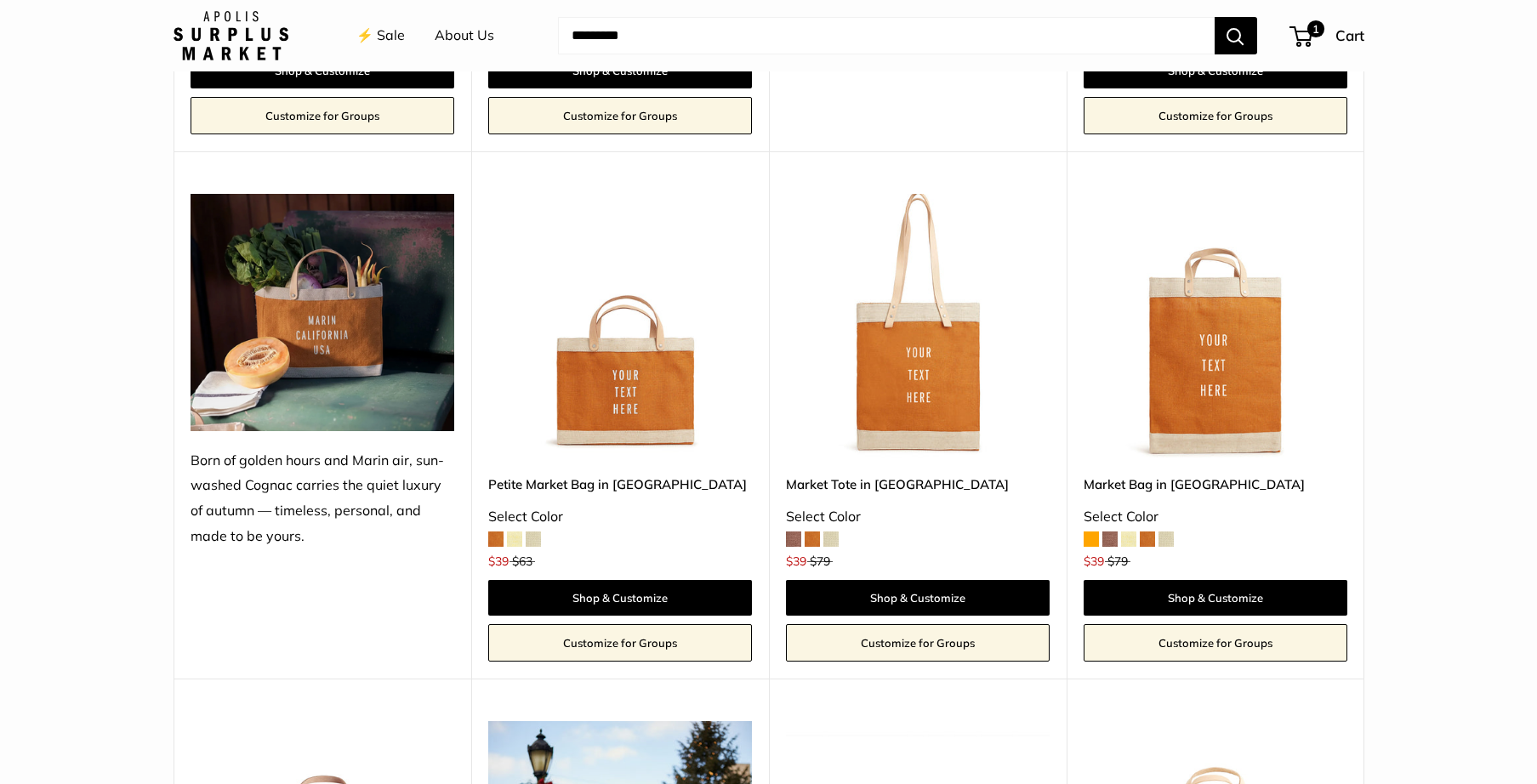
scroll to position [1648, 0]
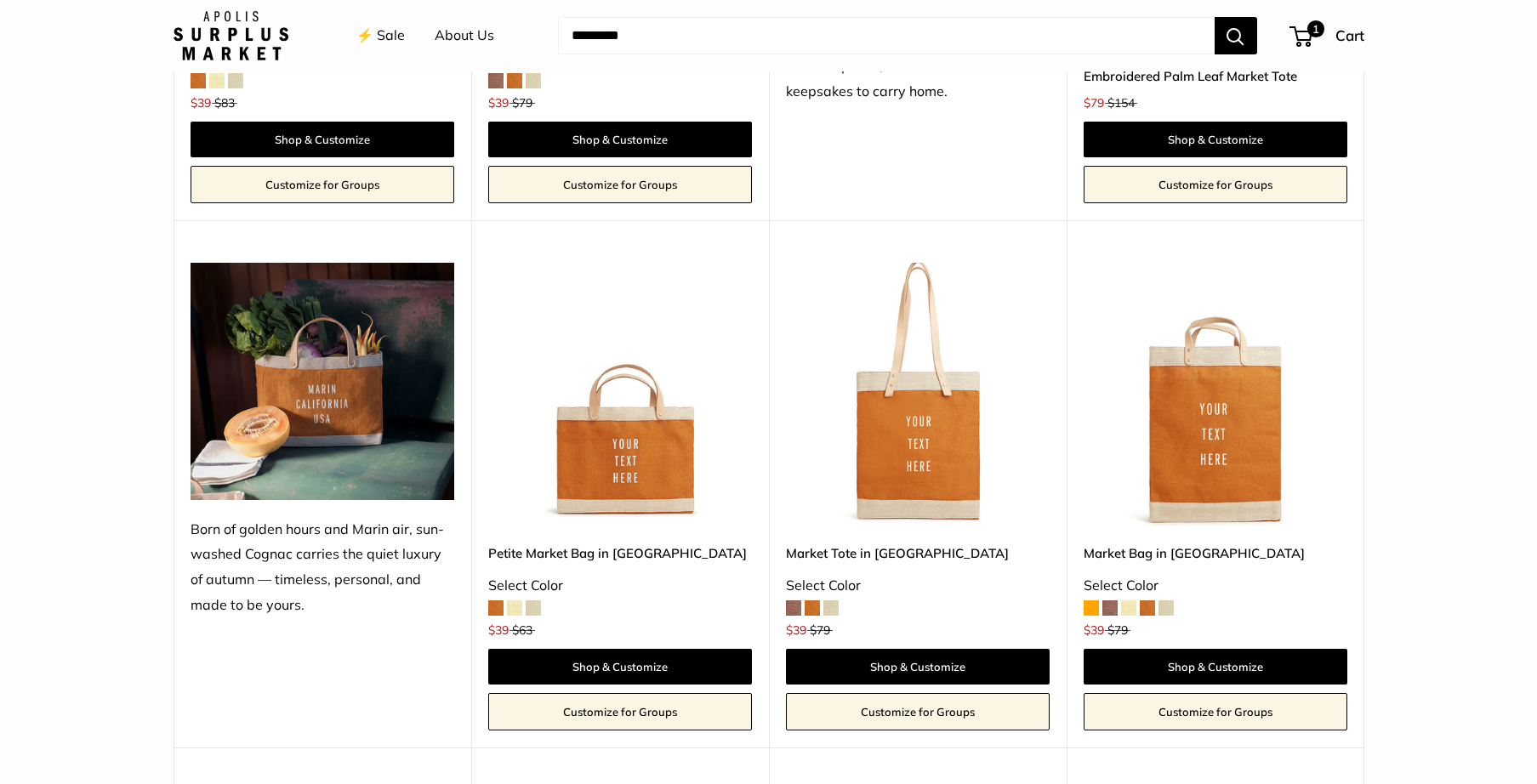
click at [0, 0] on img at bounding box center [0, 0] width 0 height 0
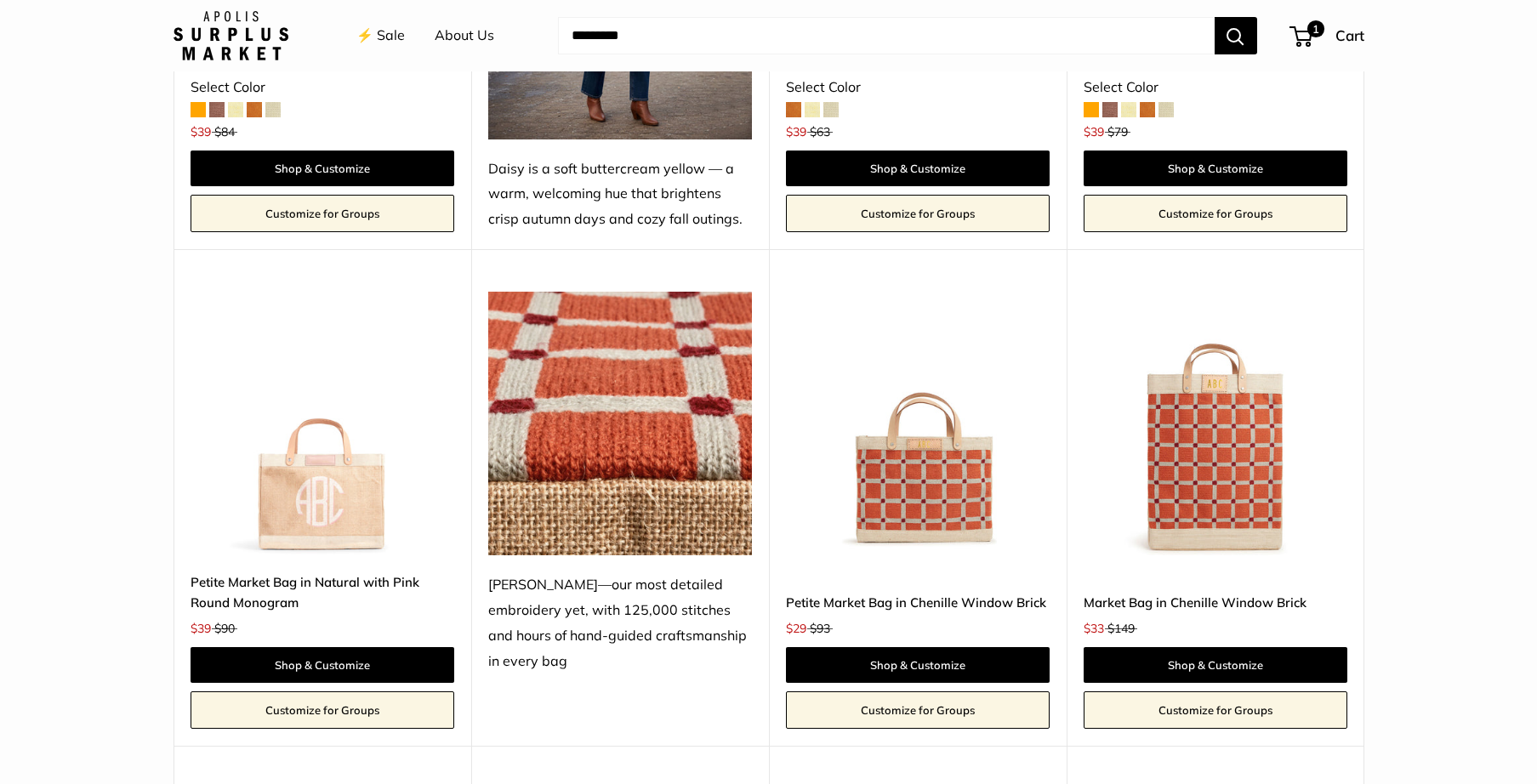
scroll to position [2727, 0]
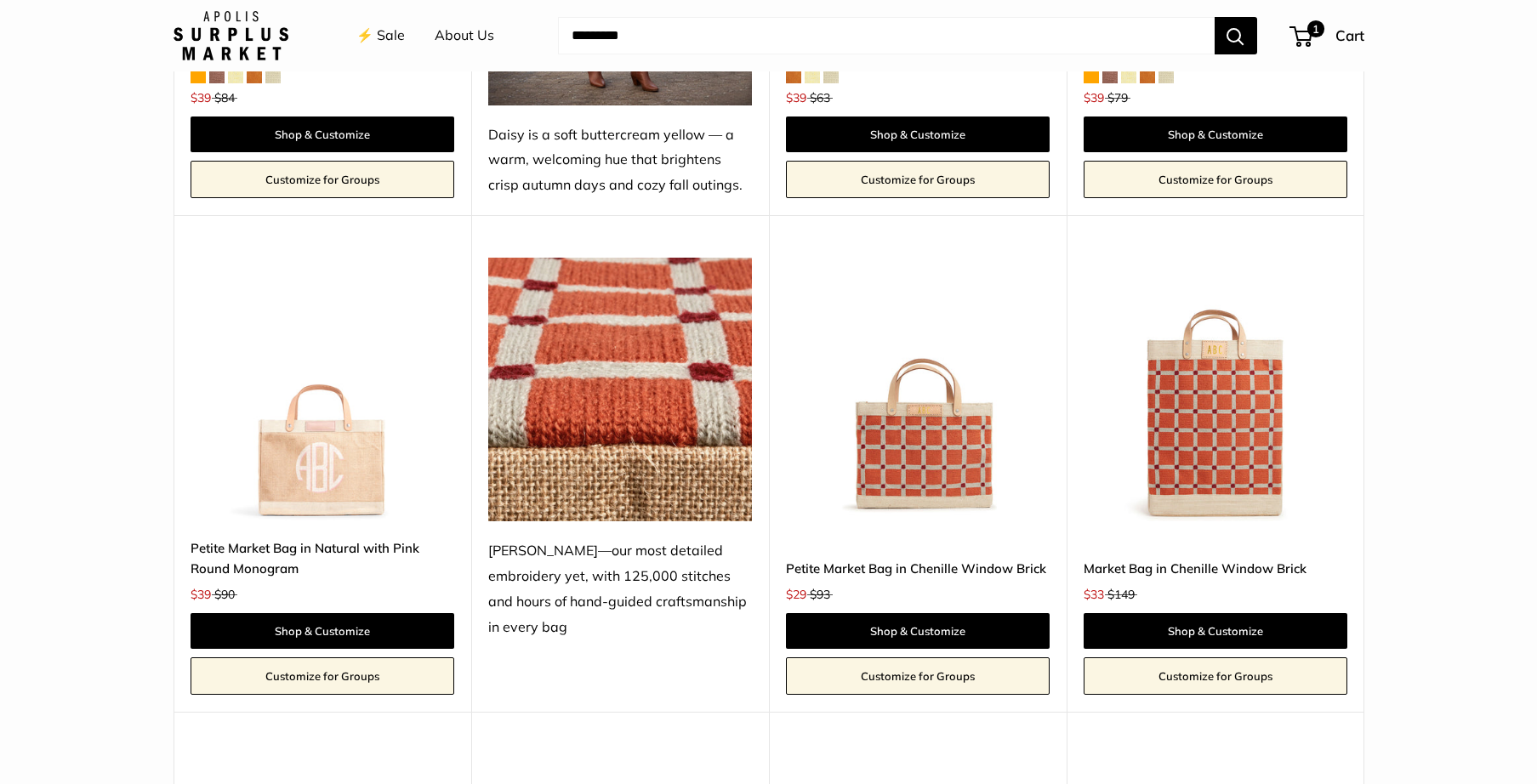
click at [0, 0] on img at bounding box center [0, 0] width 0 height 0
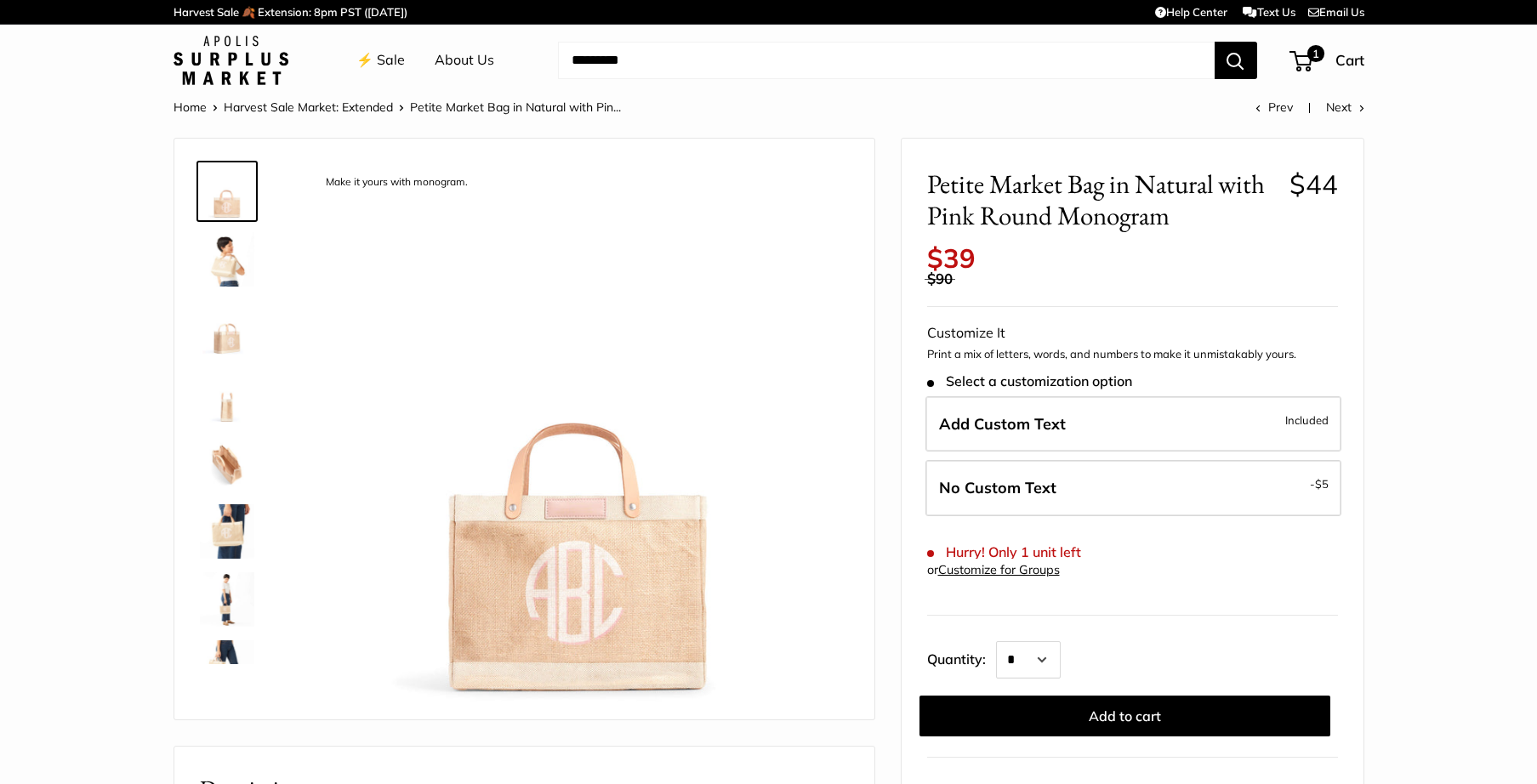
click at [225, 271] on img at bounding box center [227, 259] width 55 height 55
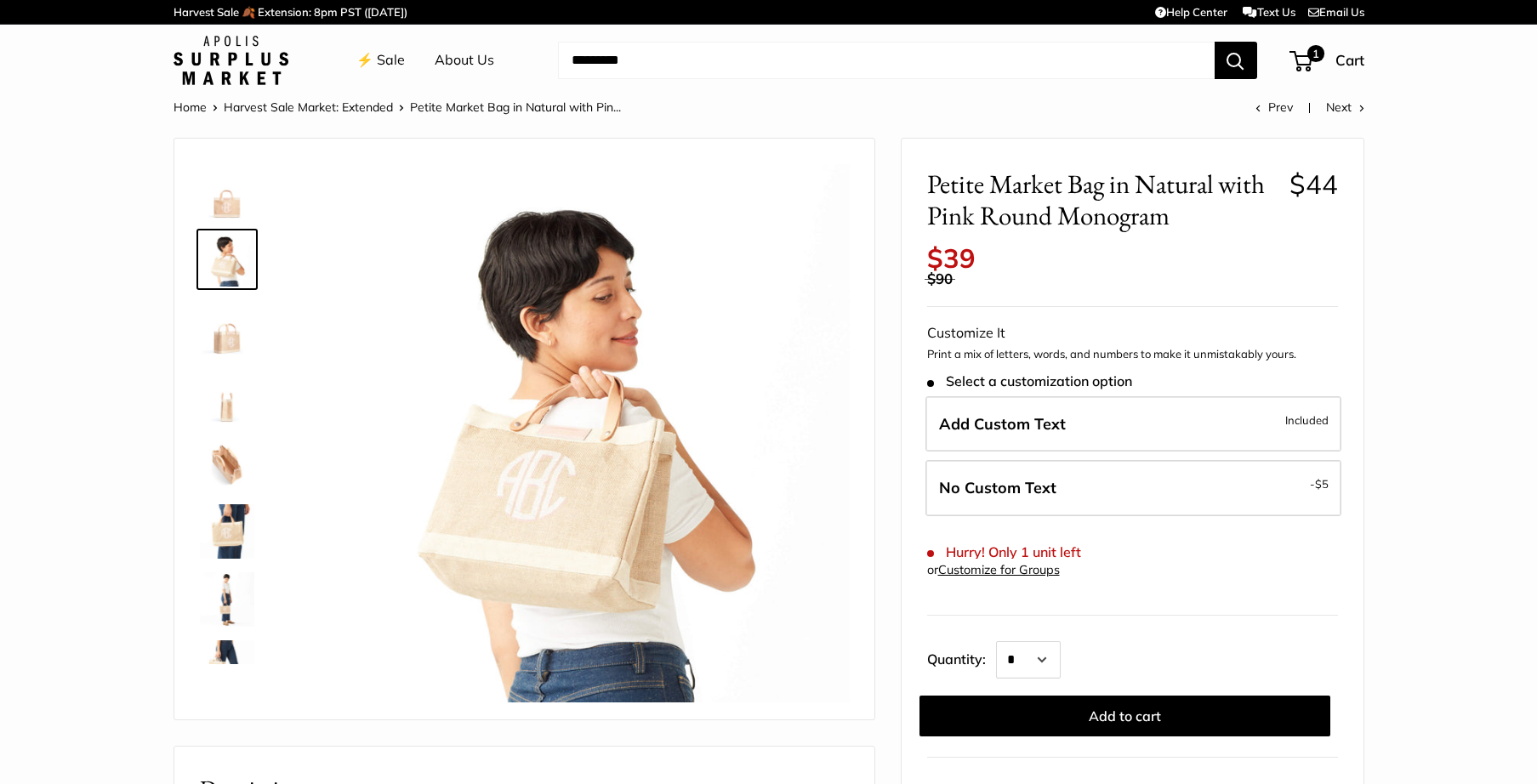
click at [575, 424] on img at bounding box center [579, 433] width 539 height 538
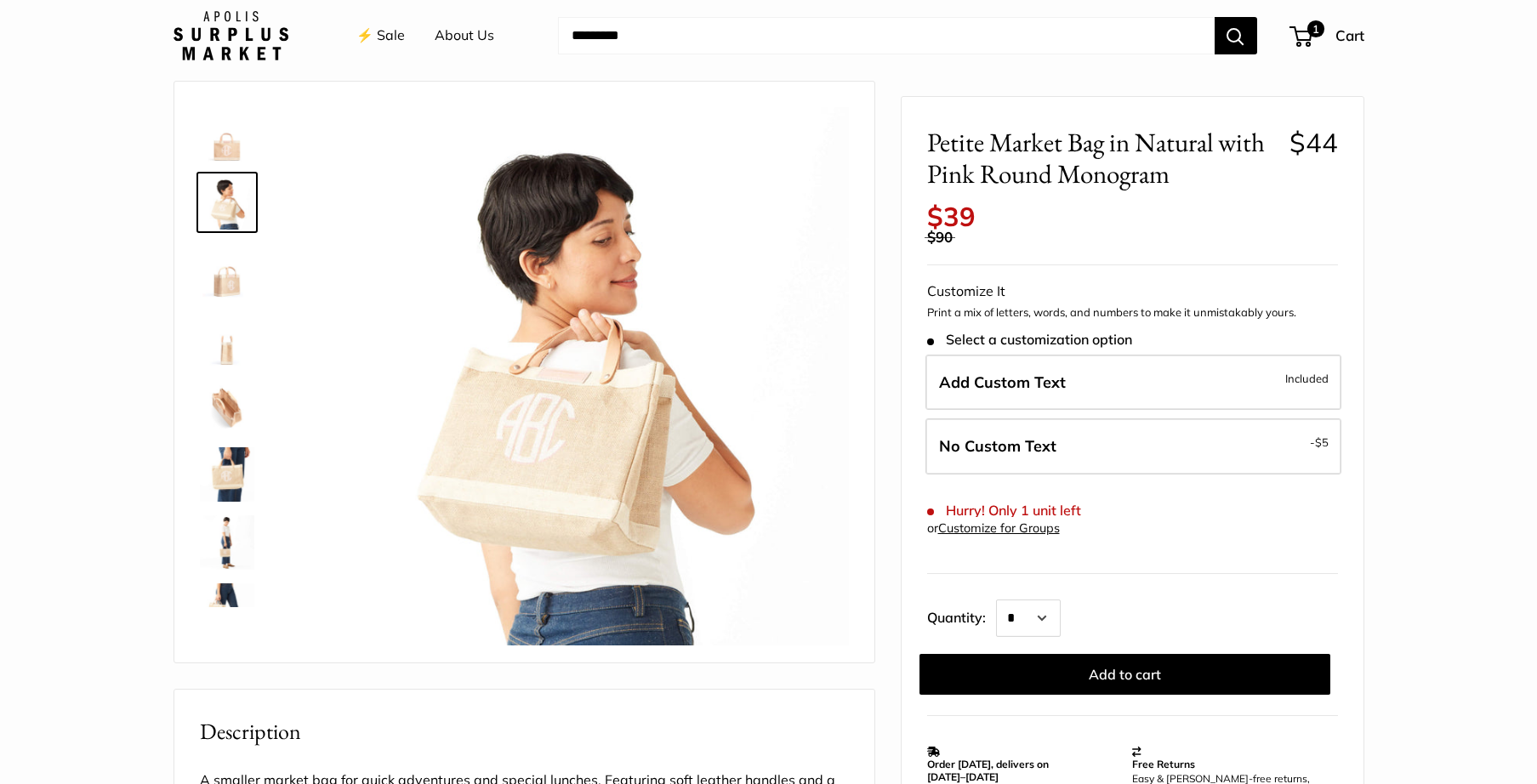
scroll to position [56, 0]
click at [221, 462] on img at bounding box center [227, 475] width 55 height 55
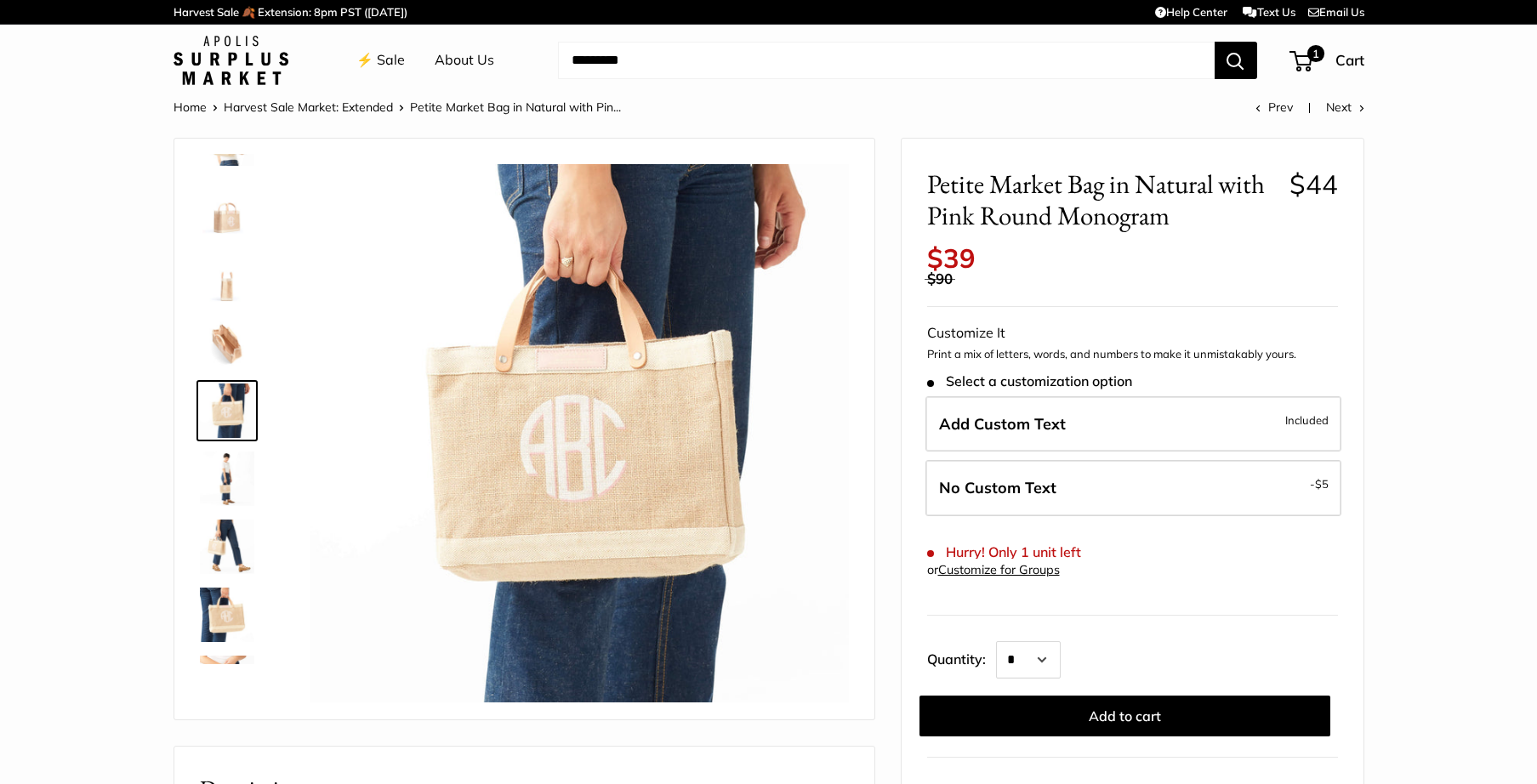
scroll to position [0, 0]
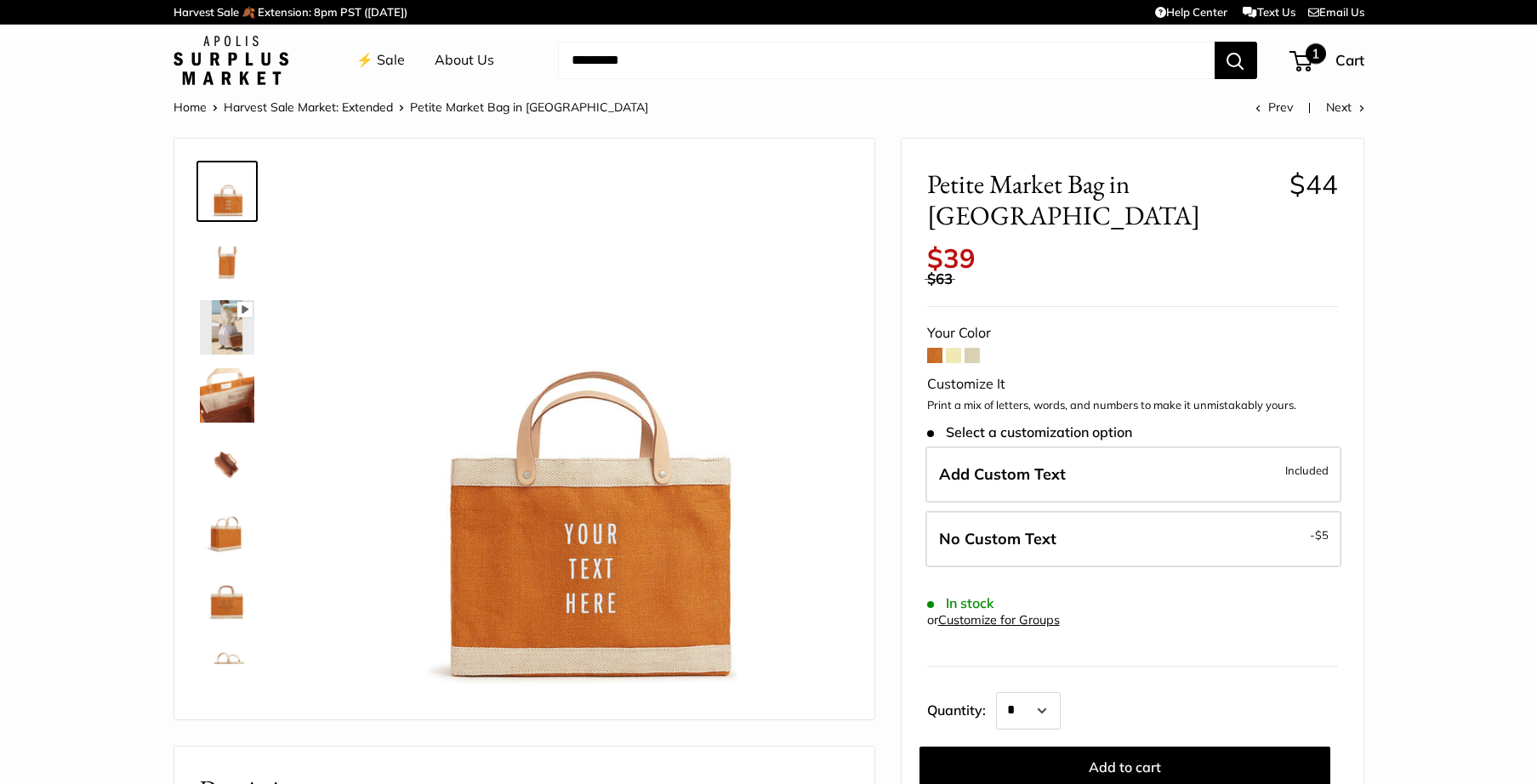
click at [1351, 60] on span "Cart" at bounding box center [1349, 60] width 29 height 18
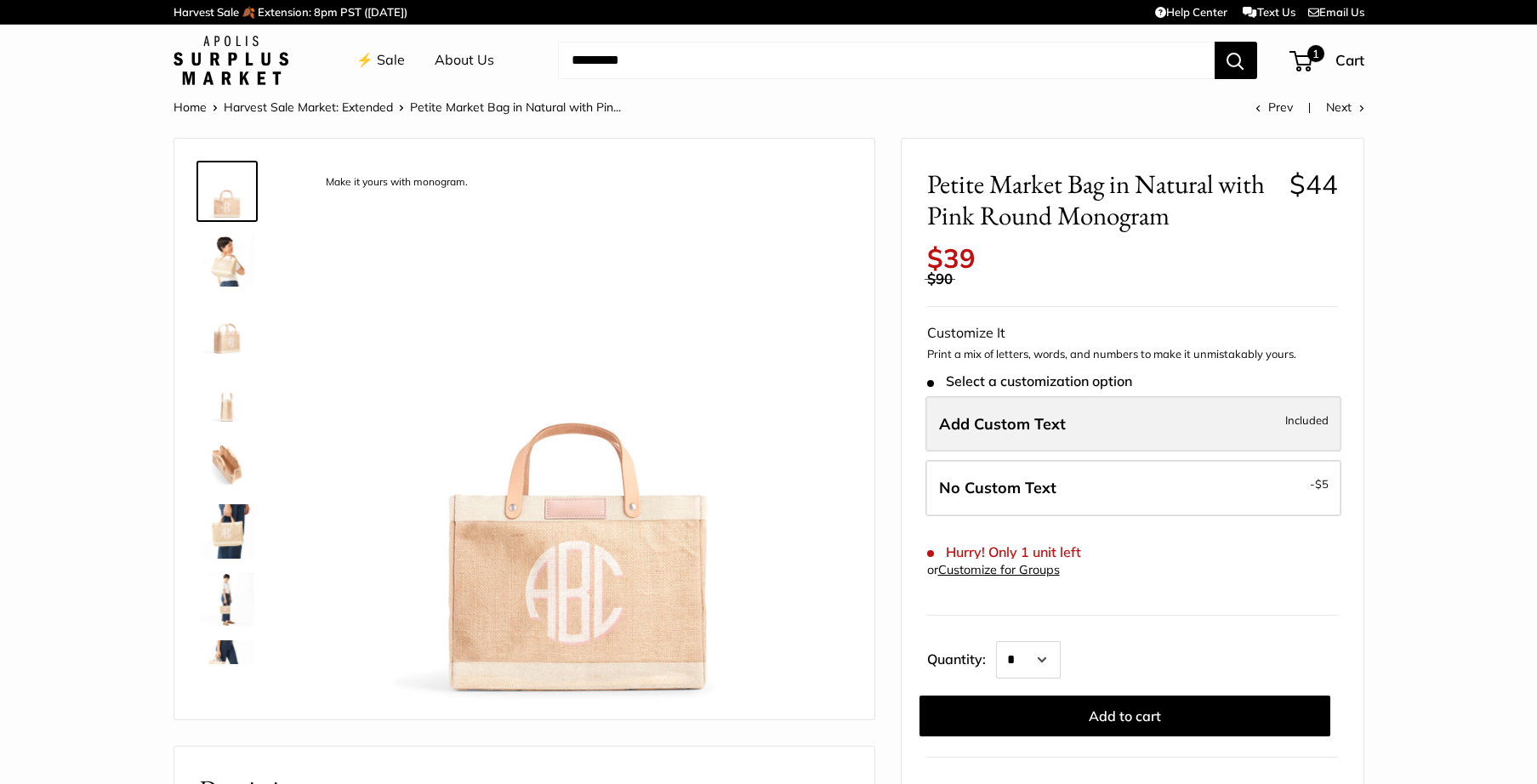
click at [1006, 396] on label "Add Custom Text Included" at bounding box center [1134, 424] width 416 height 56
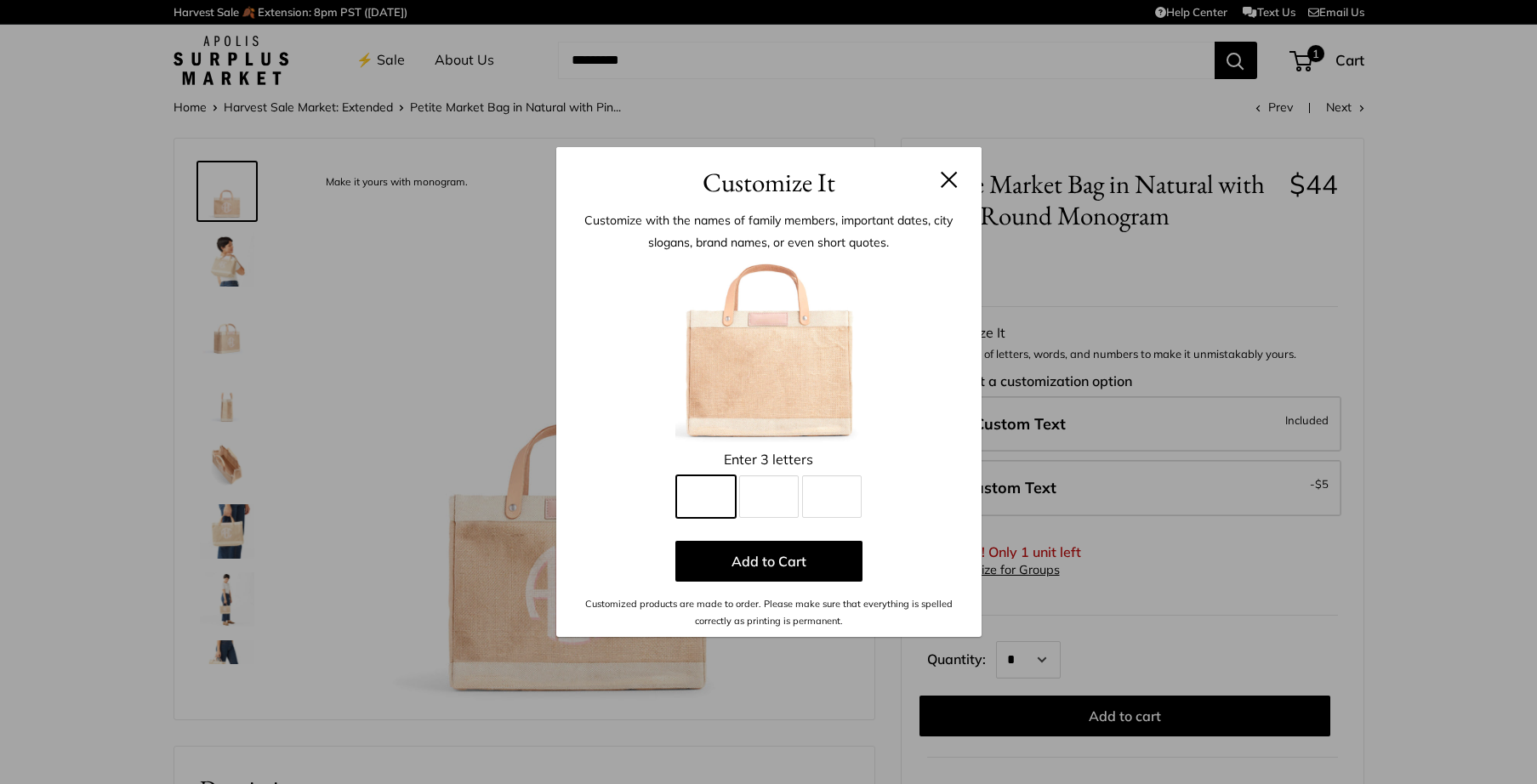
click at [710, 499] on input "Line 1" at bounding box center [706, 496] width 60 height 43
type input "*"
click at [769, 503] on input "Line 2" at bounding box center [769, 496] width 60 height 43
type input "*"
click at [838, 506] on input "Line 3" at bounding box center [832, 496] width 60 height 43
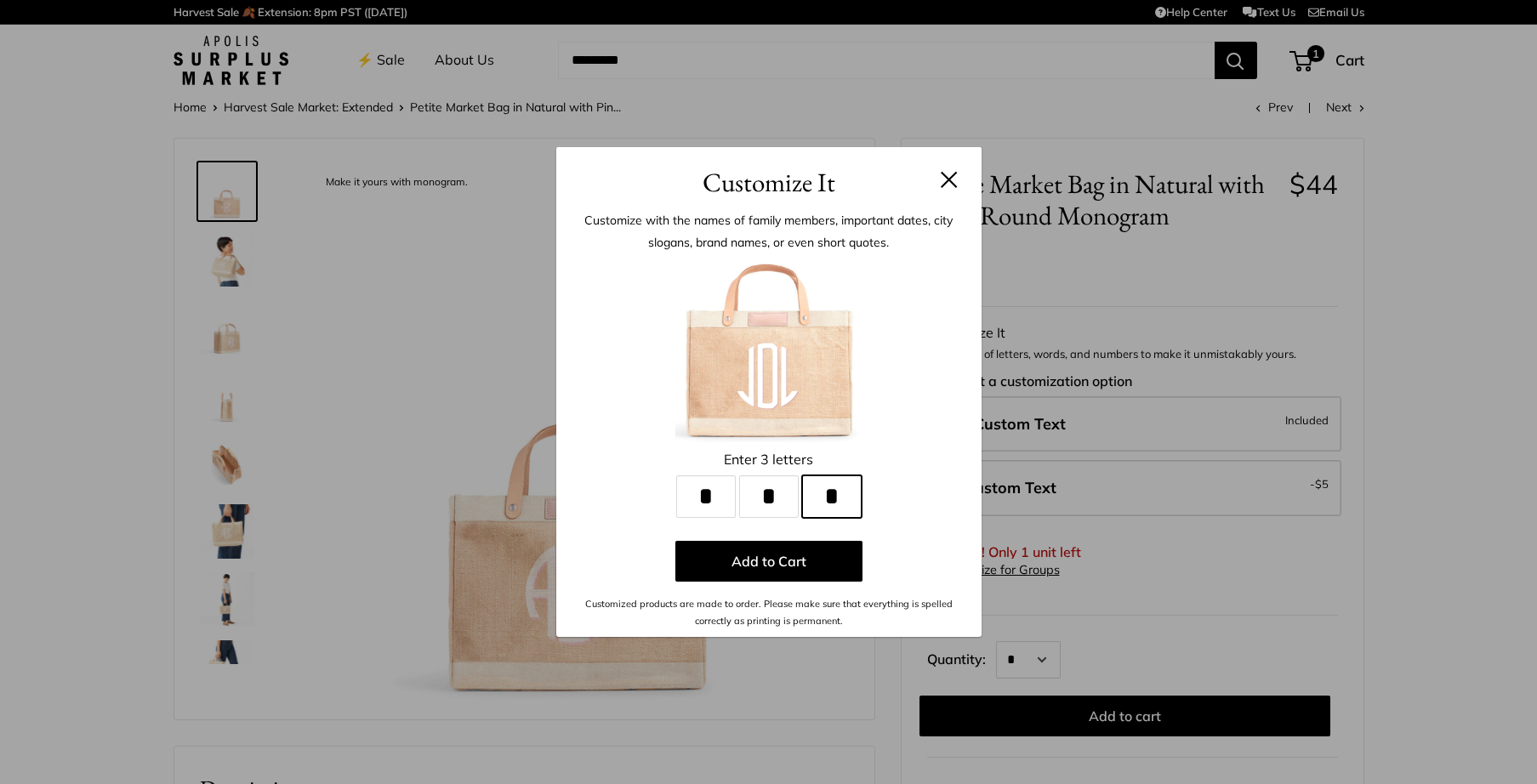
type input "*"
drag, startPoint x: 700, startPoint y: 499, endPoint x: 710, endPoint y: 499, distance: 10.0
click at [710, 499] on input "*" at bounding box center [706, 496] width 60 height 43
type input "*"
click at [761, 491] on input "*" at bounding box center [769, 496] width 60 height 43
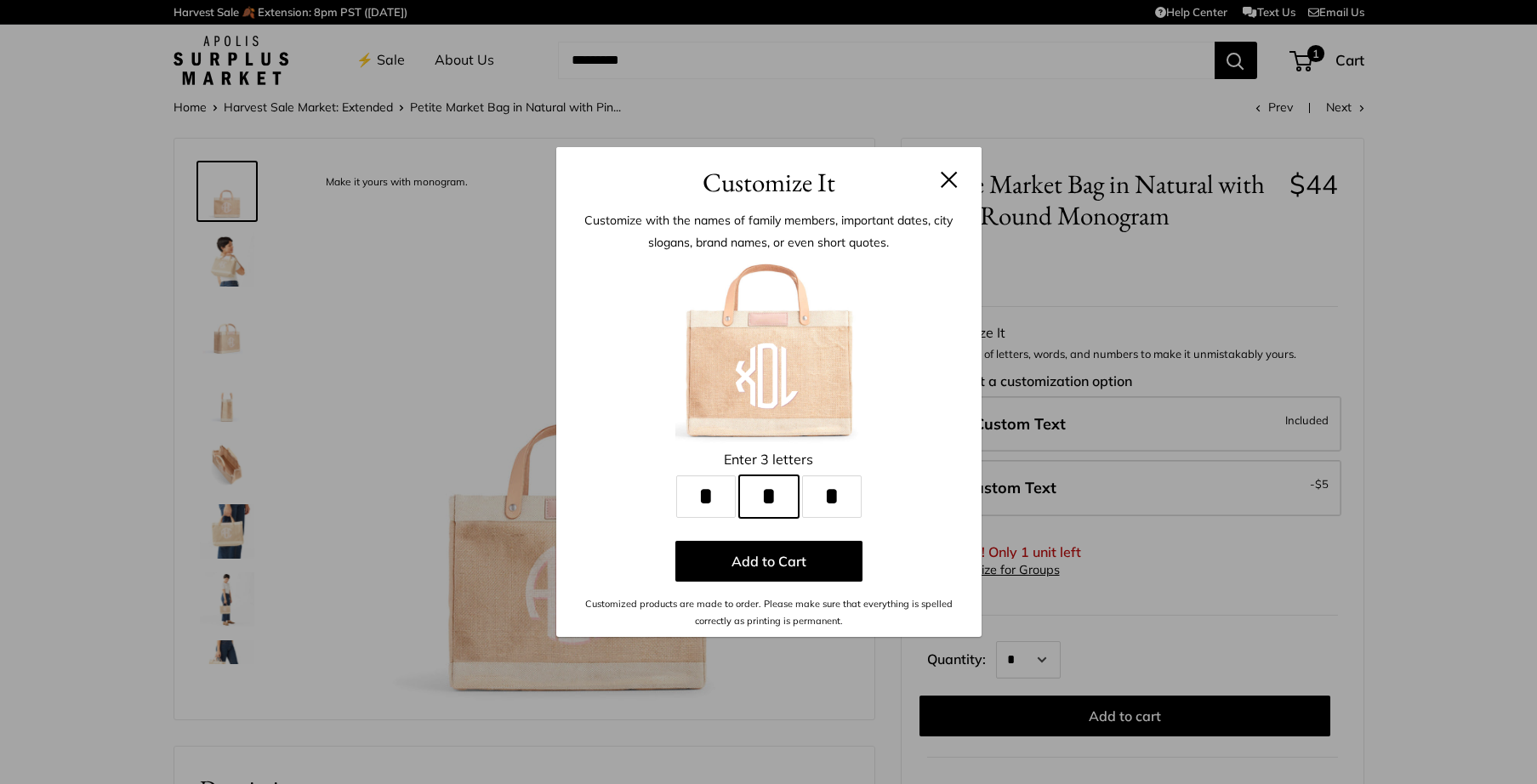
click at [761, 491] on input "*" at bounding box center [769, 496] width 60 height 43
type input "*"
click at [828, 490] on input "*" at bounding box center [832, 496] width 60 height 43
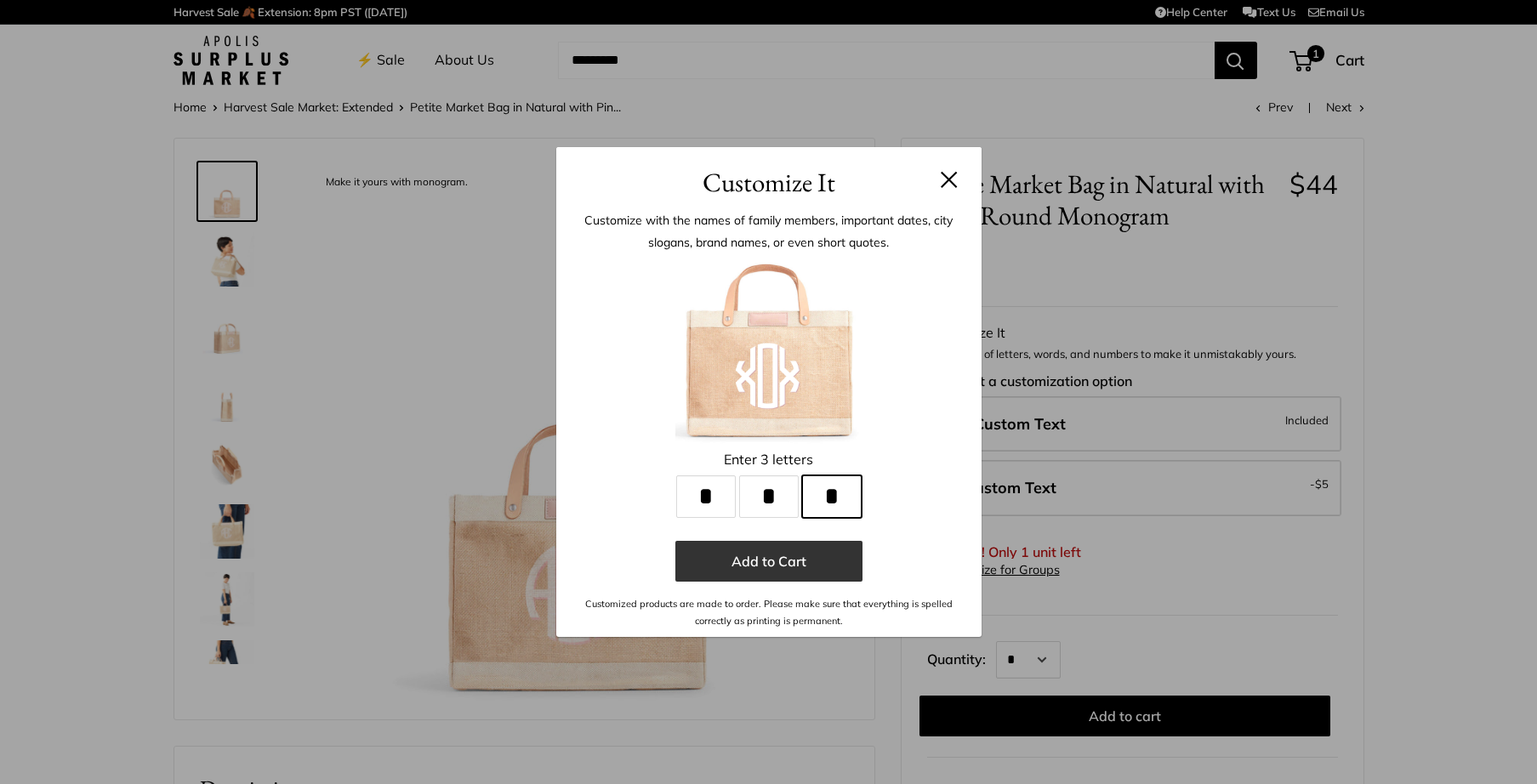
type input "*"
click at [763, 567] on button "Add to Cart" at bounding box center [768, 560] width 187 height 41
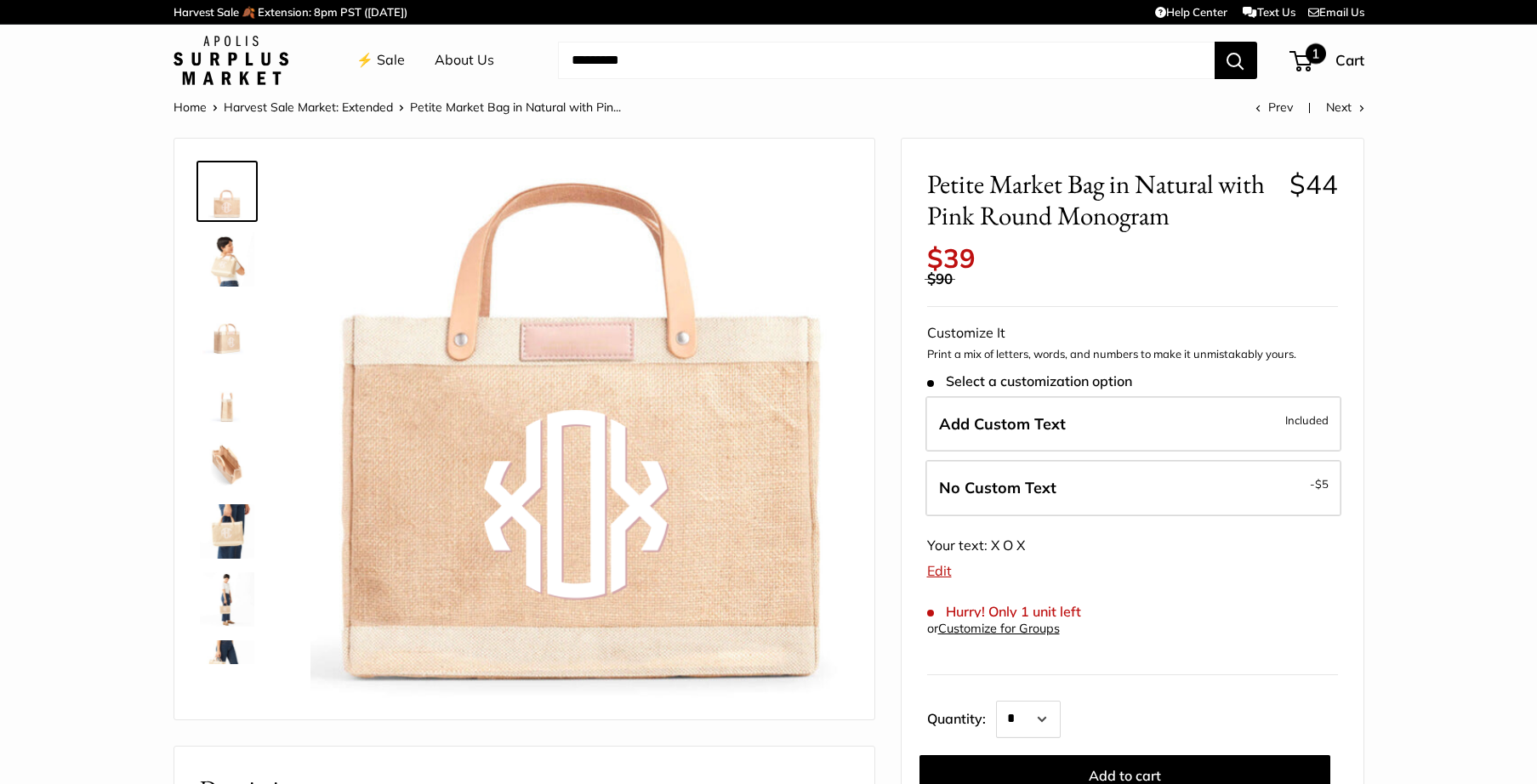
click at [1300, 59] on span "1" at bounding box center [1300, 61] width 23 height 21
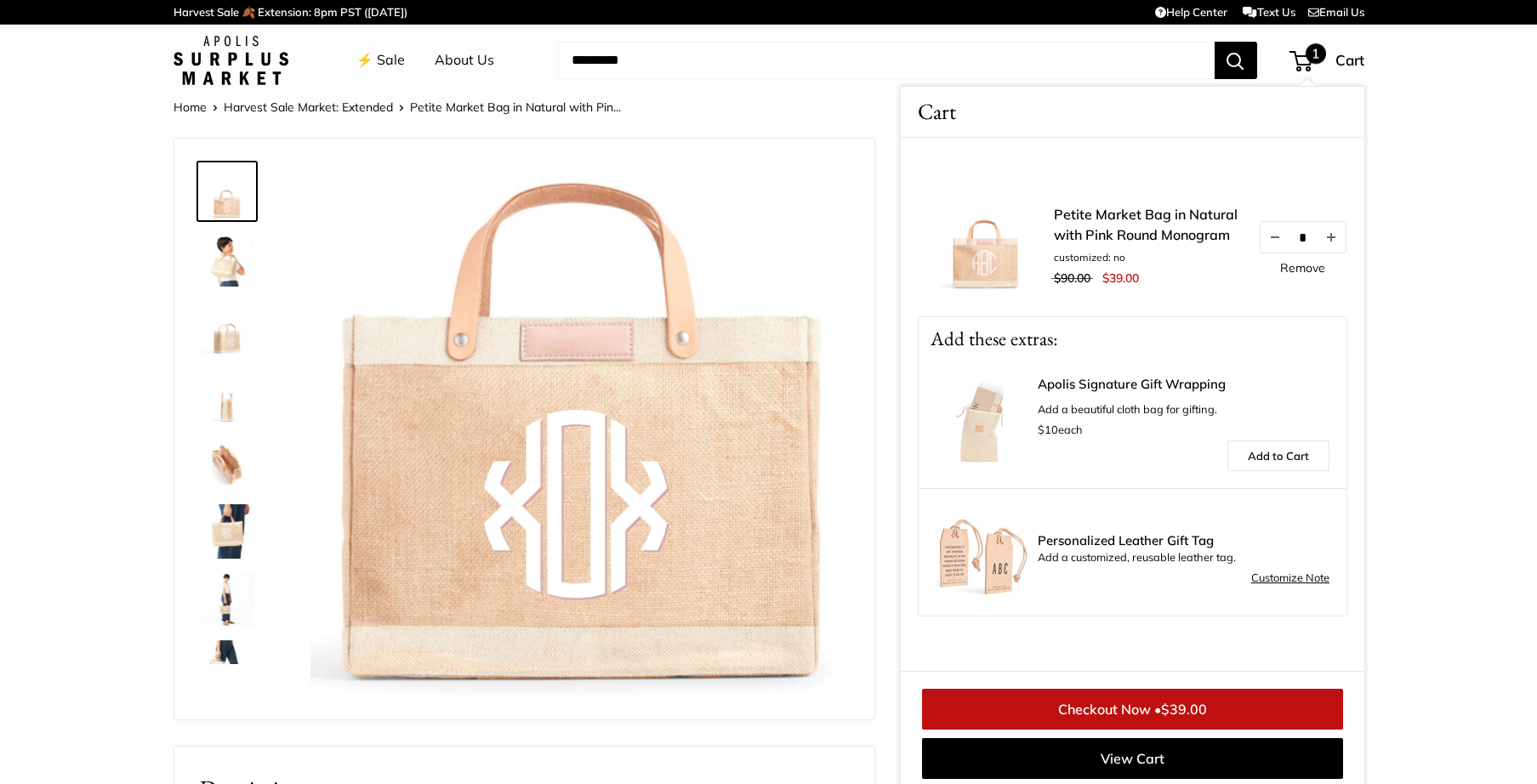
scroll to position [7, 0]
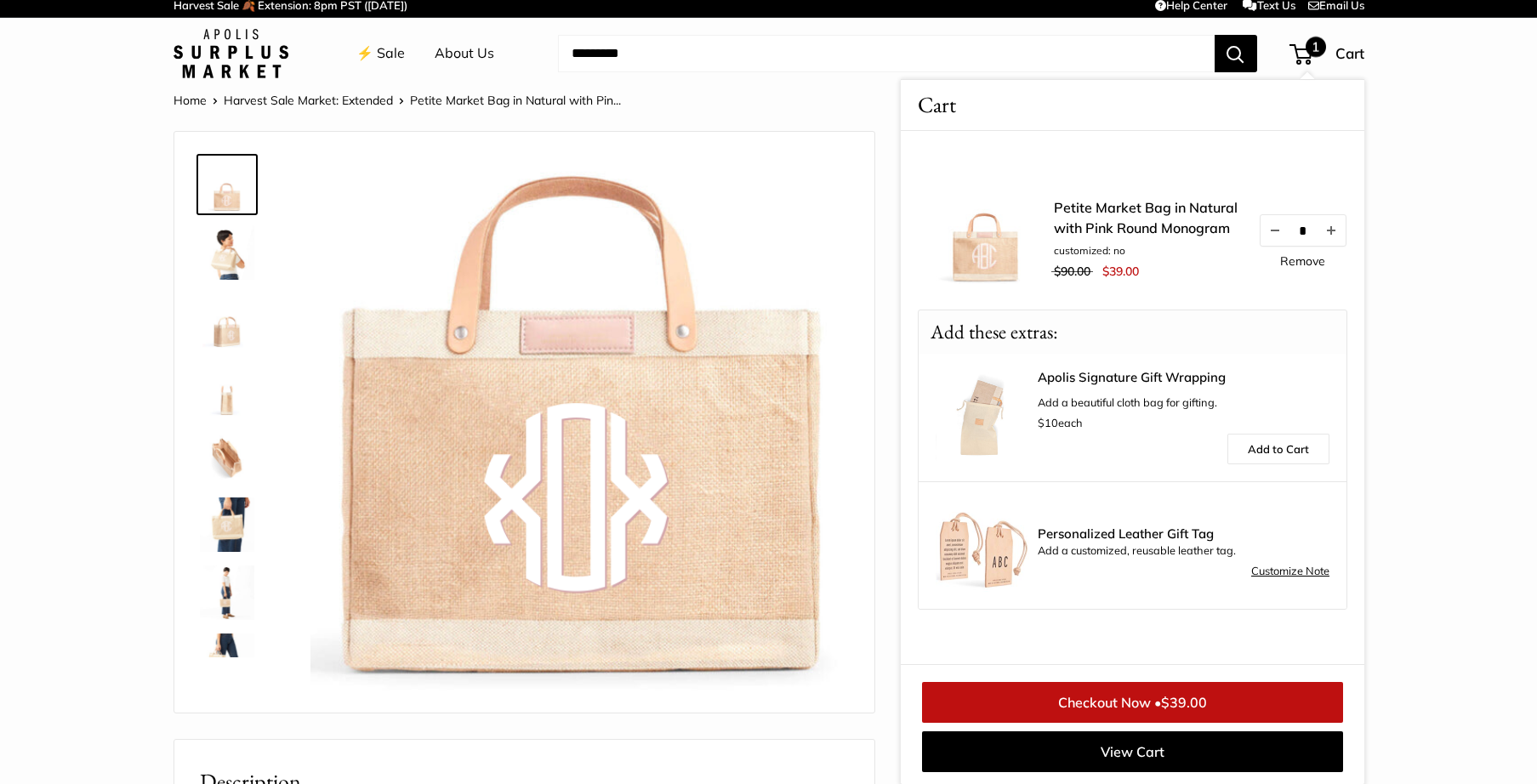
click at [496, 388] on img at bounding box center [579, 426] width 539 height 538
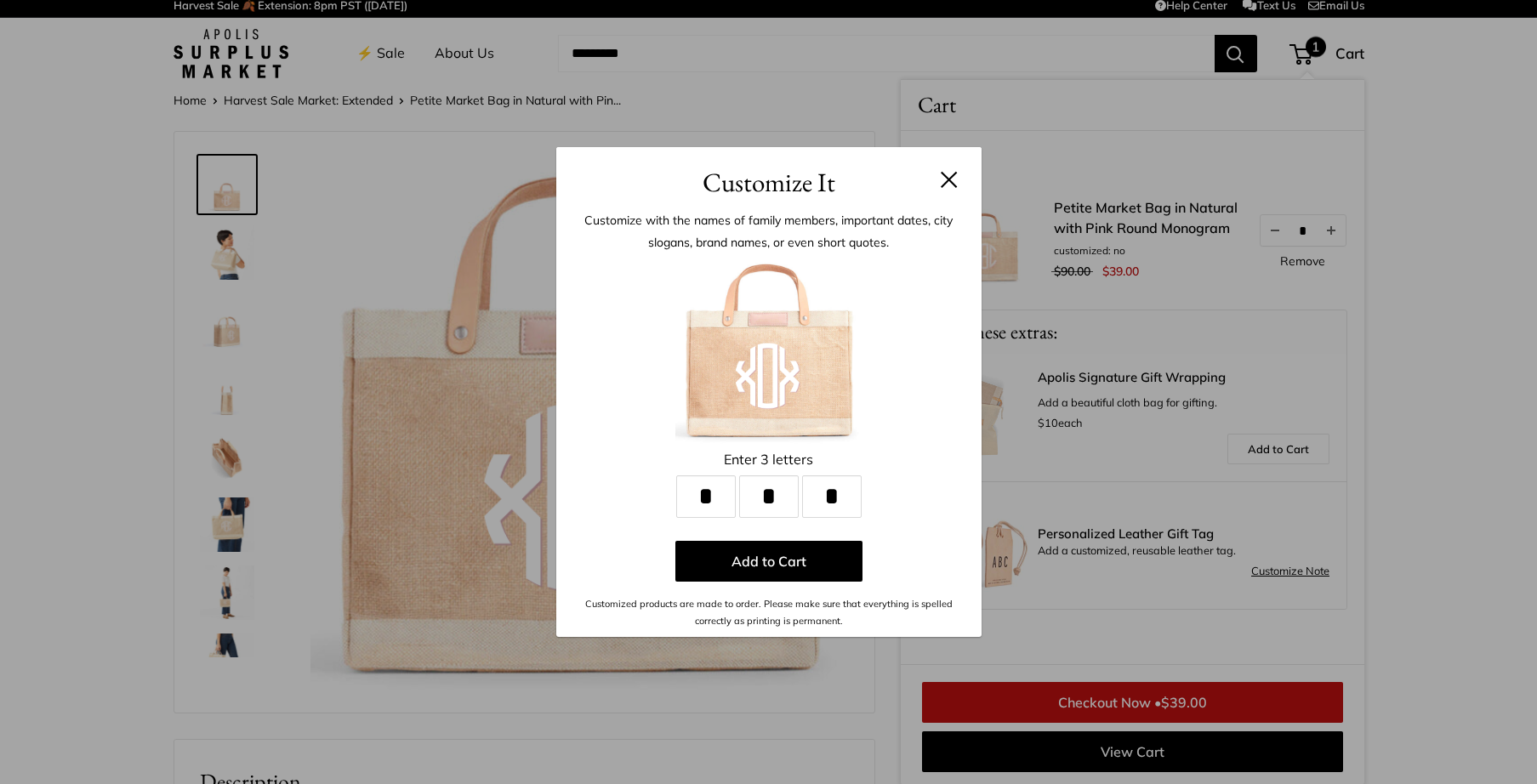
click at [705, 496] on input "*" at bounding box center [706, 496] width 60 height 43
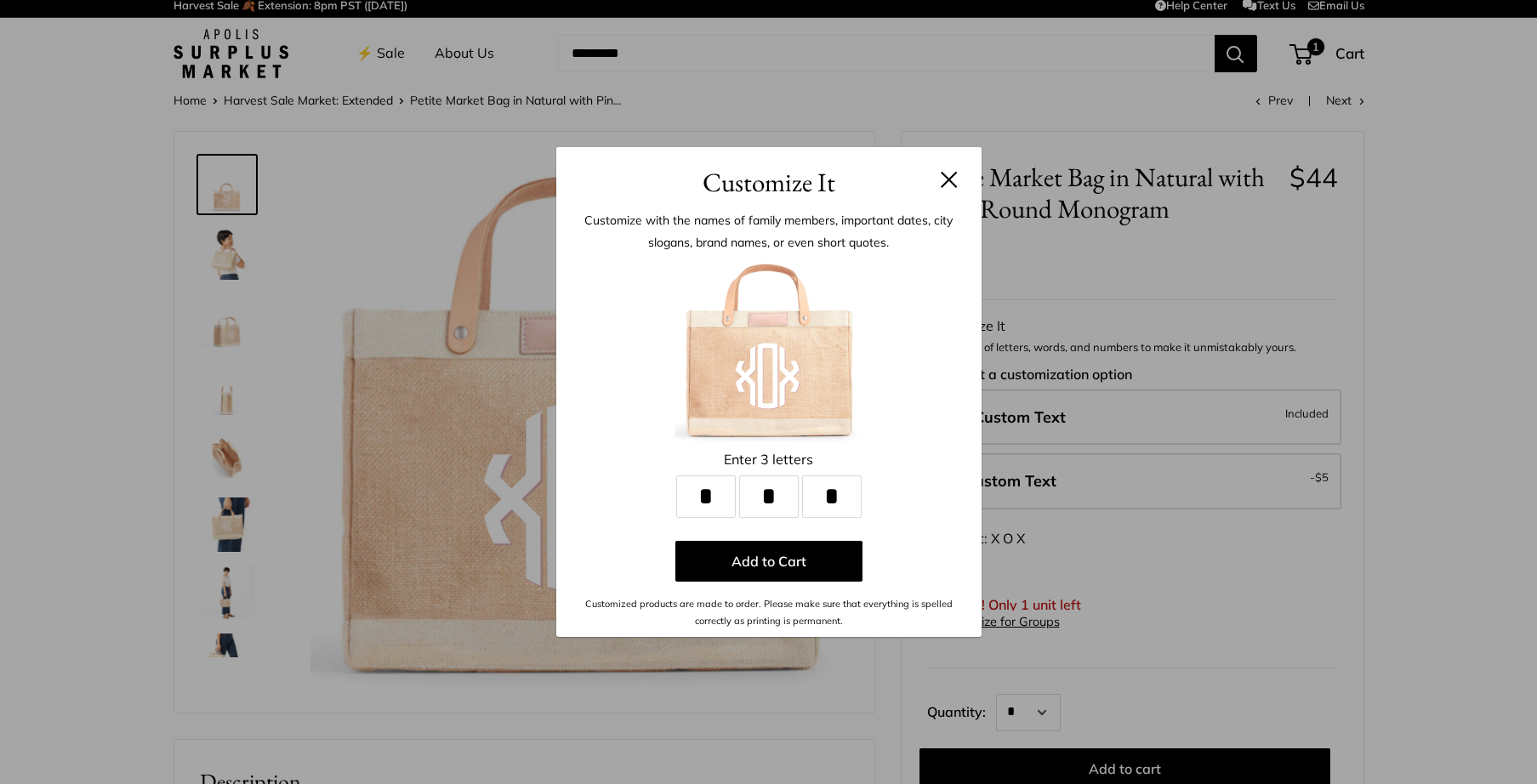
click at [705, 496] on input "*" at bounding box center [706, 496] width 60 height 43
click at [703, 496] on input "*" at bounding box center [706, 496] width 60 height 43
click at [759, 496] on input "*" at bounding box center [769, 496] width 60 height 43
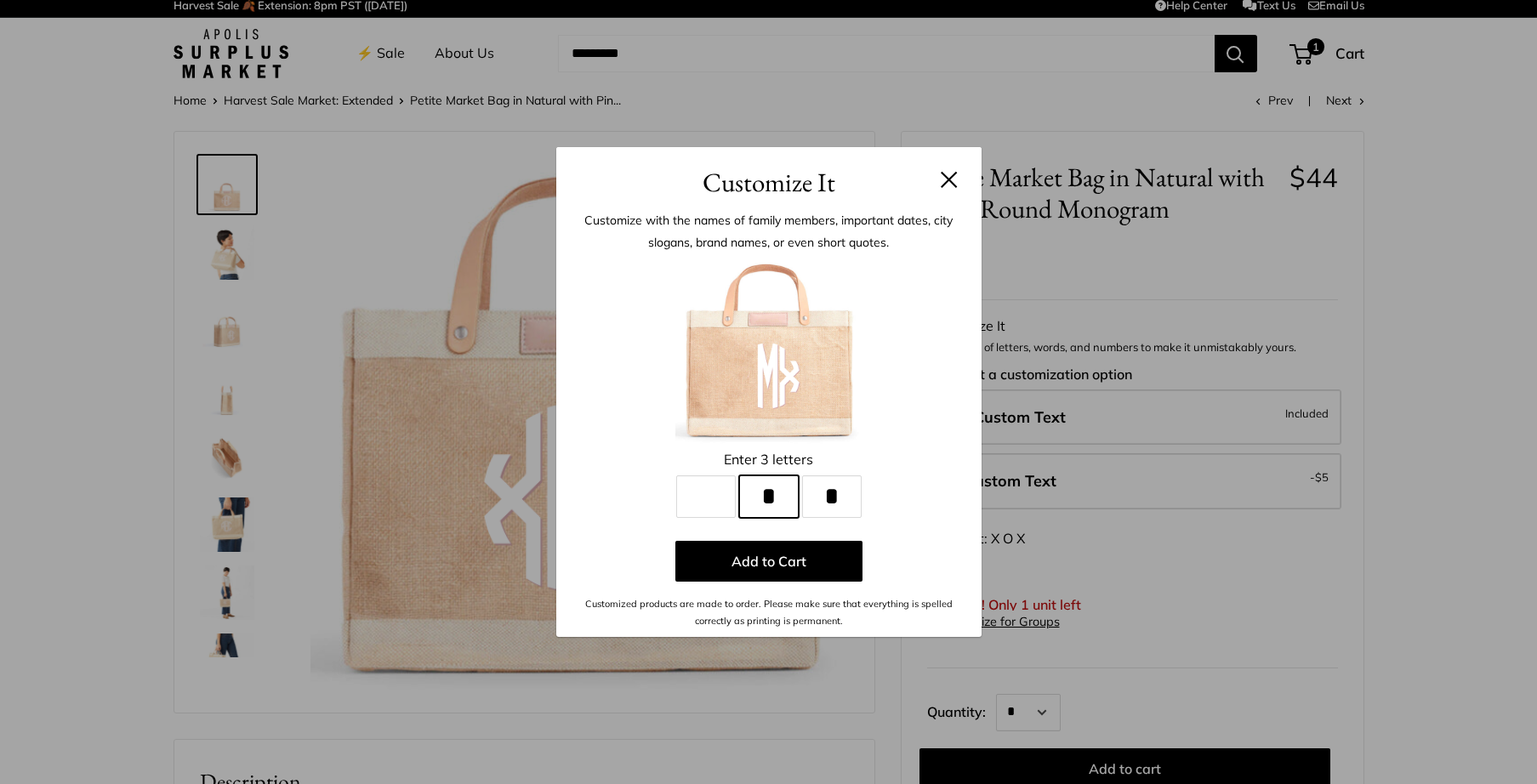
type input "*"
click at [826, 495] on input "*" at bounding box center [832, 496] width 60 height 43
click at [945, 183] on button at bounding box center [949, 179] width 17 height 17
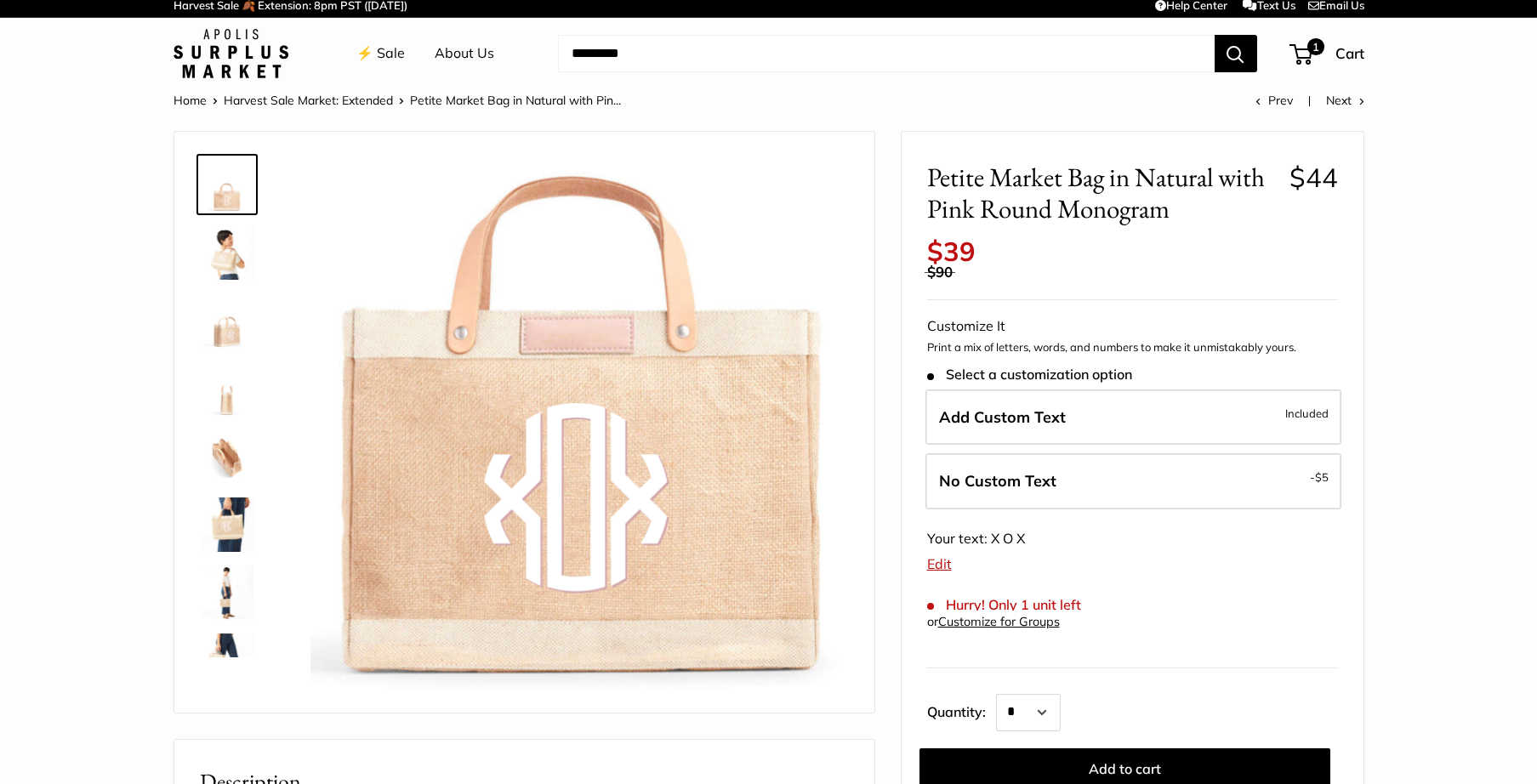
click at [222, 512] on img at bounding box center [227, 524] width 55 height 55
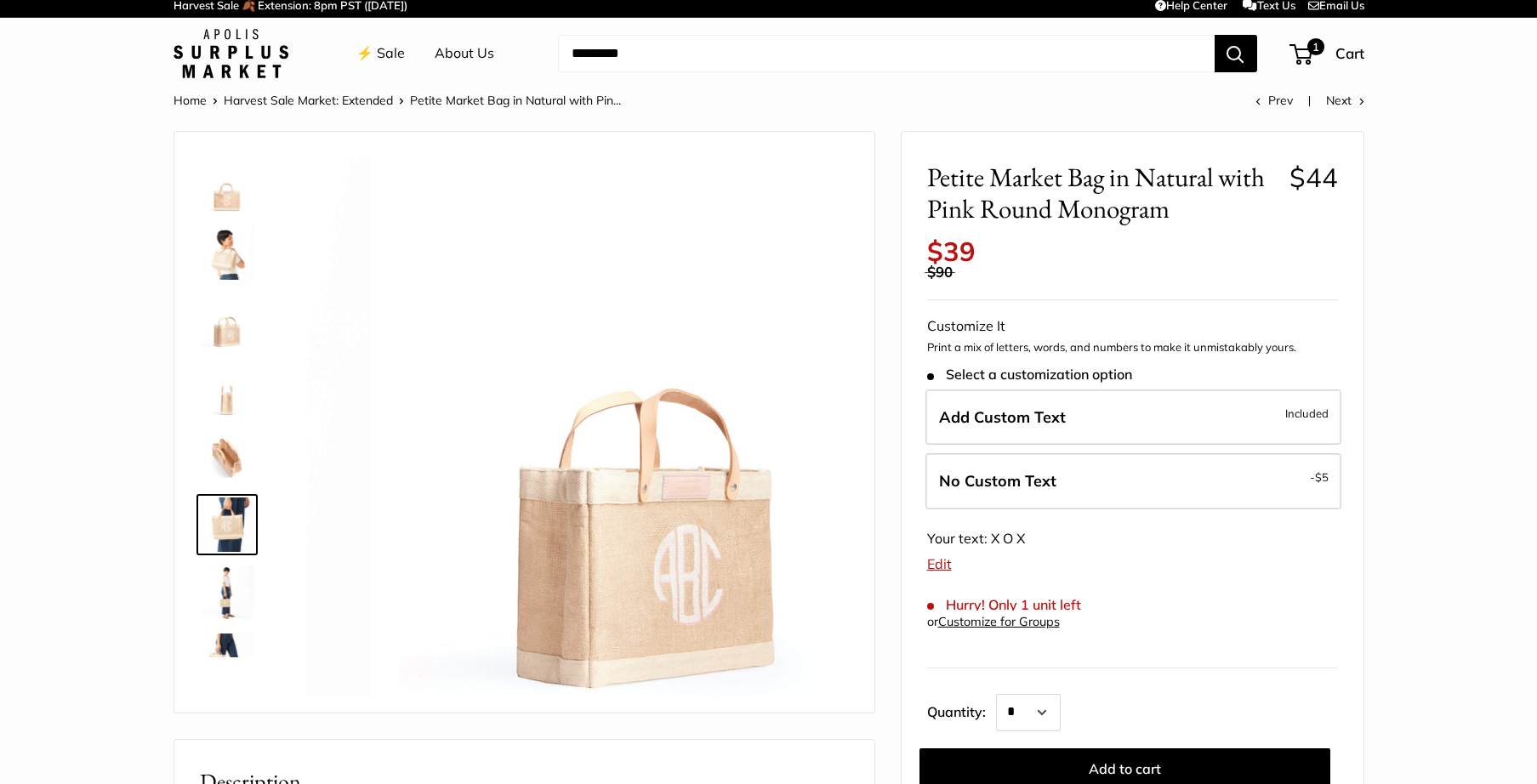
scroll to position [120, 0]
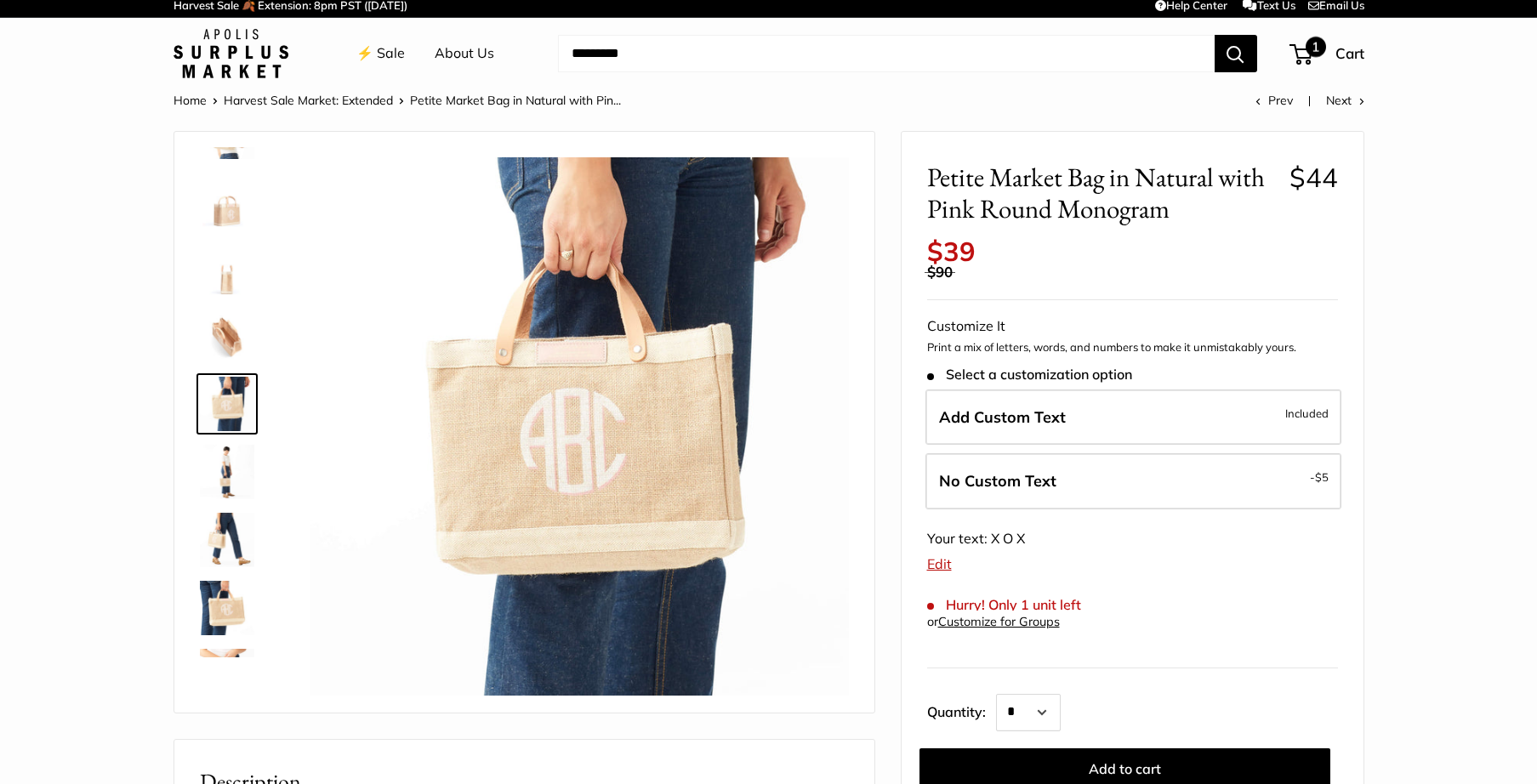
click at [1299, 62] on span "1" at bounding box center [1300, 54] width 23 height 21
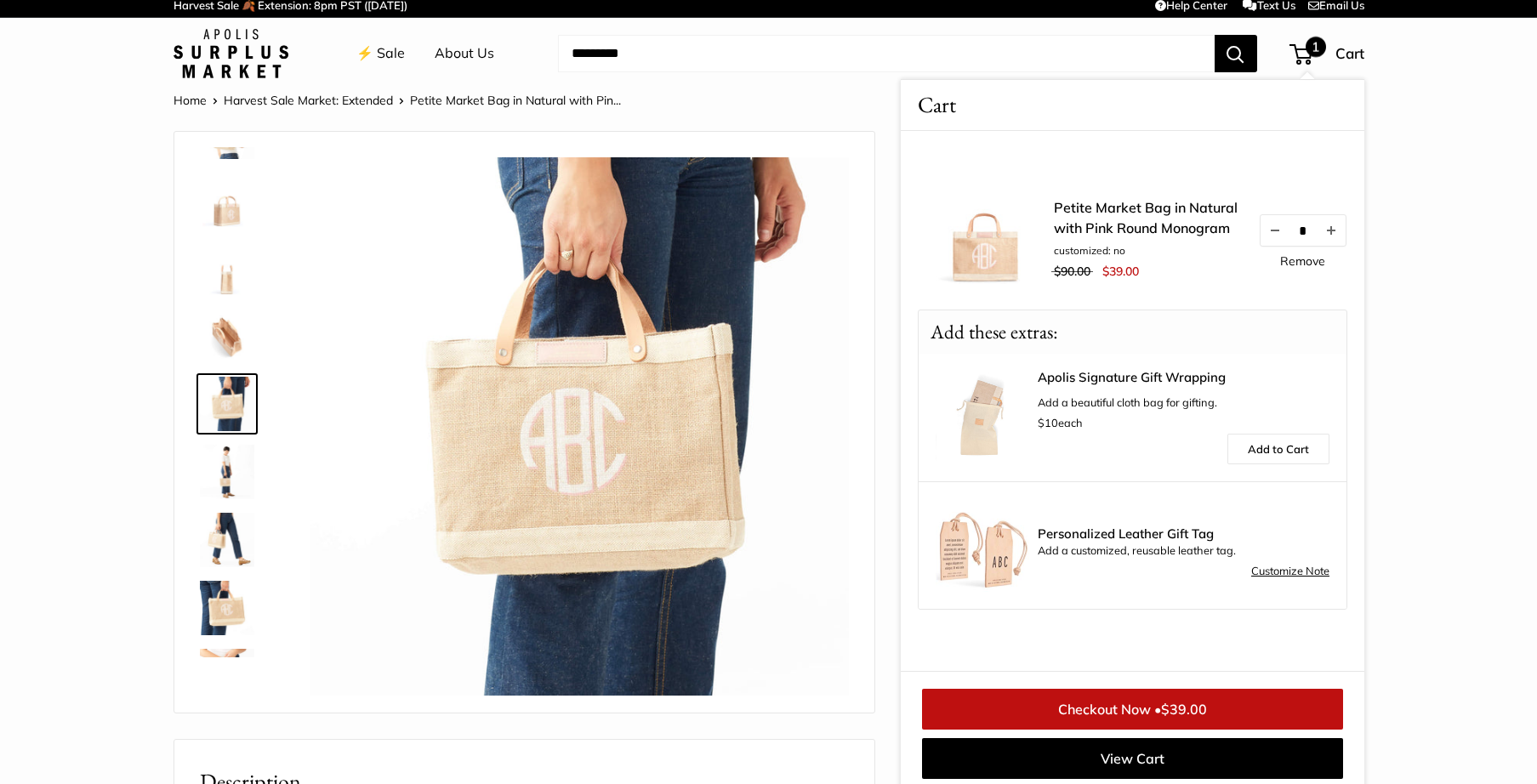
click at [1098, 700] on link "Checkout Now • $39.00" at bounding box center [1132, 708] width 421 height 41
